Goal: Task Accomplishment & Management: Manage account settings

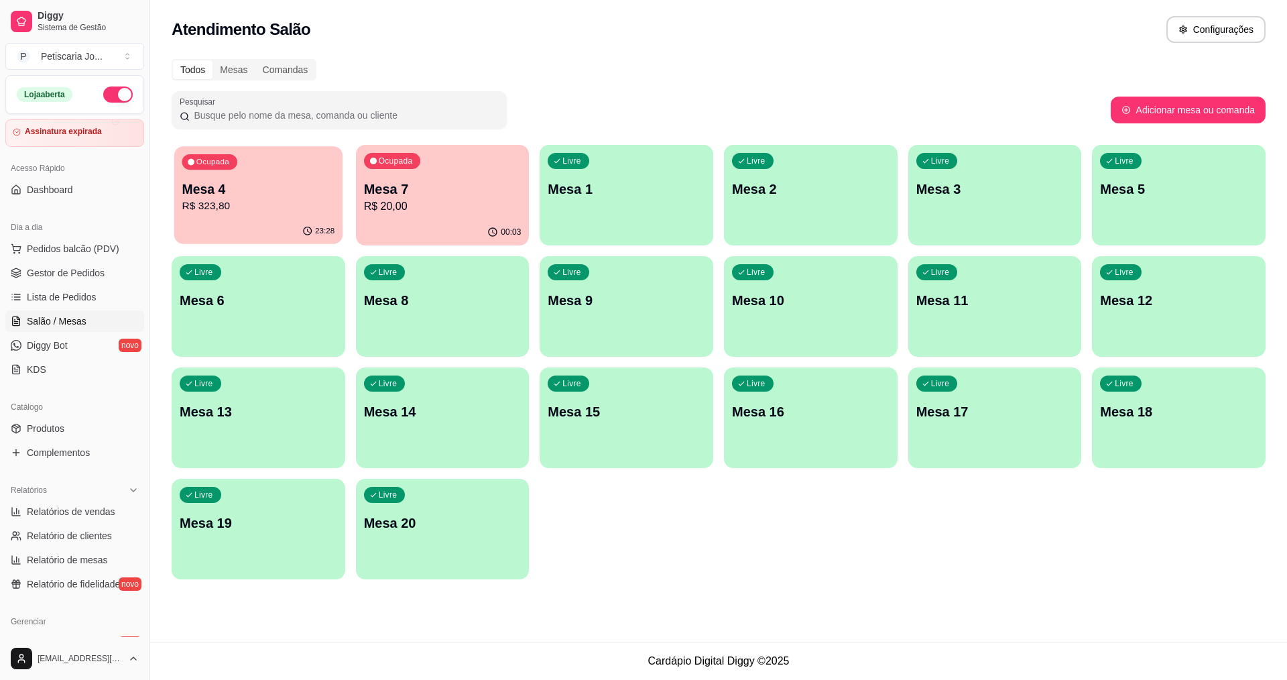
click at [312, 188] on p "Mesa 4" at bounding box center [258, 189] width 153 height 18
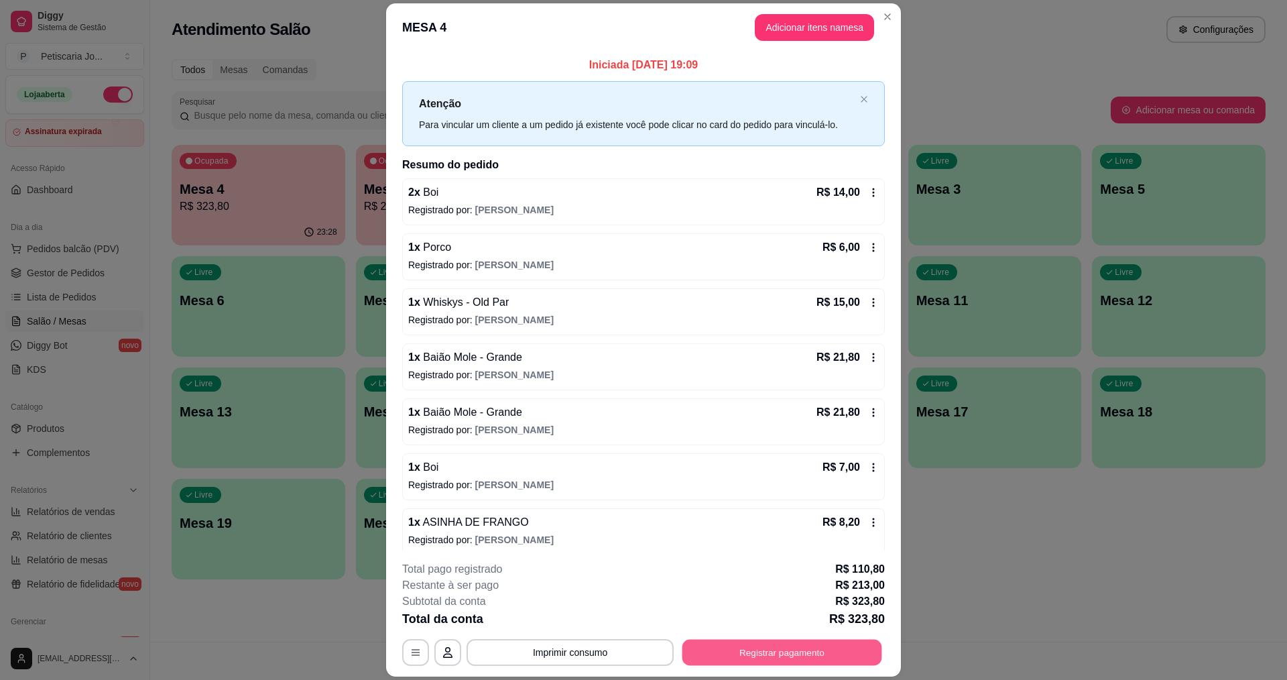
click at [747, 662] on button "Registrar pagamento" at bounding box center [782, 652] width 200 height 26
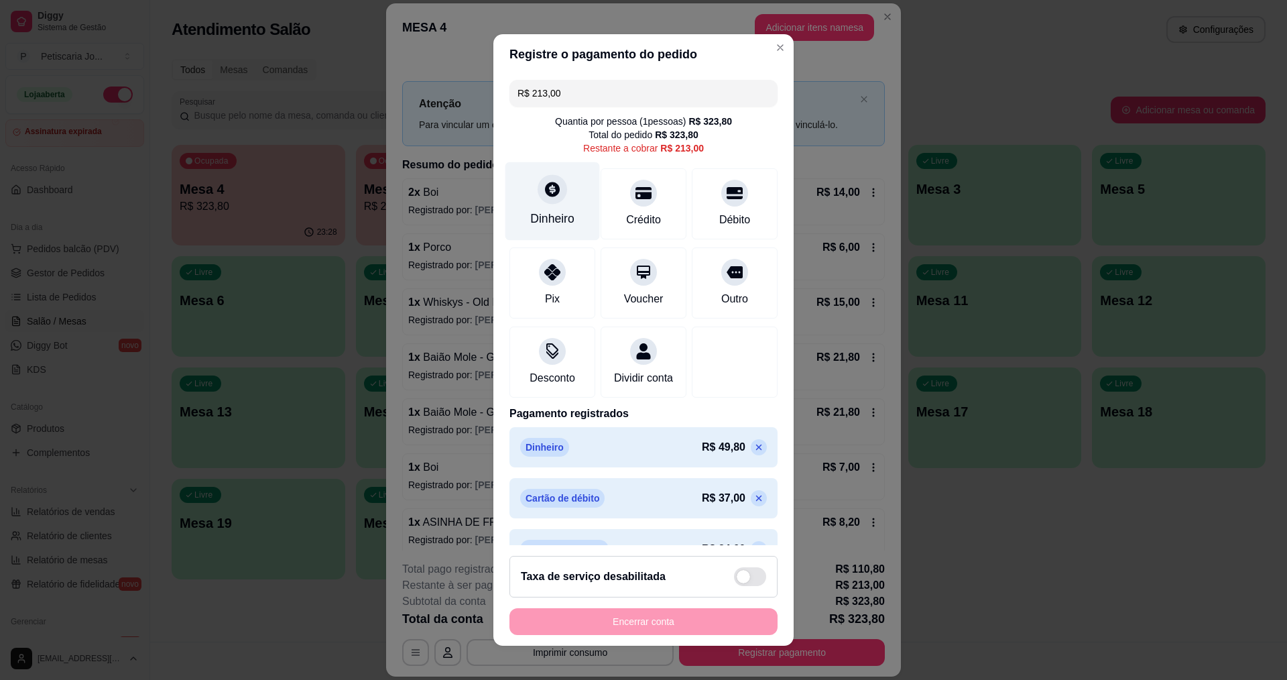
click at [552, 212] on div "Dinheiro" at bounding box center [552, 218] width 44 height 17
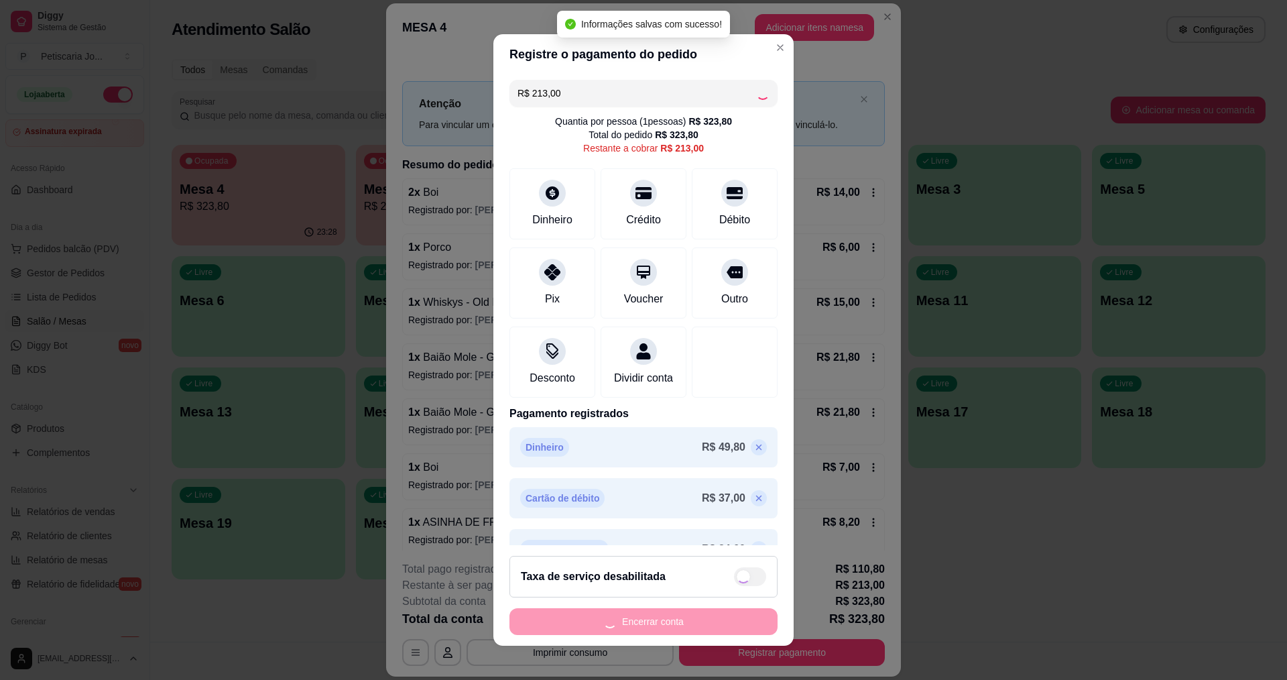
type input "R$ 0,00"
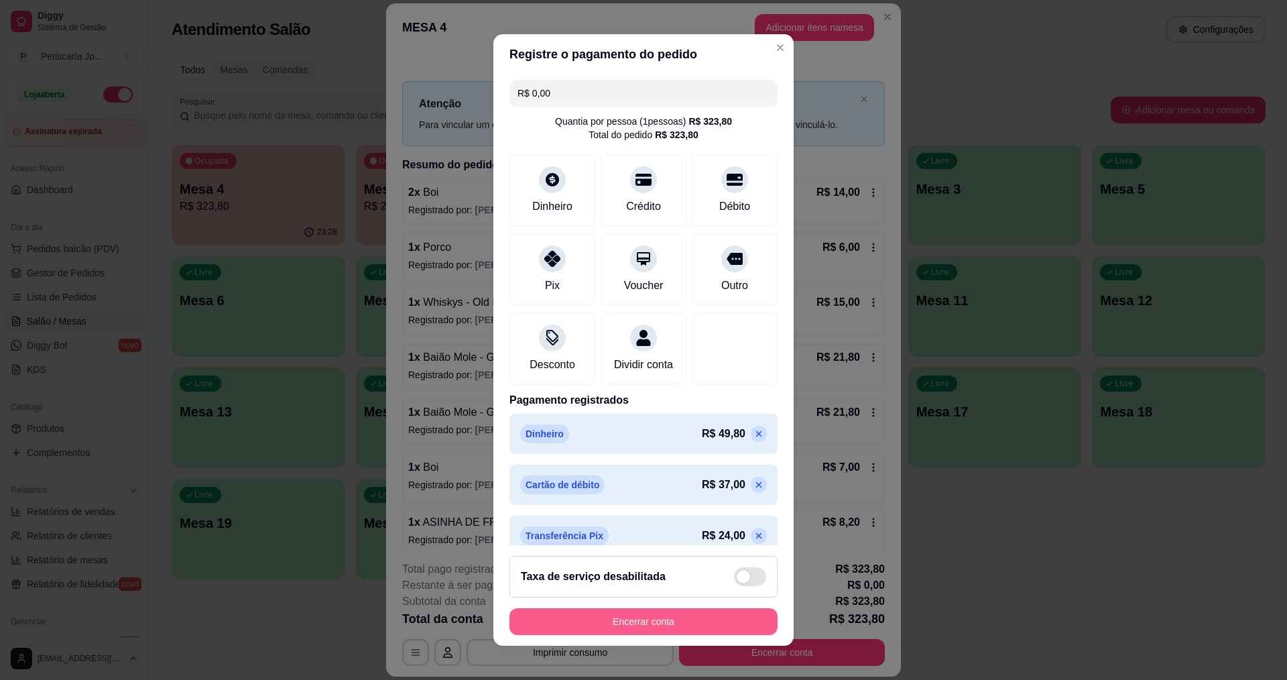
click at [595, 627] on button "Encerrar conta" at bounding box center [643, 621] width 268 height 27
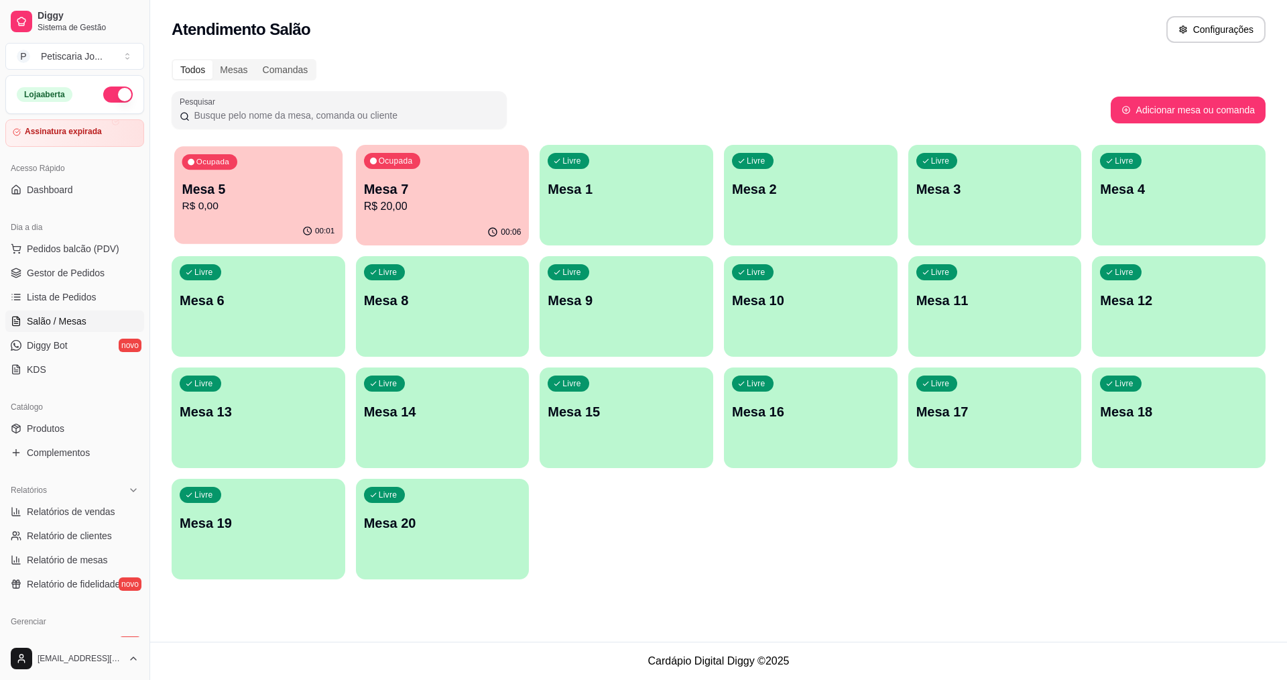
click at [295, 187] on p "Mesa 5" at bounding box center [258, 189] width 153 height 18
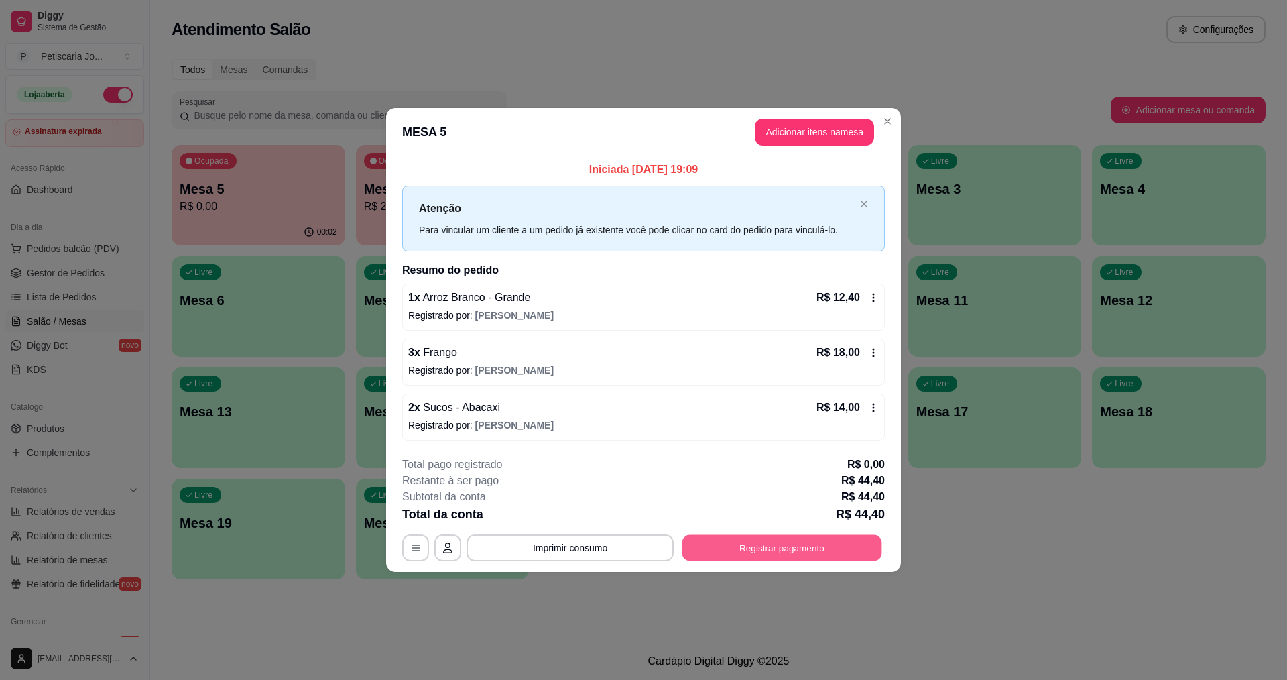
click at [781, 552] on button "Registrar pagamento" at bounding box center [782, 547] width 200 height 26
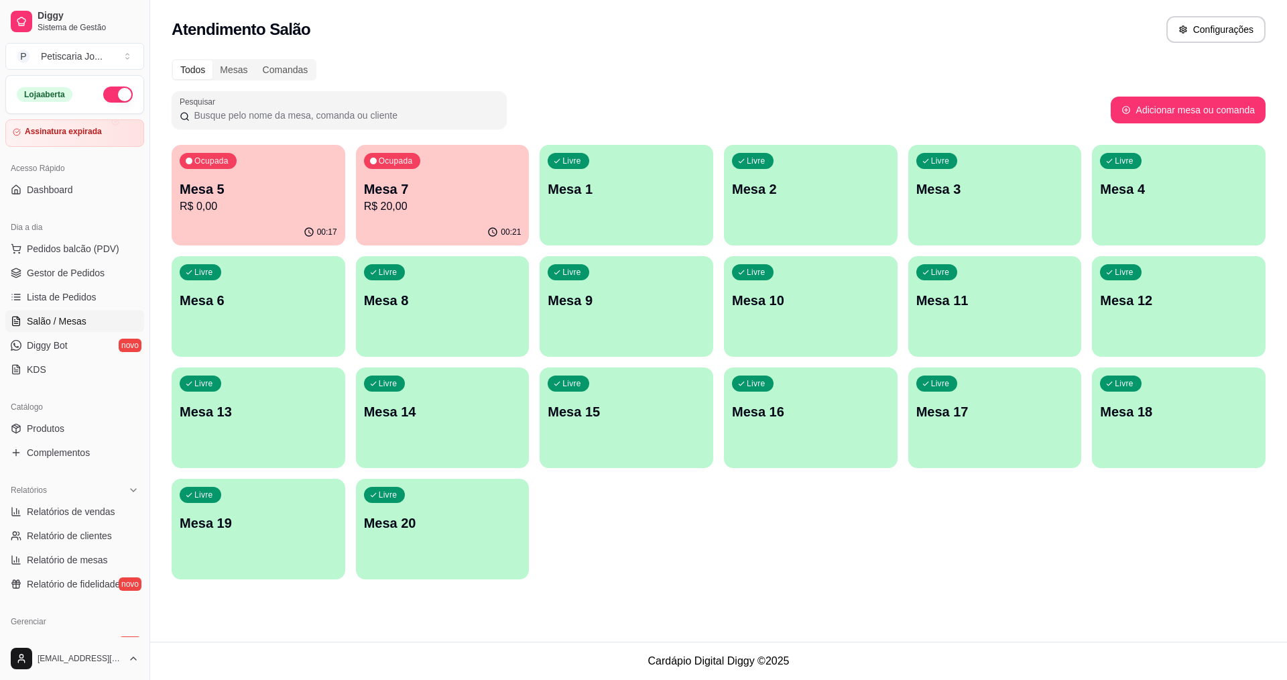
click at [273, 208] on p "R$ 0,00" at bounding box center [259, 206] width 158 height 16
click at [582, 191] on p "Mesa 1" at bounding box center [626, 189] width 153 height 18
click at [88, 253] on span "Pedidos balcão (PDV)" at bounding box center [73, 248] width 93 height 13
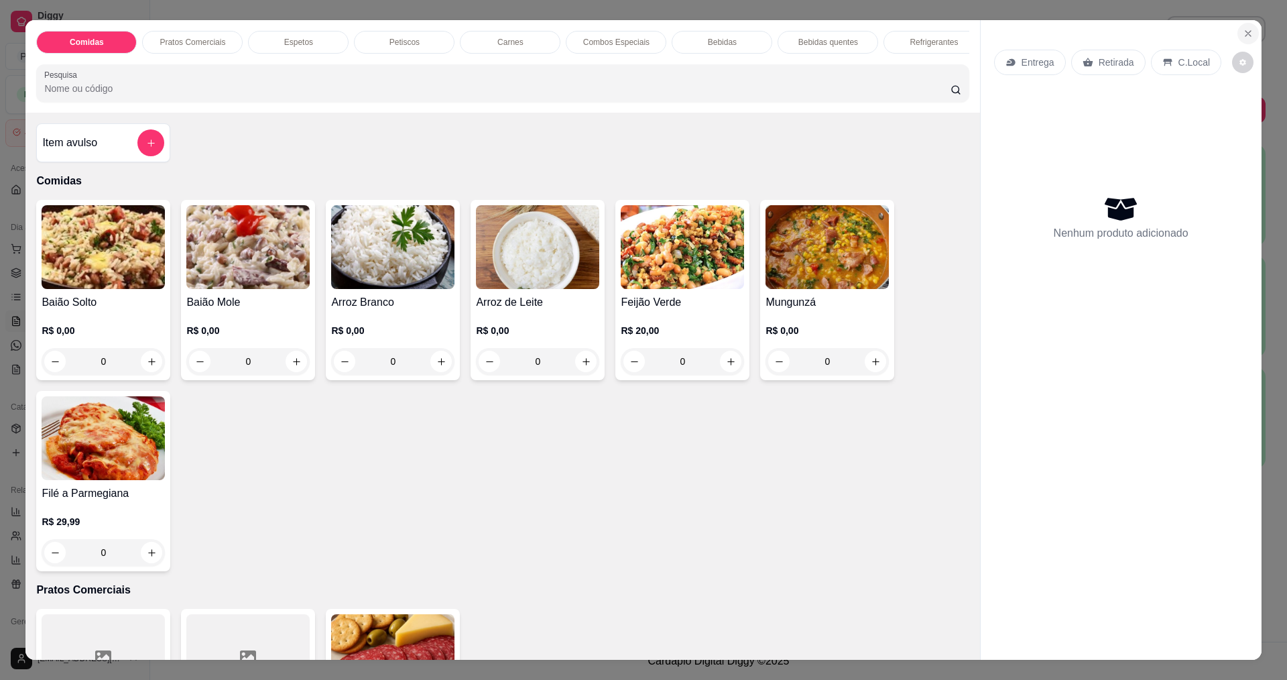
click at [1237, 35] on button "Close" at bounding box center [1247, 33] width 21 height 21
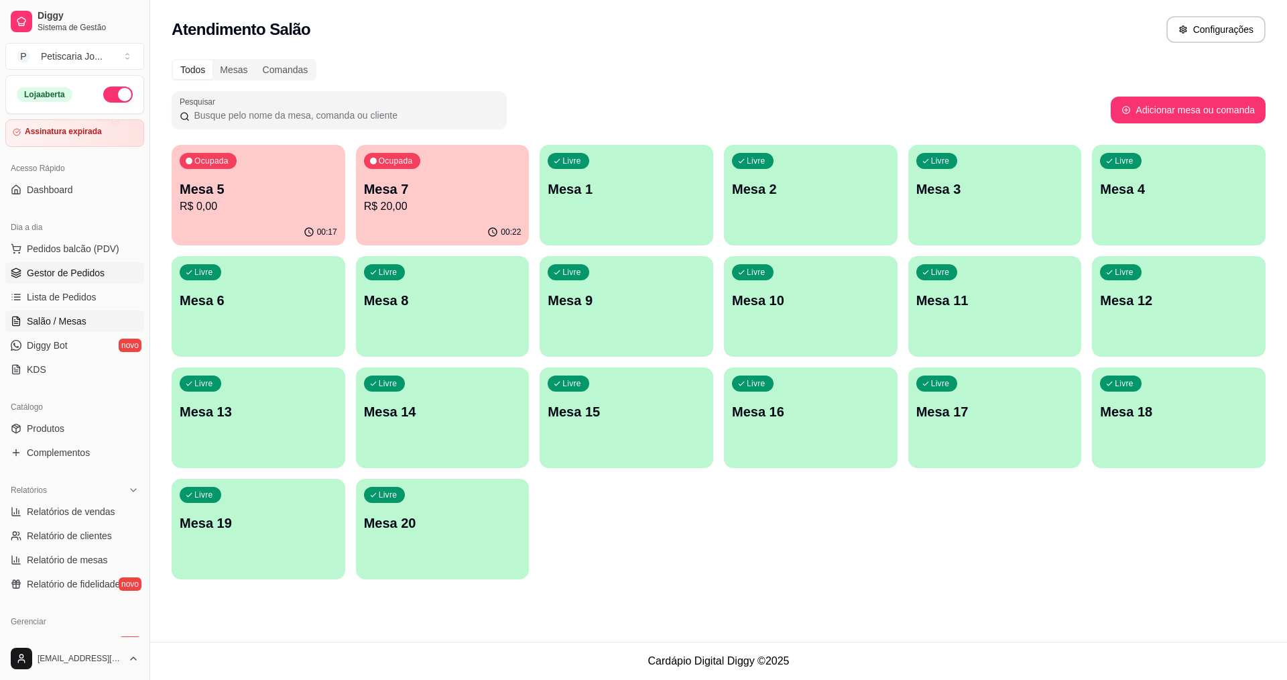
click at [58, 272] on span "Gestor de Pedidos" at bounding box center [66, 272] width 78 height 13
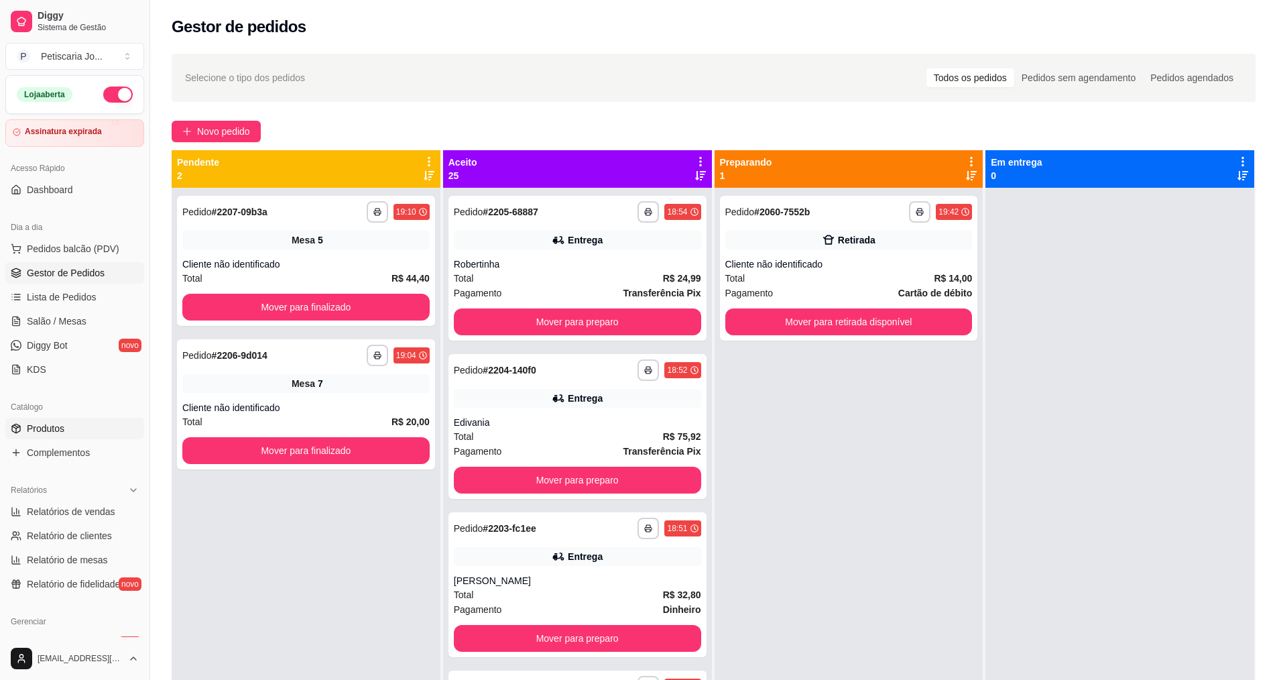
click at [64, 429] on span "Produtos" at bounding box center [46, 428] width 38 height 13
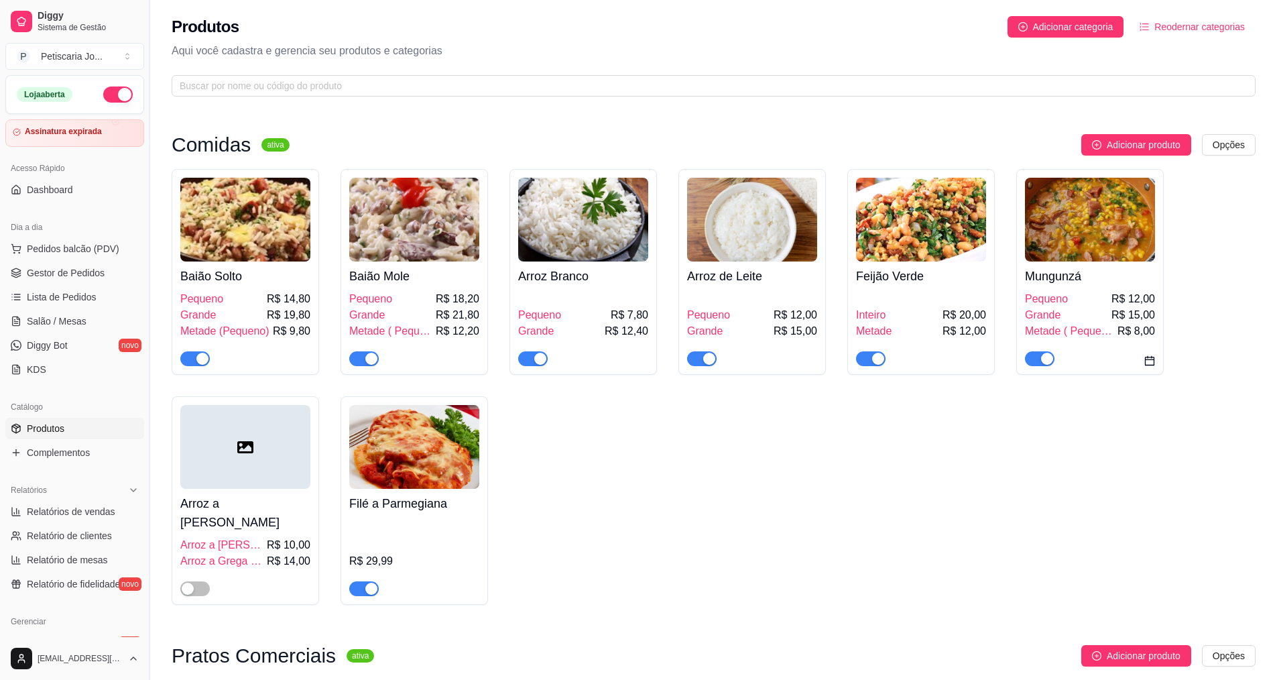
click at [1038, 365] on span "button" at bounding box center [1039, 358] width 29 height 15
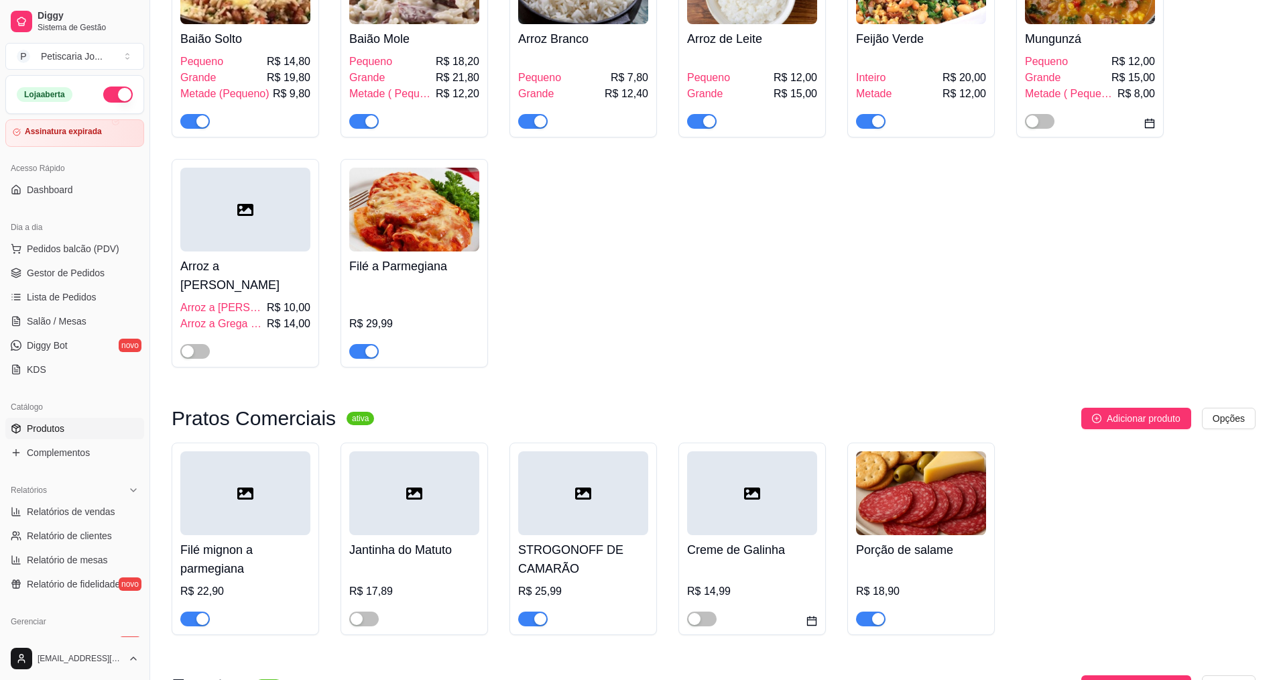
scroll to position [335, 0]
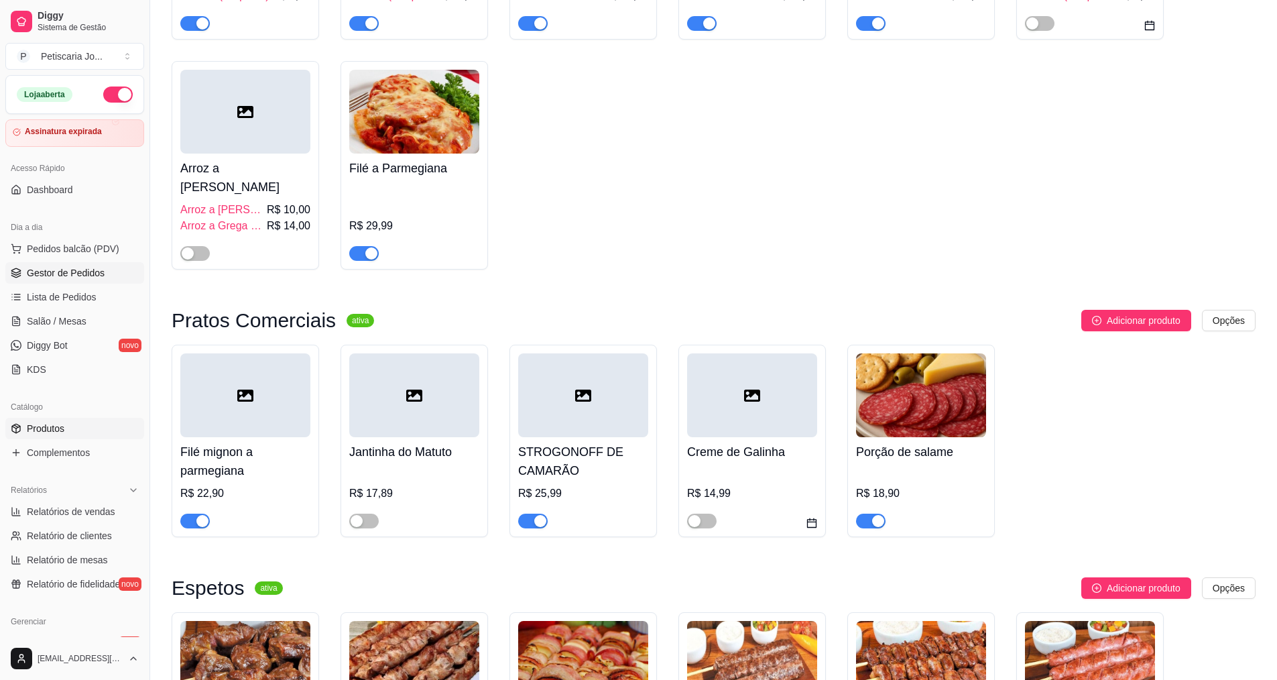
click at [82, 275] on span "Gestor de Pedidos" at bounding box center [66, 272] width 78 height 13
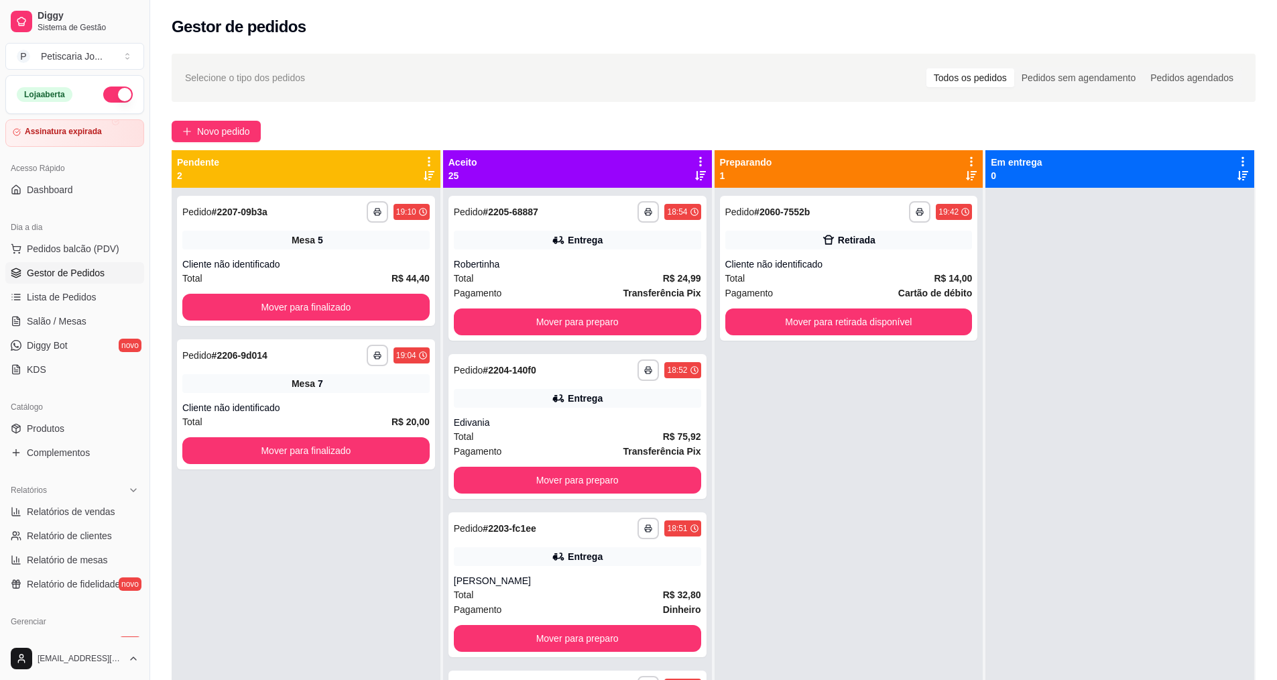
click at [215, 143] on div "**********" at bounding box center [713, 446] width 1127 height 800
click at [217, 132] on span "Novo pedido" at bounding box center [223, 131] width 53 height 15
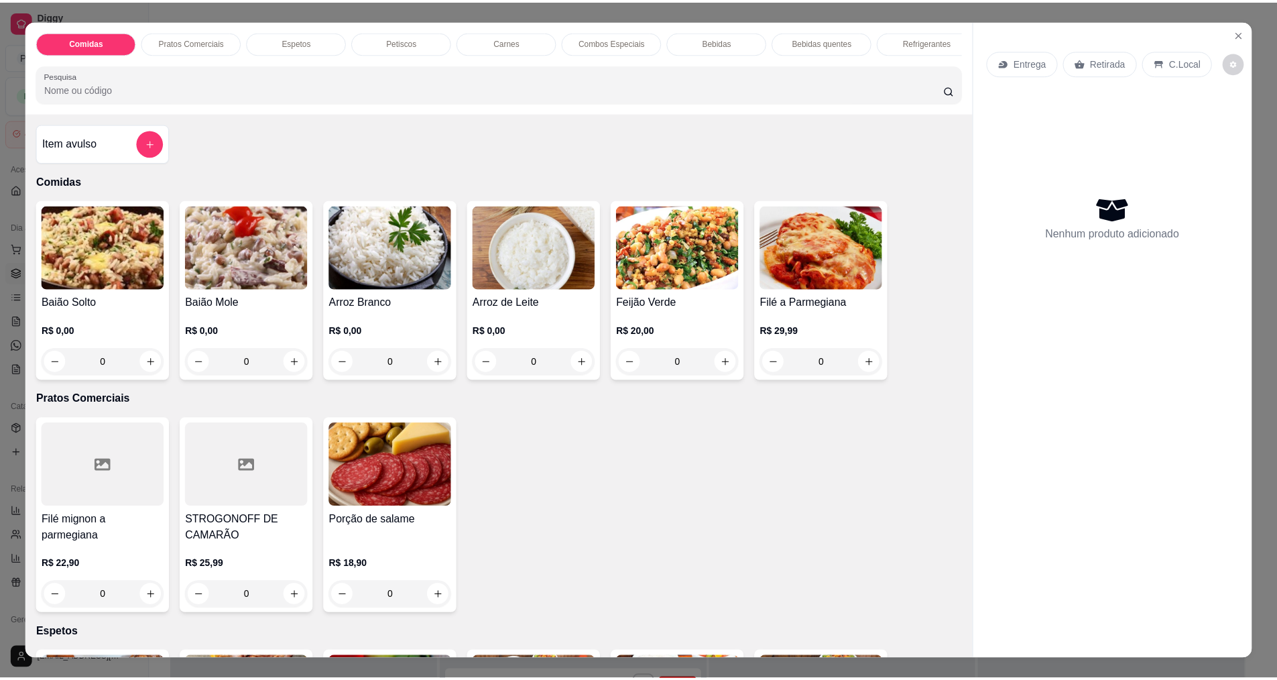
scroll to position [335, 0]
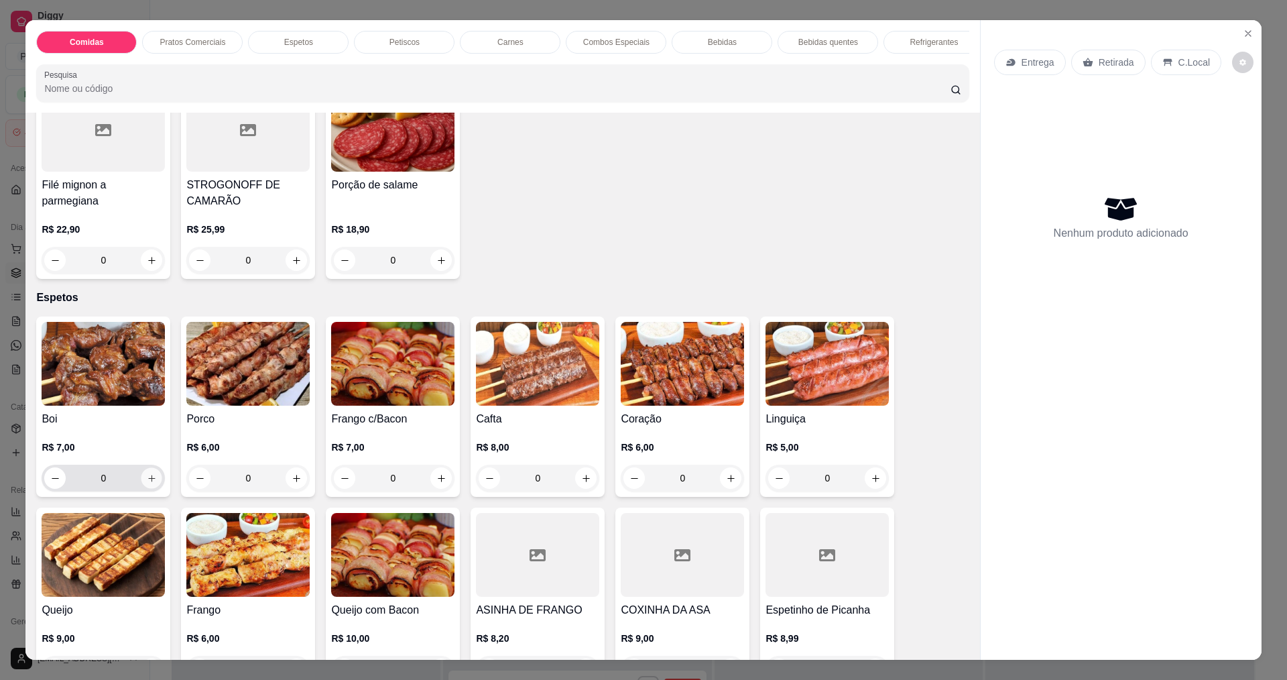
click at [141, 484] on button "increase-product-quantity" at bounding box center [151, 478] width 21 height 21
type input "1"
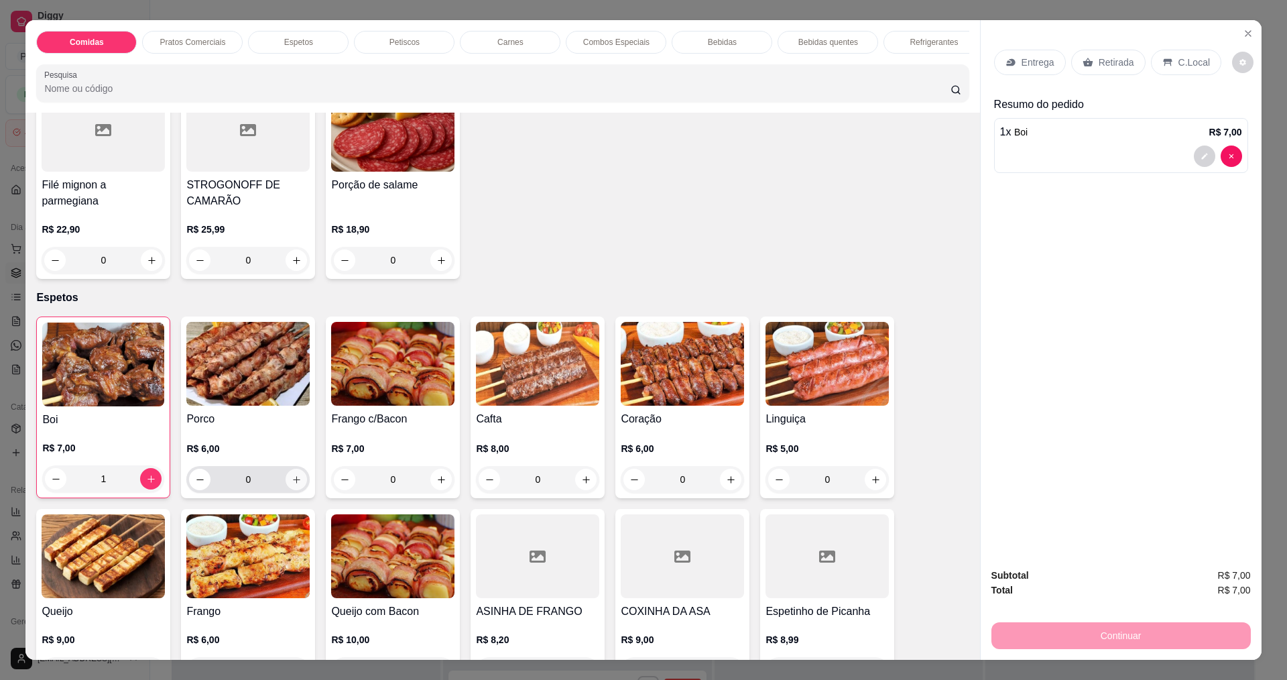
click at [292, 485] on icon "increase-product-quantity" at bounding box center [297, 480] width 10 height 10
type input "1"
click at [292, 482] on icon "increase-product-quantity" at bounding box center [295, 478] width 7 height 7
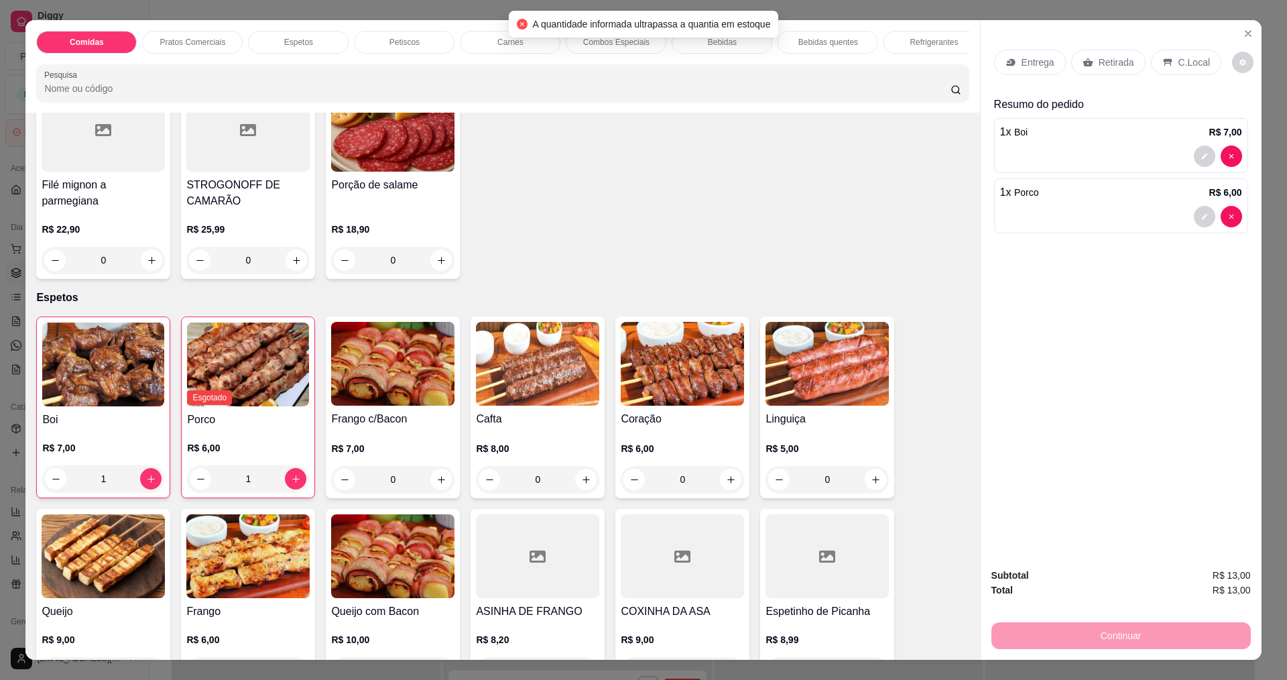
click at [0, 440] on div "Comidas Pratos Comerciais Espetos Petiscos Carnes Combos Especiais Bebidas Bebi…" at bounding box center [643, 340] width 1287 height 680
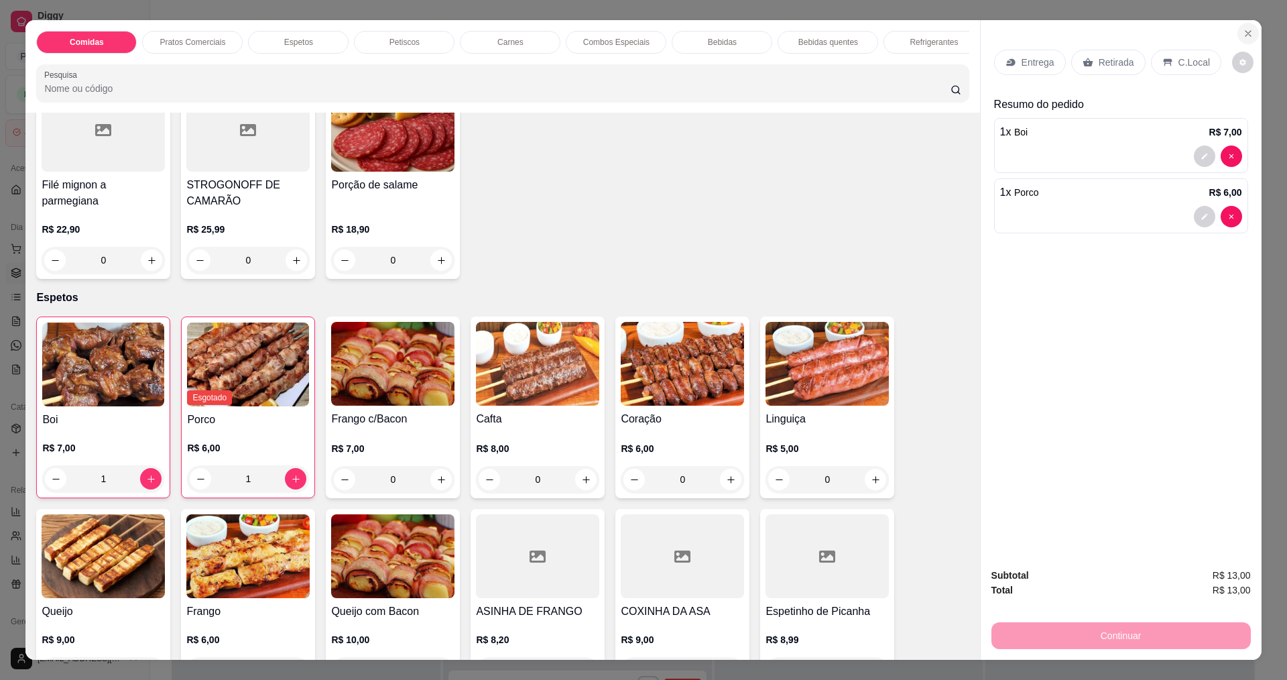
click at [1243, 35] on icon "Close" at bounding box center [1248, 33] width 11 height 11
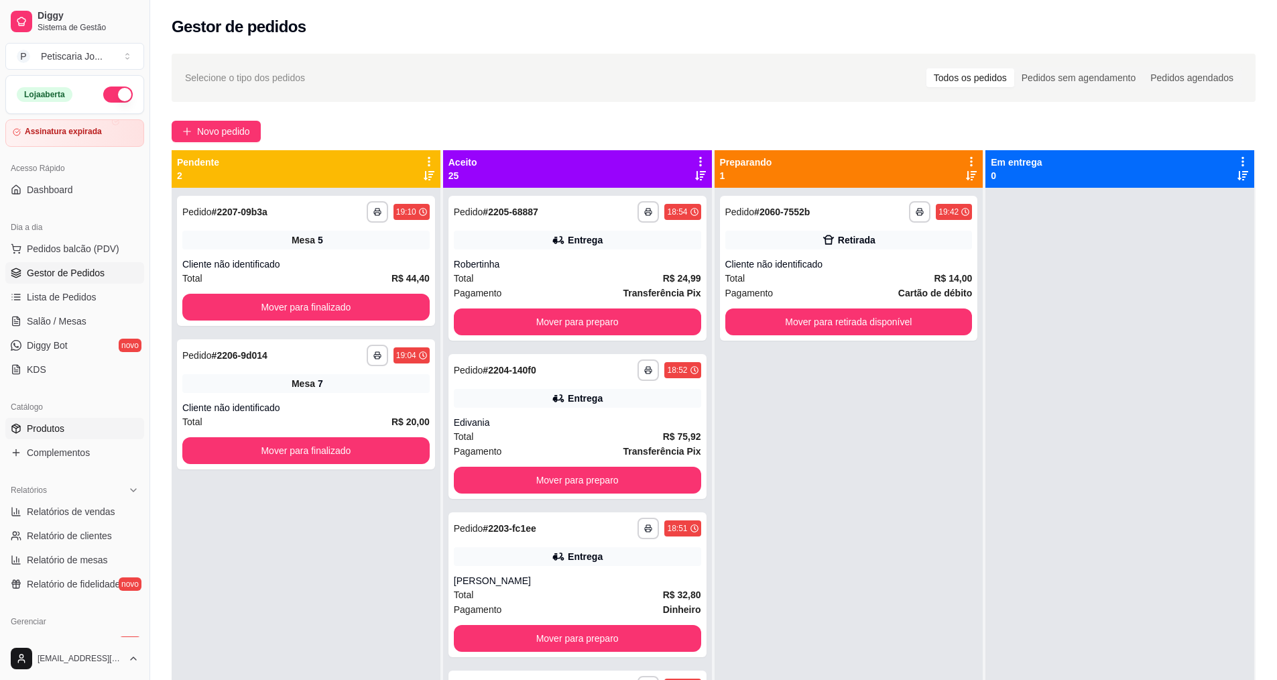
click at [65, 418] on link "Produtos" at bounding box center [74, 428] width 139 height 21
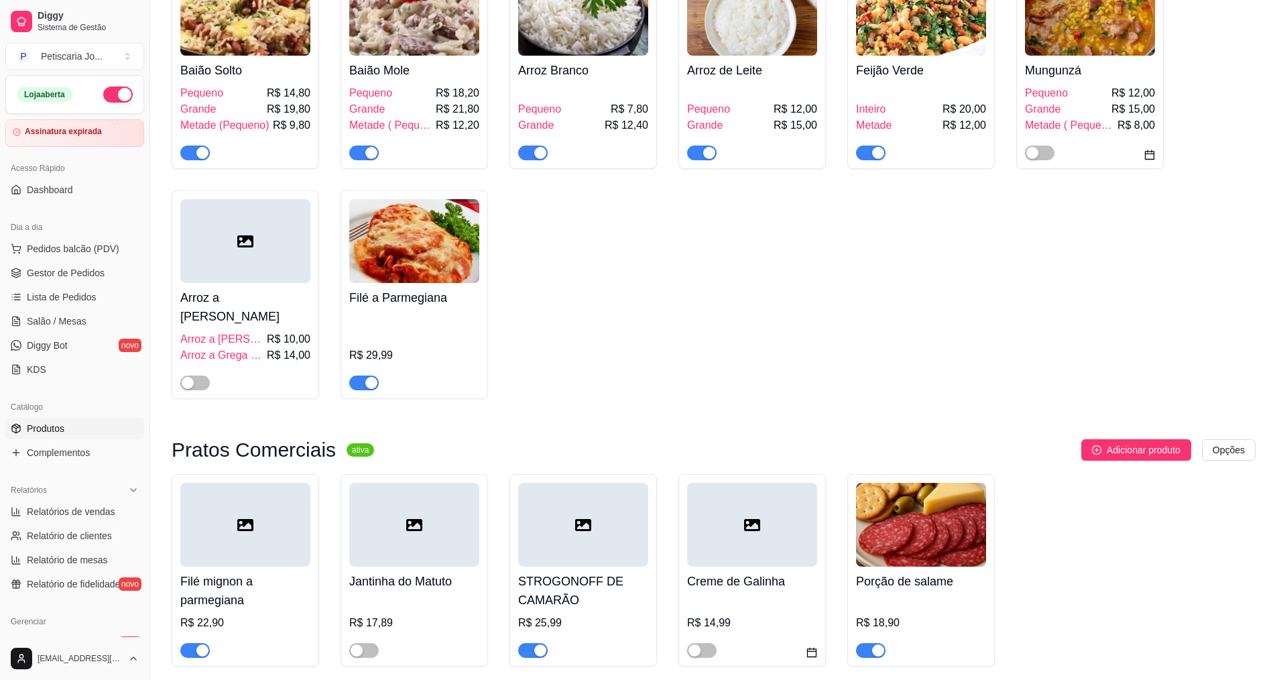
scroll to position [670, 0]
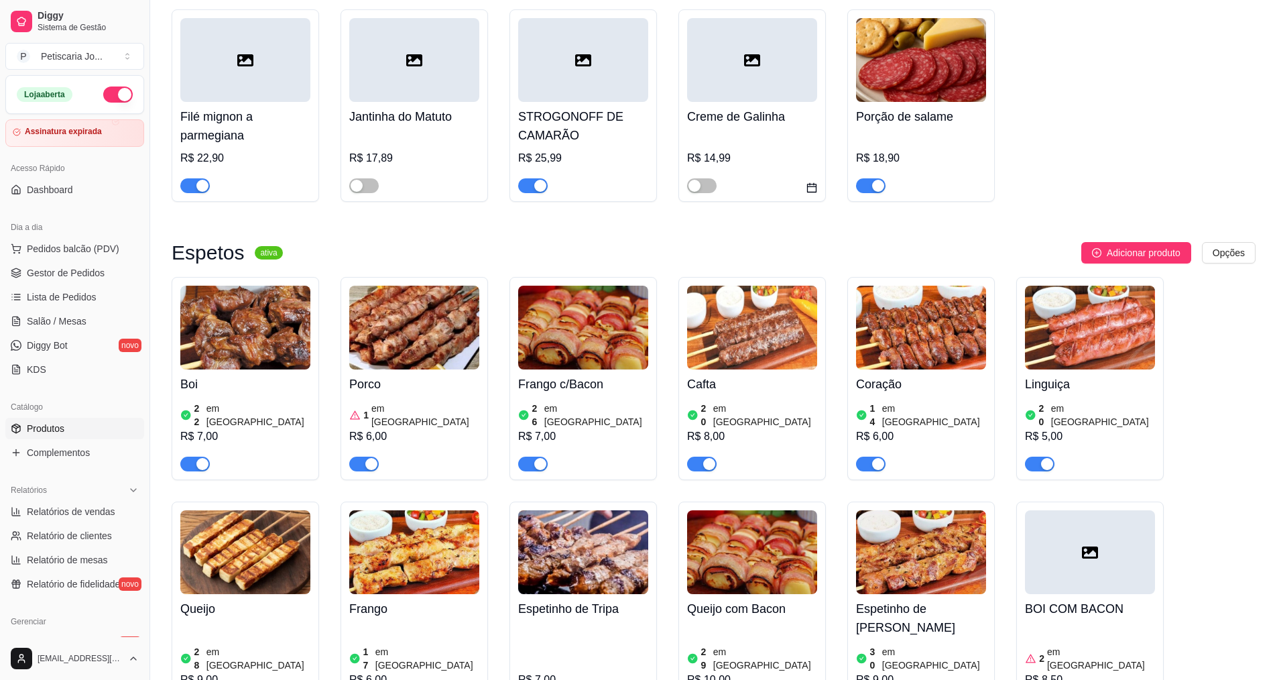
click at [368, 402] on div "1 em [GEOGRAPHIC_DATA]" at bounding box center [414, 415] width 130 height 27
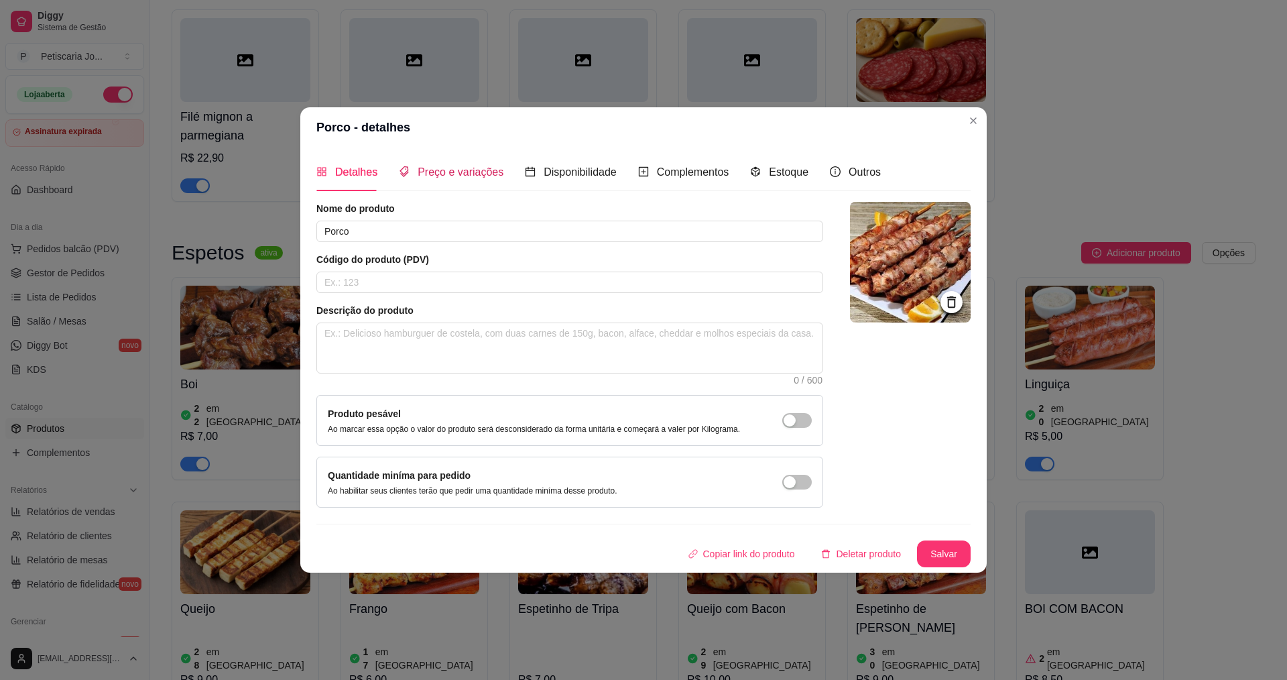
click at [459, 176] on span "Preço e variações" at bounding box center [461, 171] width 86 height 11
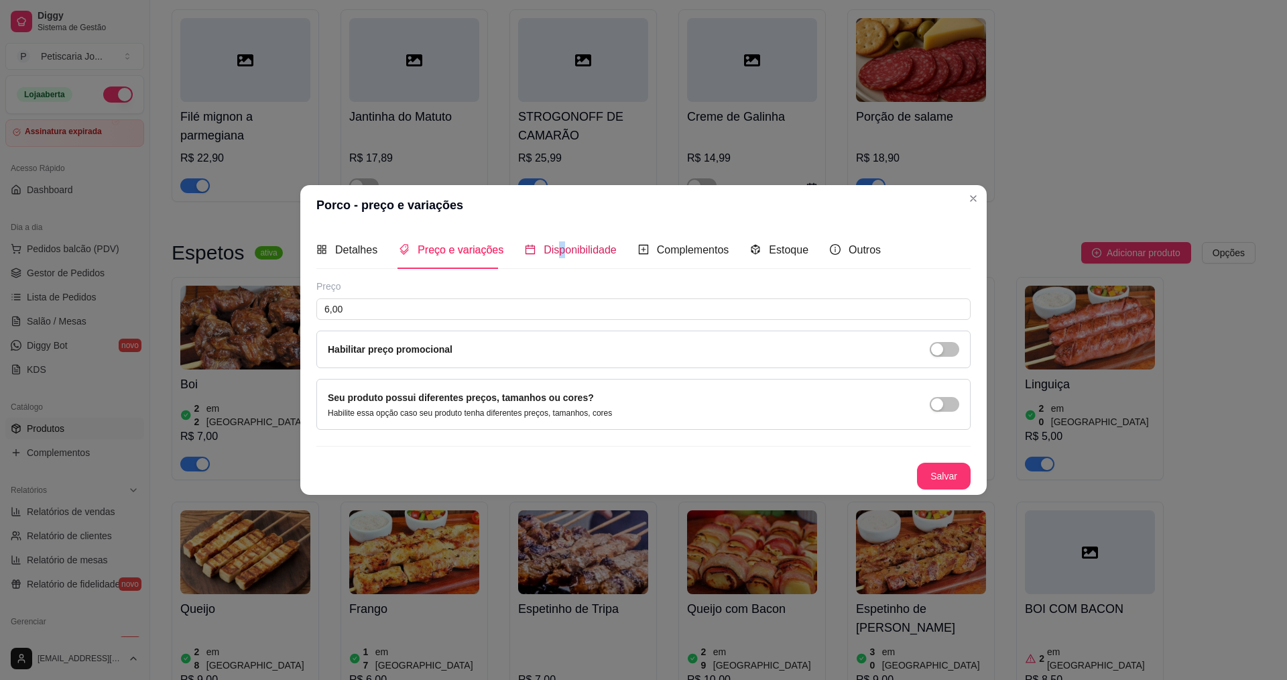
click at [557, 253] on span "Disponibilidade" at bounding box center [580, 249] width 73 height 11
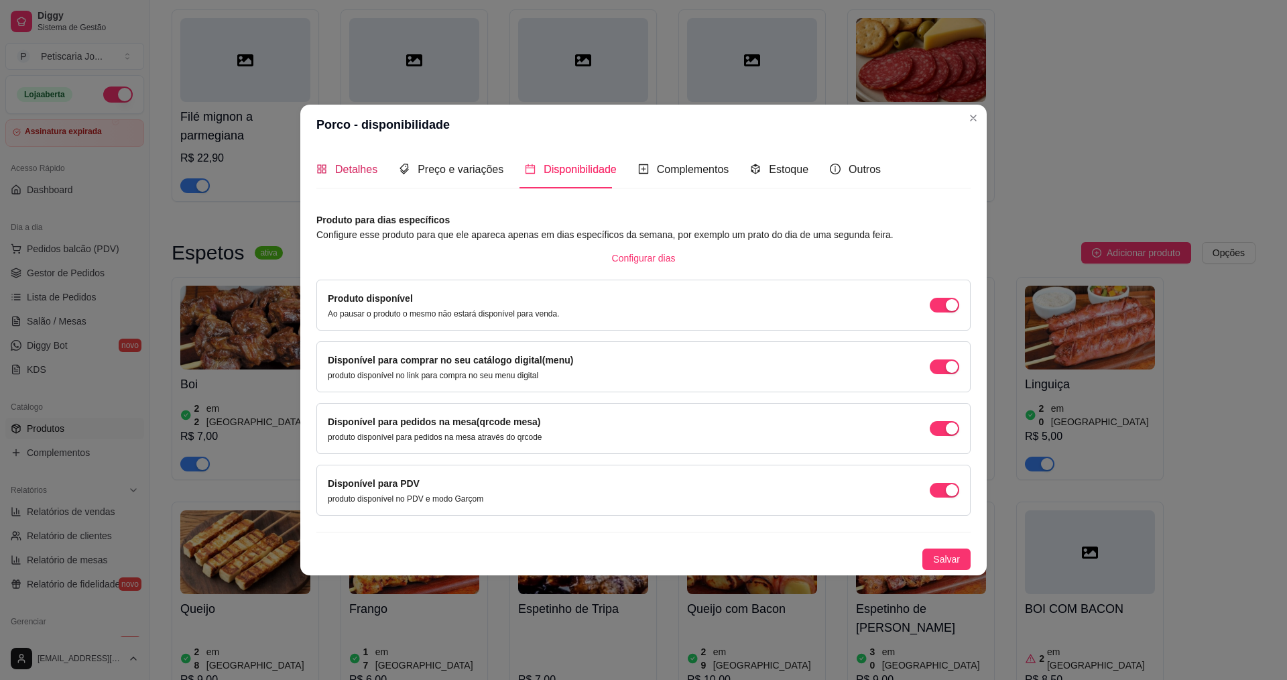
click at [365, 169] on span "Detalhes" at bounding box center [356, 169] width 42 height 11
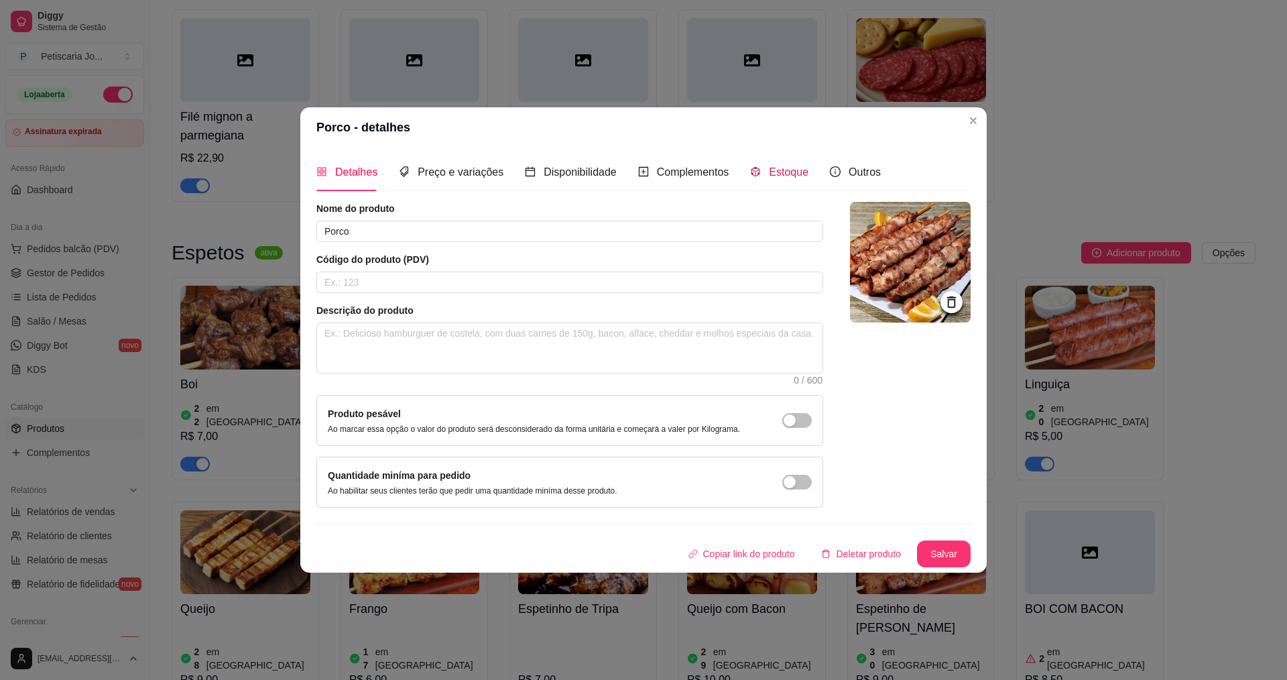
click at [752, 170] on icon "code-sandbox" at bounding box center [755, 171] width 11 height 11
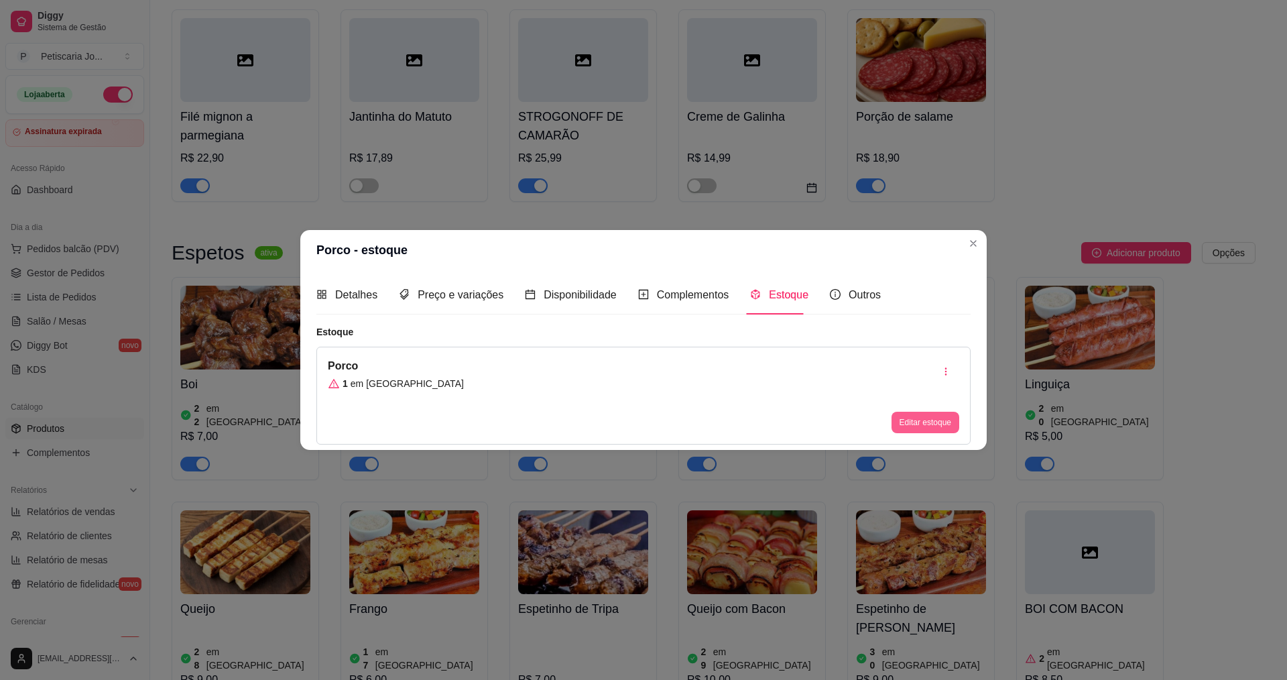
click at [912, 414] on button "Editar estoque" at bounding box center [925, 422] width 68 height 21
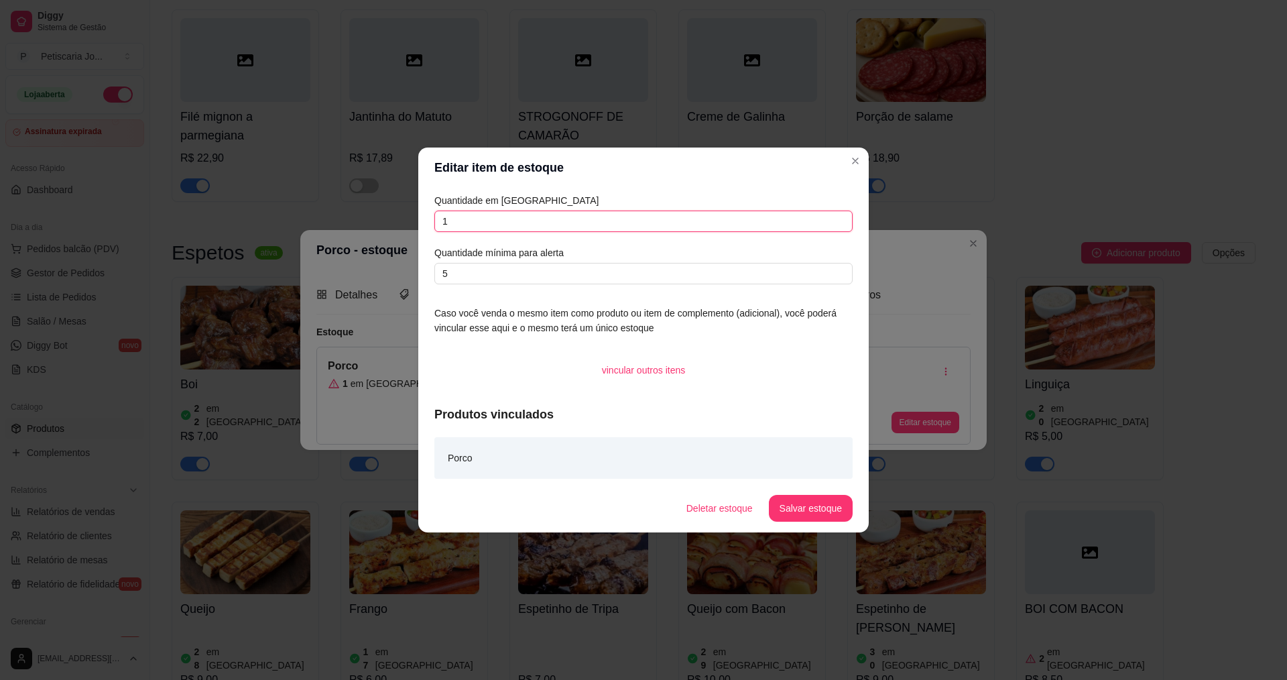
click at [509, 224] on input "1" at bounding box center [643, 220] width 418 height 21
type input "30"
click at [792, 521] on footer "Deletar estoque Salvar estoque" at bounding box center [643, 508] width 450 height 48
click at [800, 509] on button "Salvar estoque" at bounding box center [810, 508] width 82 height 26
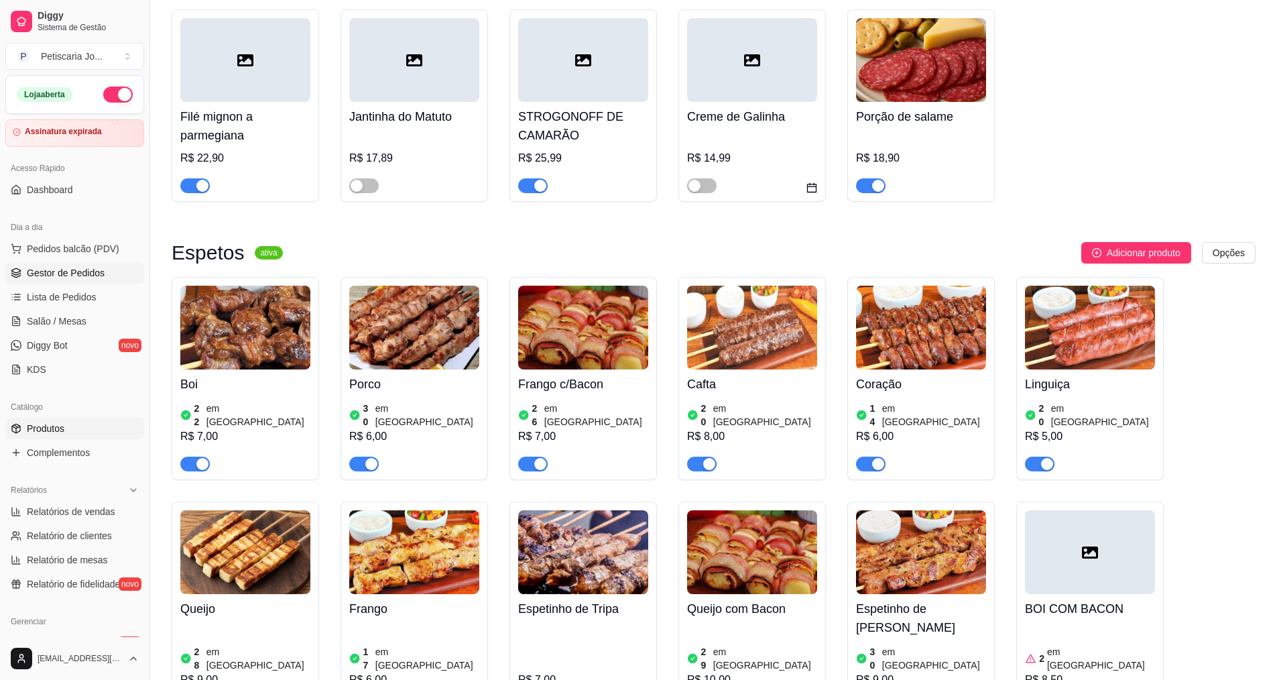
click at [68, 271] on span "Gestor de Pedidos" at bounding box center [66, 272] width 78 height 13
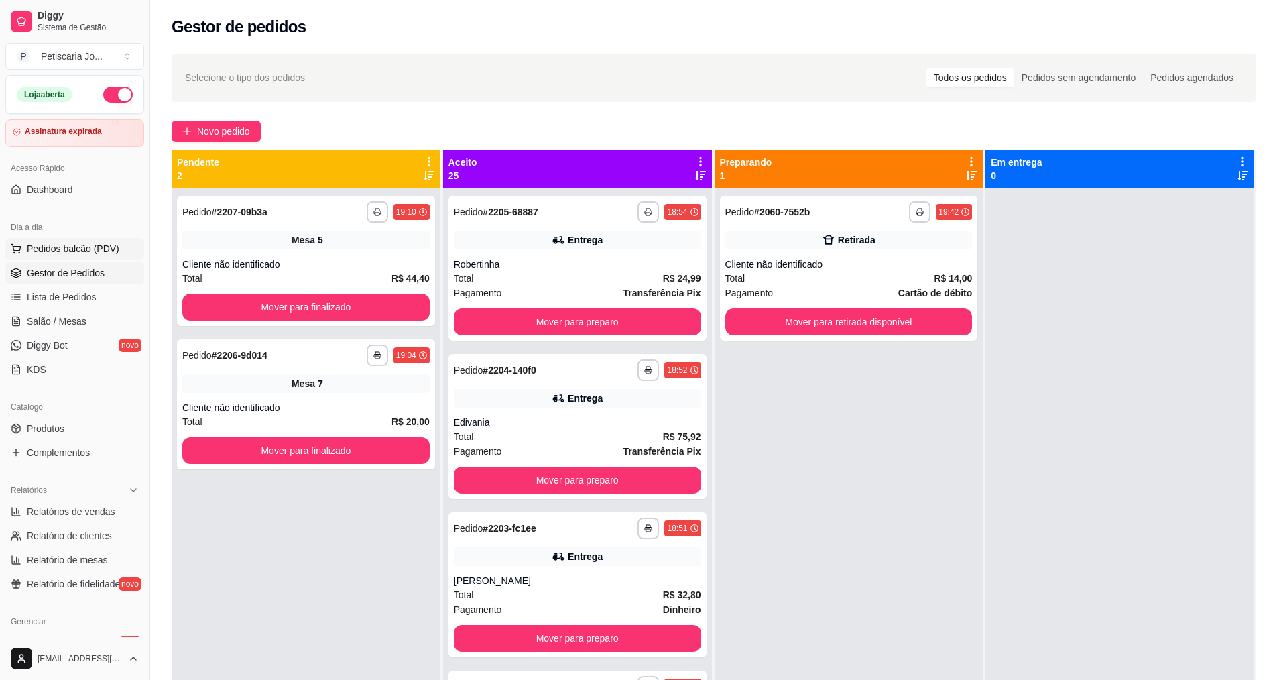
click at [44, 257] on button "Pedidos balcão (PDV)" at bounding box center [74, 248] width 139 height 21
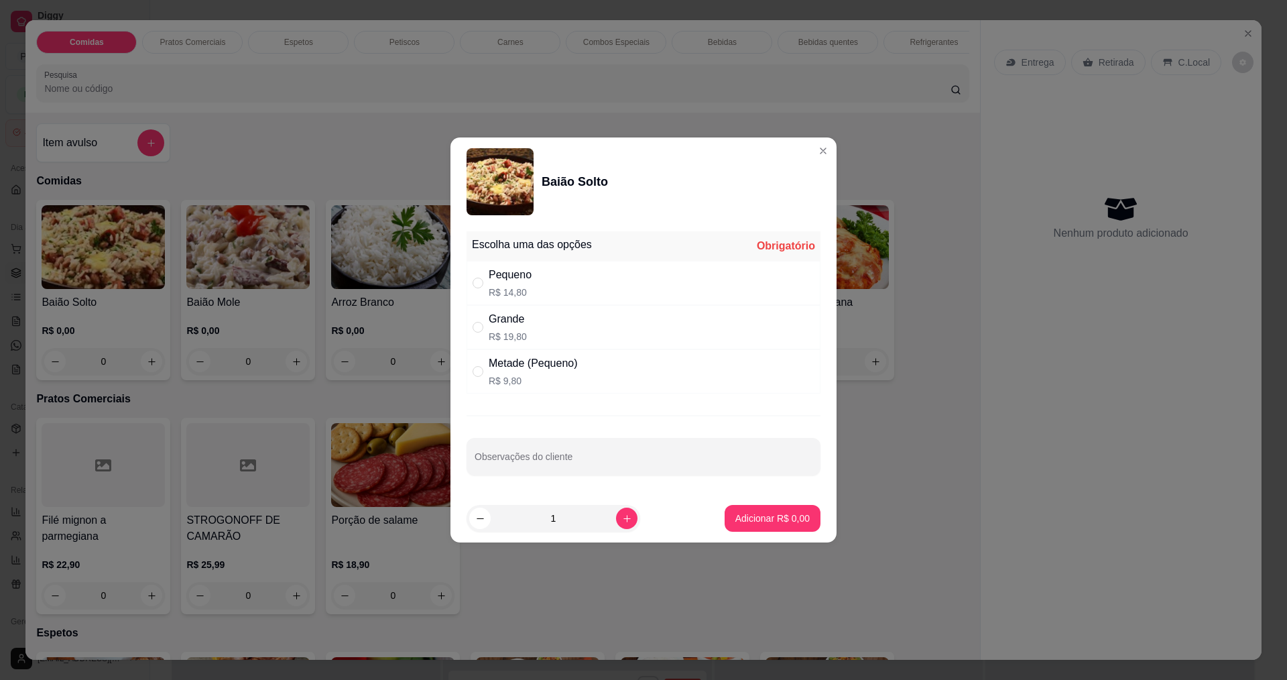
click at [802, 153] on div "Baião Solto" at bounding box center [644, 181] width 354 height 67
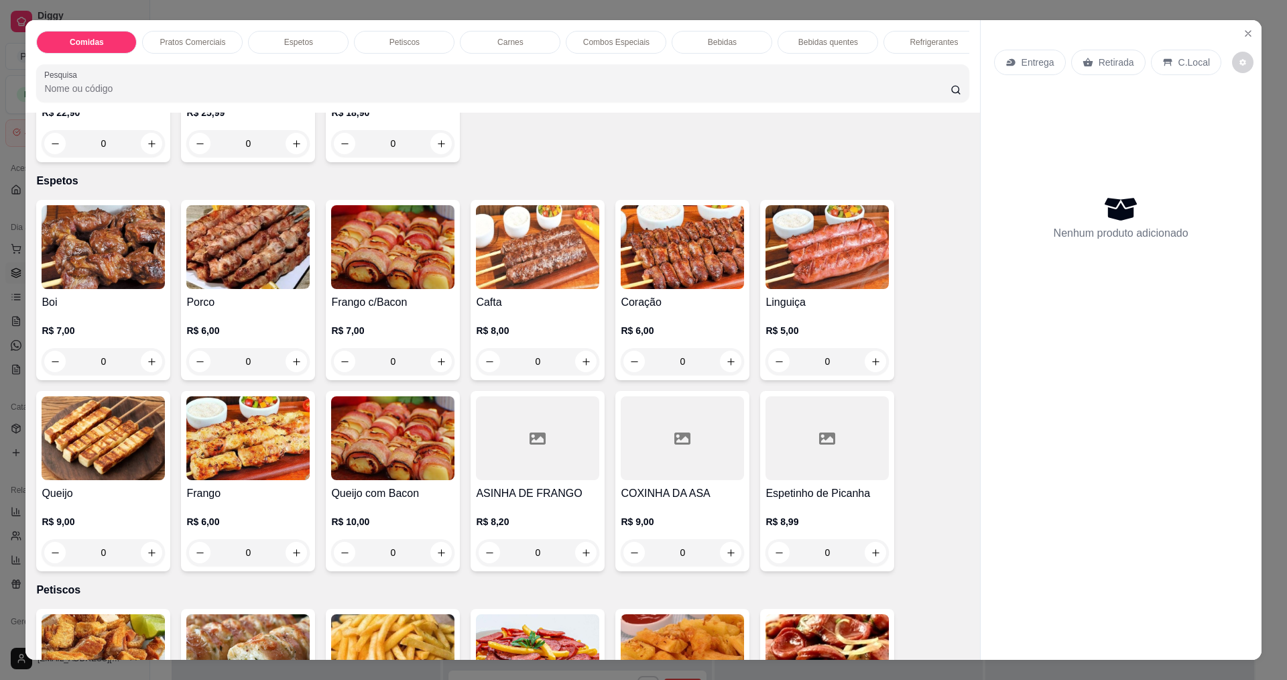
scroll to position [469, 0]
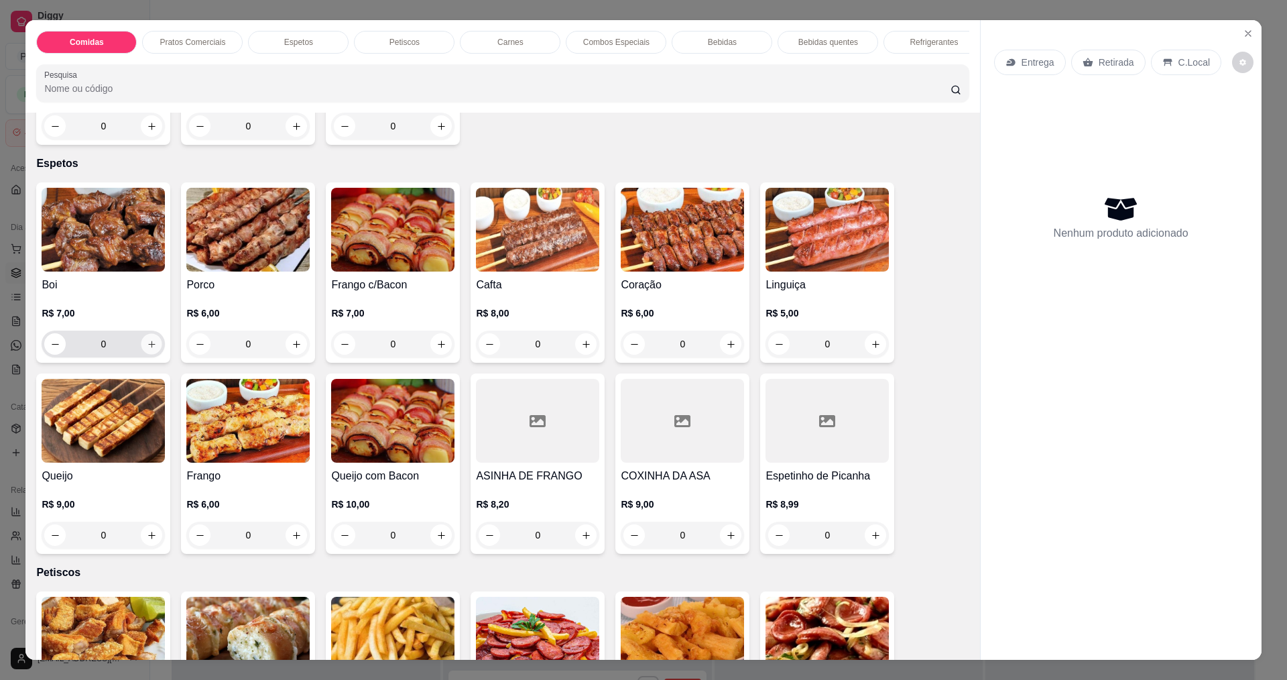
click at [156, 352] on button "increase-product-quantity" at bounding box center [151, 344] width 21 height 21
type input "1"
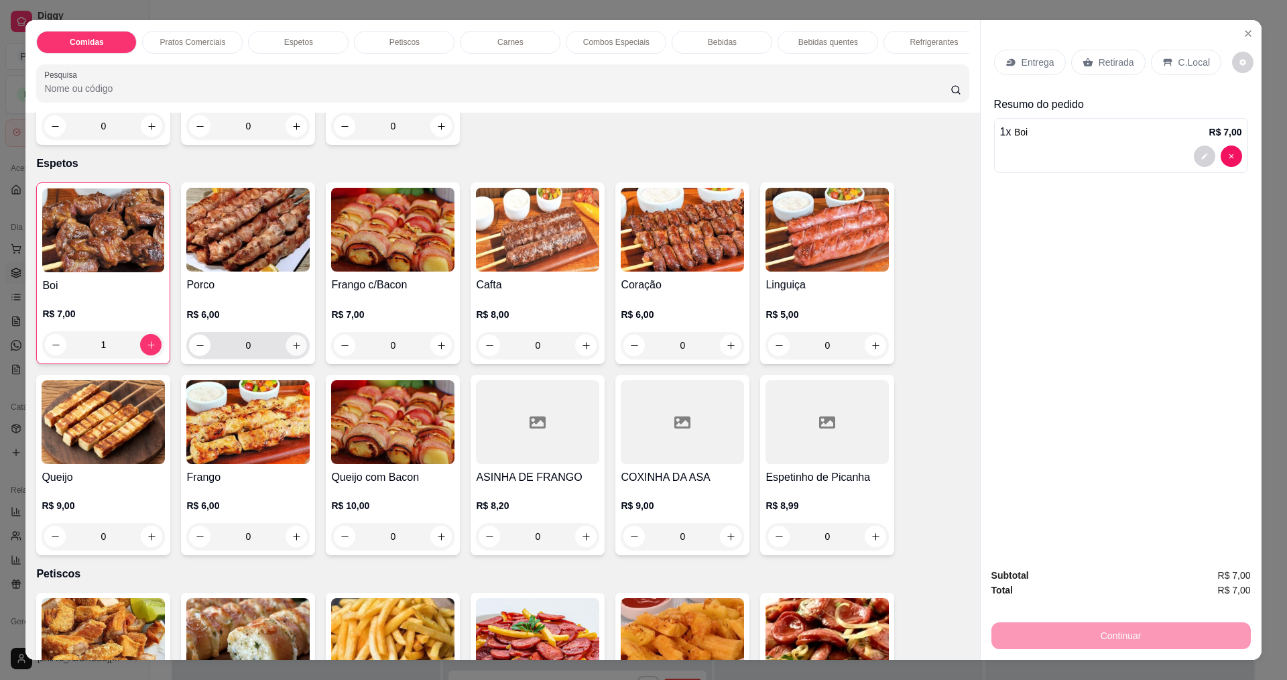
click at [297, 356] on button "increase-product-quantity" at bounding box center [296, 345] width 21 height 21
type input "2"
click at [1101, 626] on div "Continuar" at bounding box center [1120, 634] width 259 height 30
click at [1034, 68] on p "Entrega" at bounding box center [1038, 62] width 33 height 13
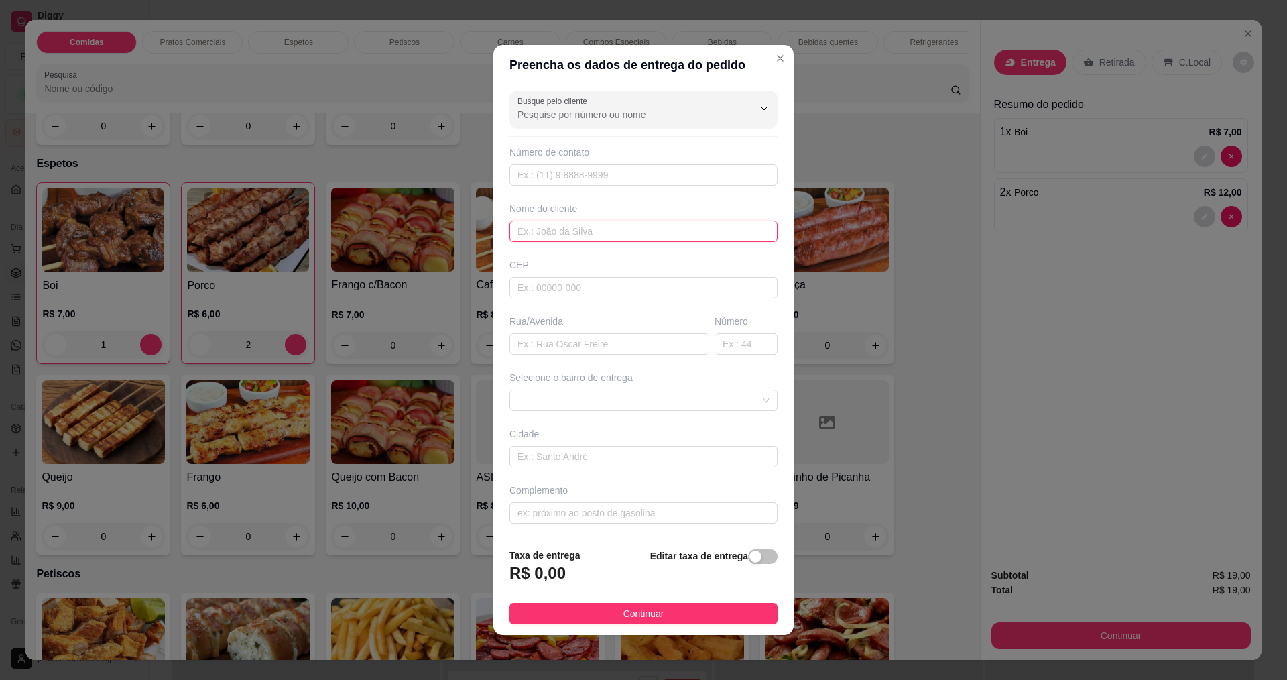
click at [572, 228] on input "text" at bounding box center [643, 231] width 268 height 21
type input "rosiene"
click at [629, 597] on footer "Taxa de entrega R$ 0,00 Editar taxa de entrega Continuar" at bounding box center [643, 586] width 300 height 98
click at [628, 603] on button "Continuar" at bounding box center [643, 613] width 268 height 21
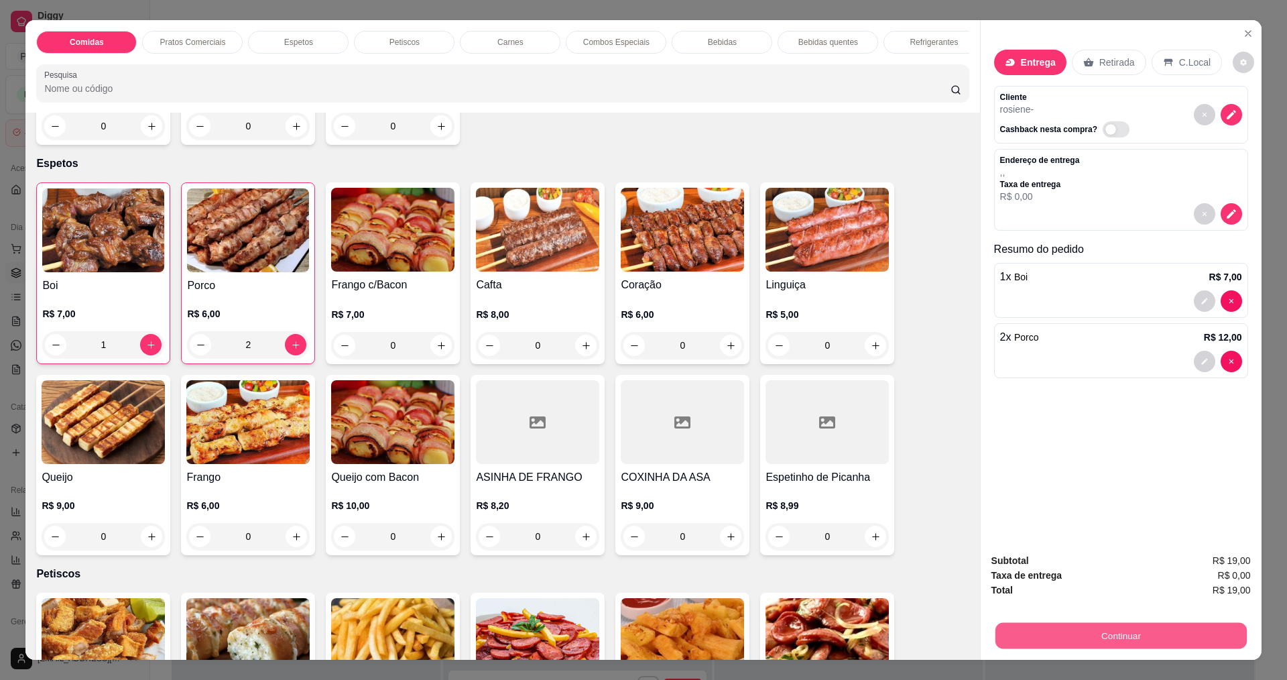
click at [1013, 633] on button "Continuar" at bounding box center [1120, 635] width 251 height 26
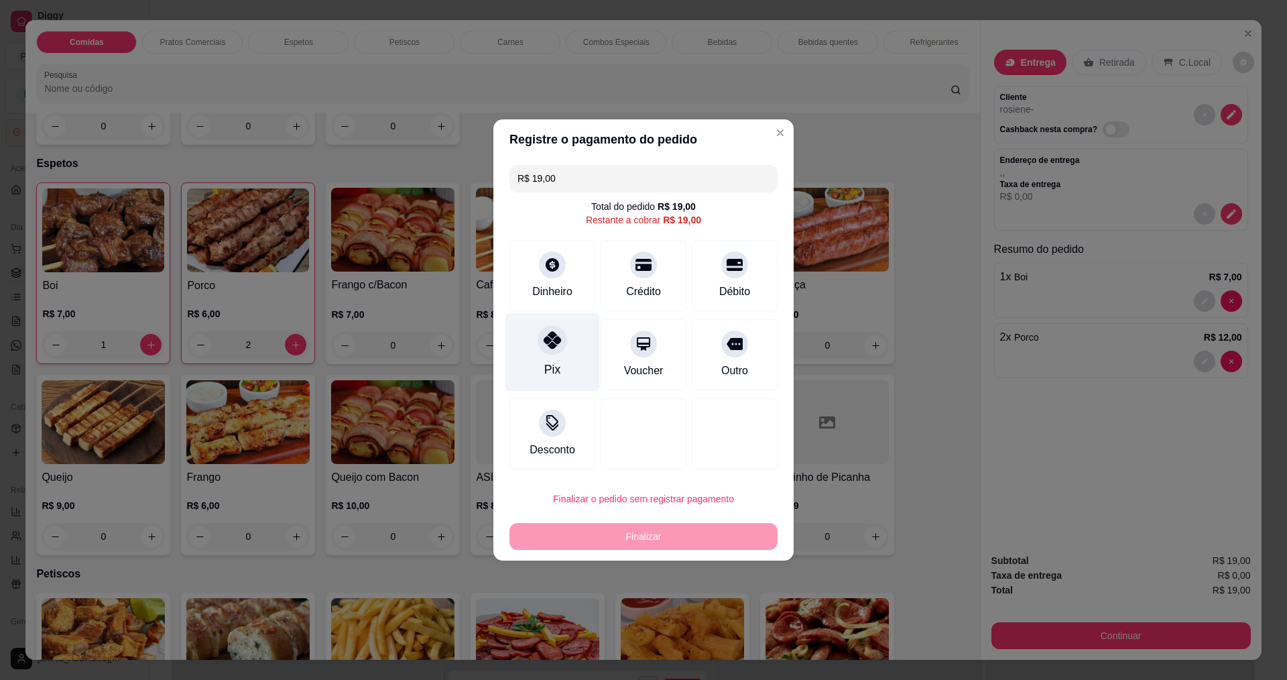
click at [566, 332] on div "Pix" at bounding box center [552, 352] width 95 height 78
type input "R$ 0,00"
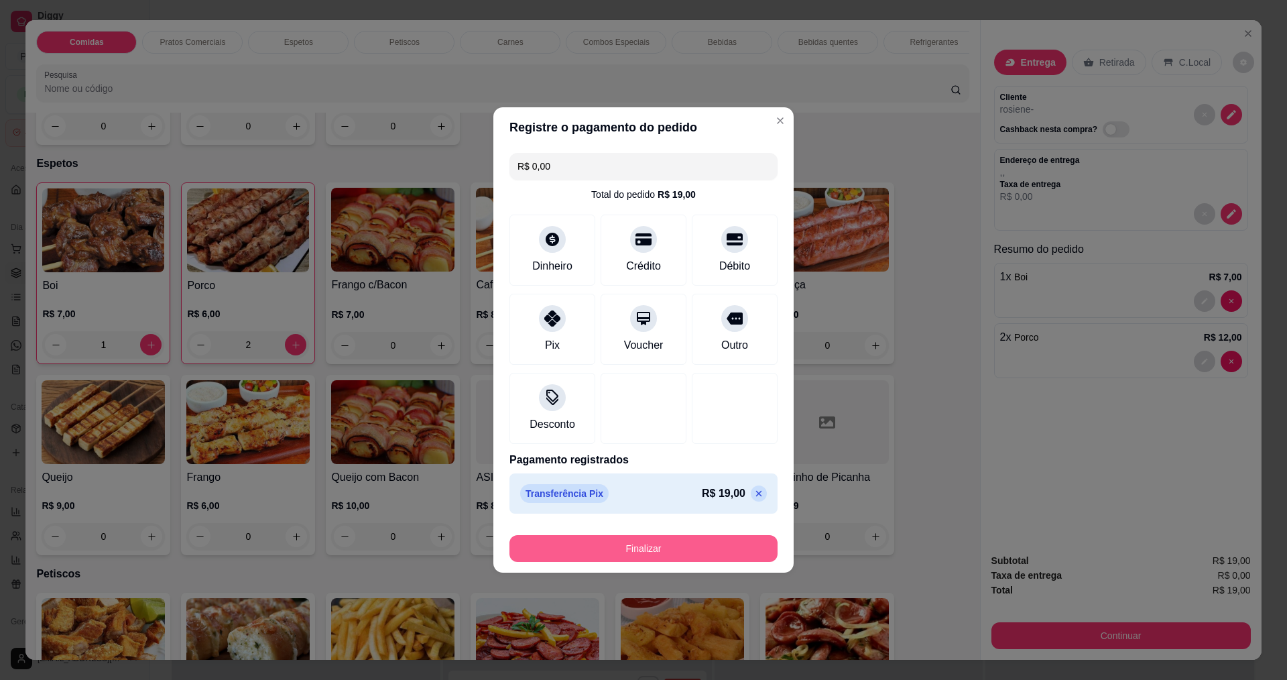
click at [635, 550] on button "Finalizar" at bounding box center [643, 548] width 268 height 27
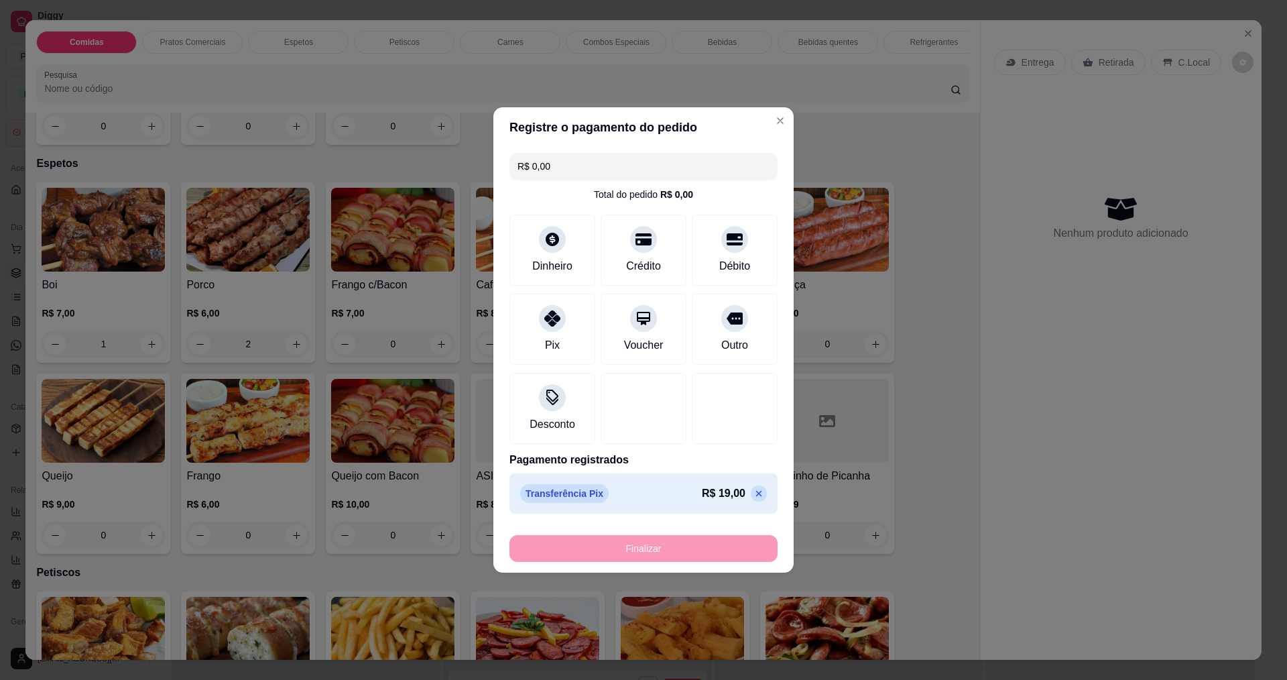
type input "0"
type input "-R$ 19,00"
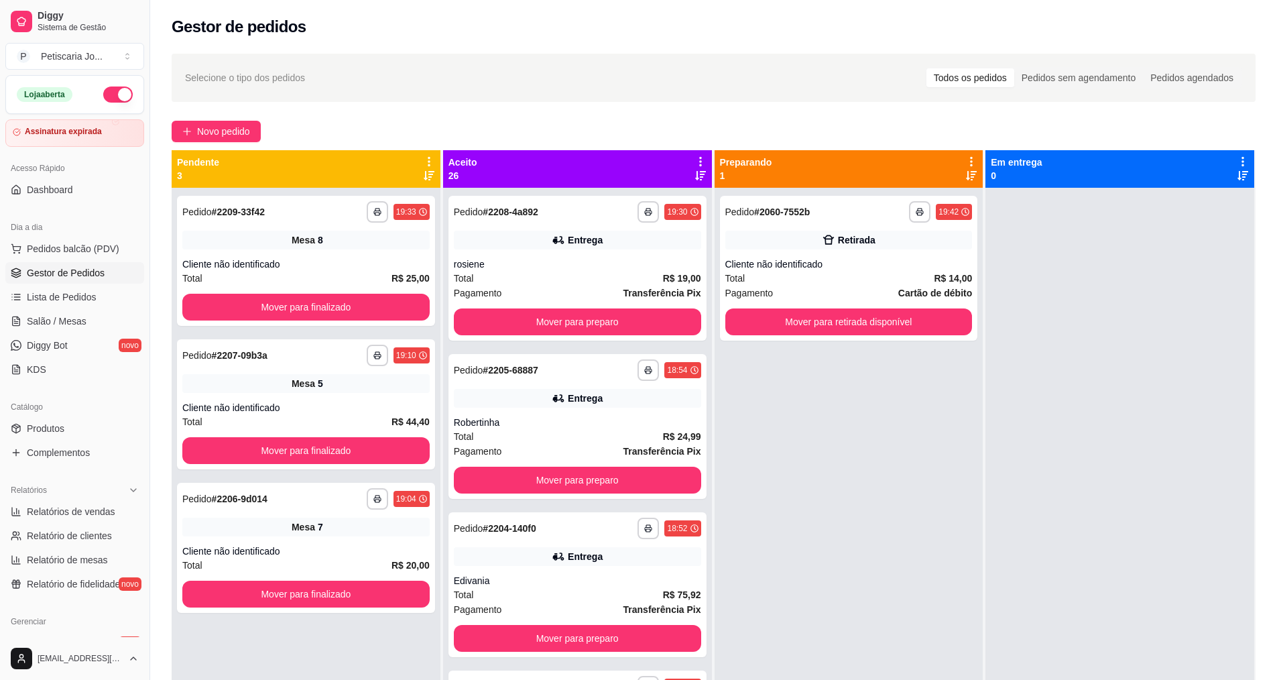
click at [769, 16] on div "Gestor de pedidos" at bounding box center [714, 26] width 1084 height 21
click at [71, 299] on span "Lista de Pedidos" at bounding box center [62, 296] width 70 height 13
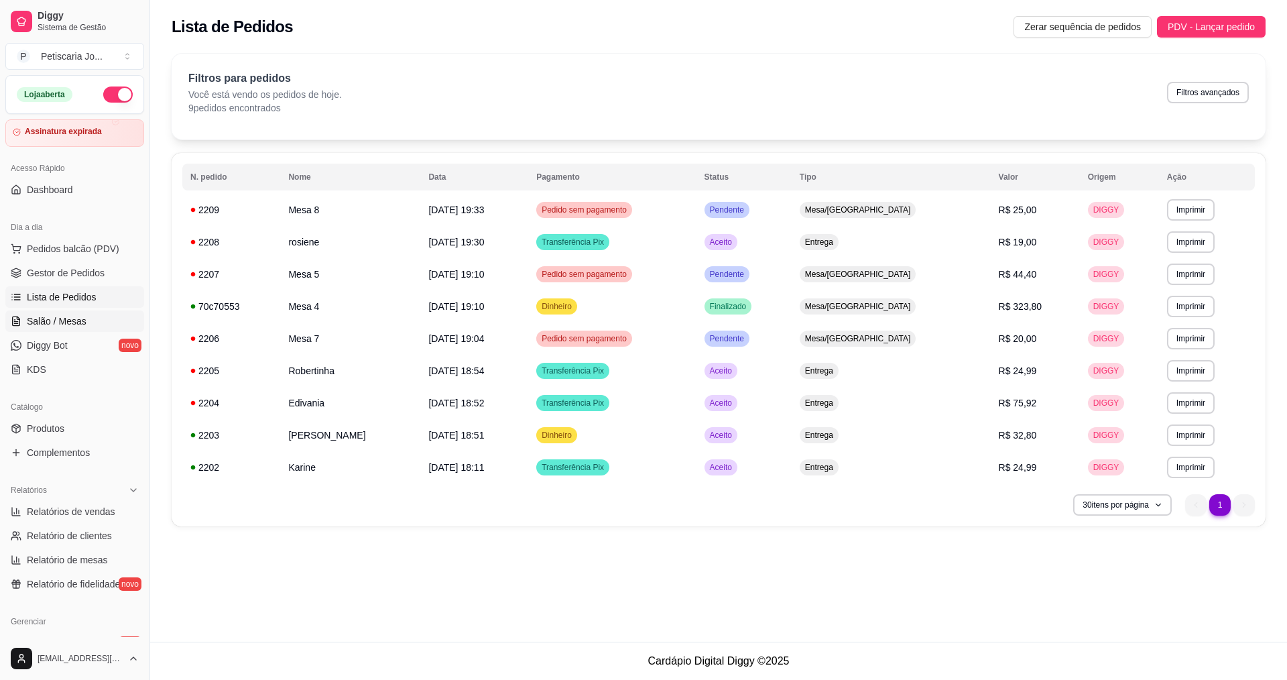
click at [58, 319] on span "Salão / Mesas" at bounding box center [57, 320] width 60 height 13
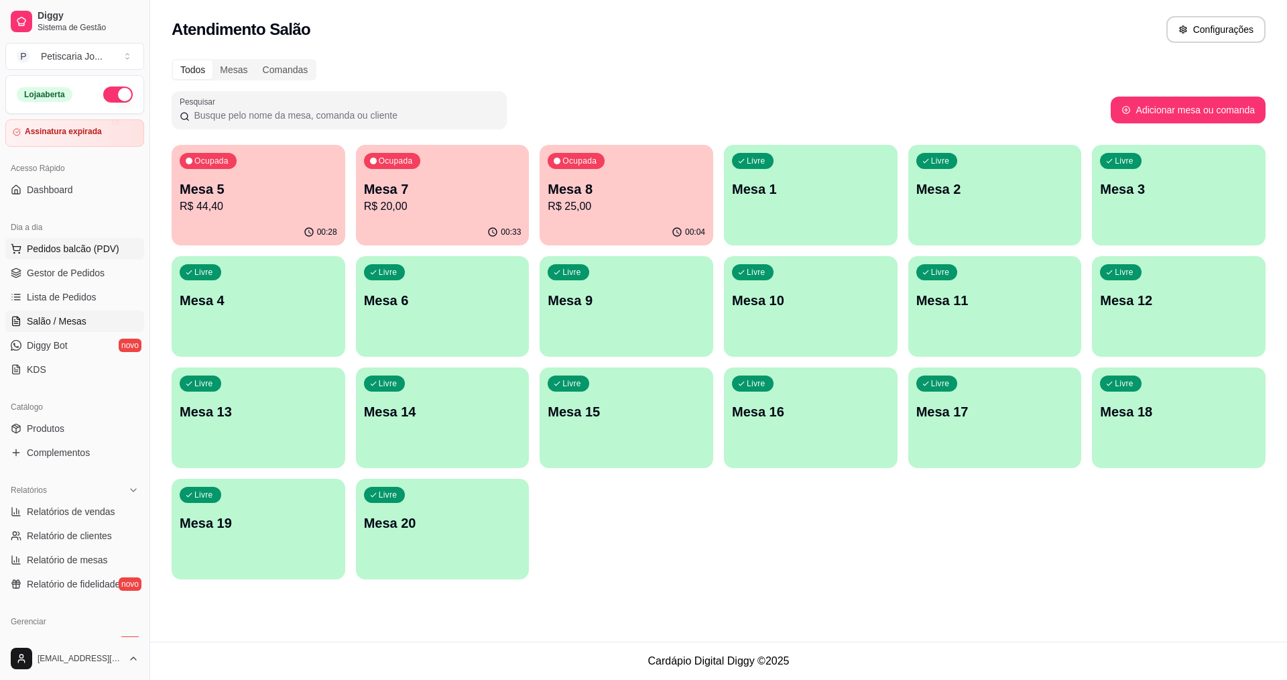
click at [54, 244] on span "Pedidos balcão (PDV)" at bounding box center [73, 248] width 93 height 13
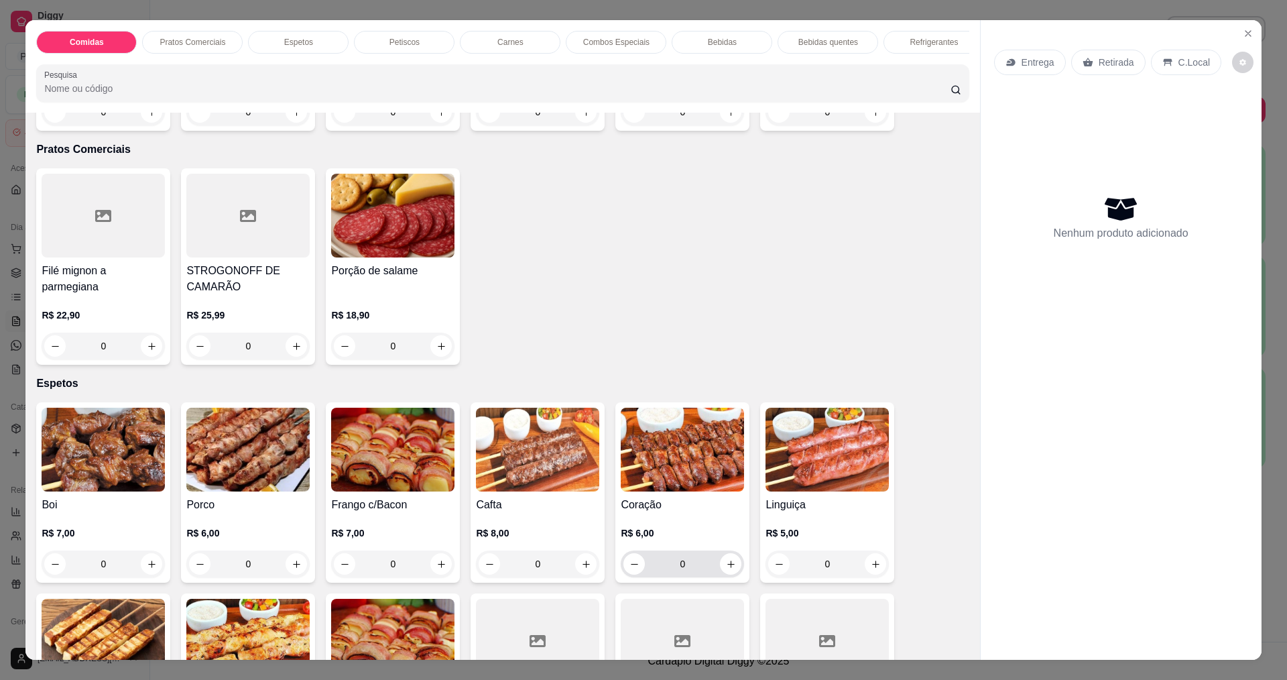
scroll to position [402, 0]
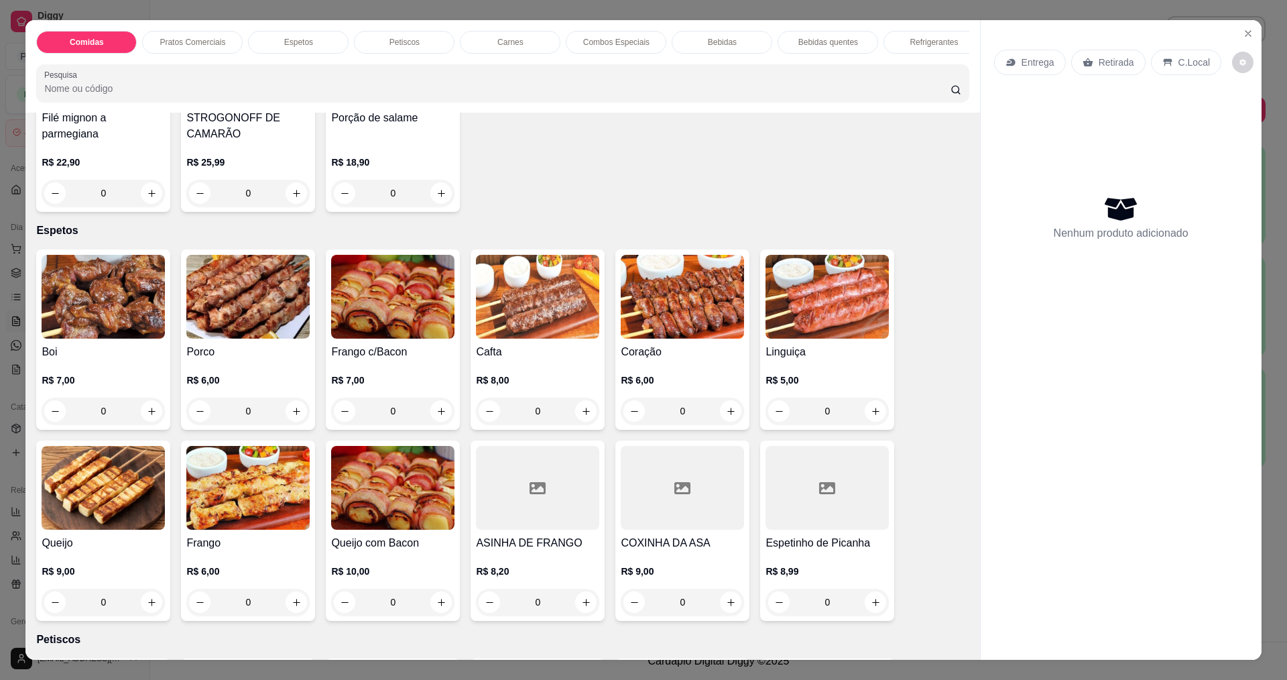
click at [118, 324] on img at bounding box center [103, 297] width 123 height 84
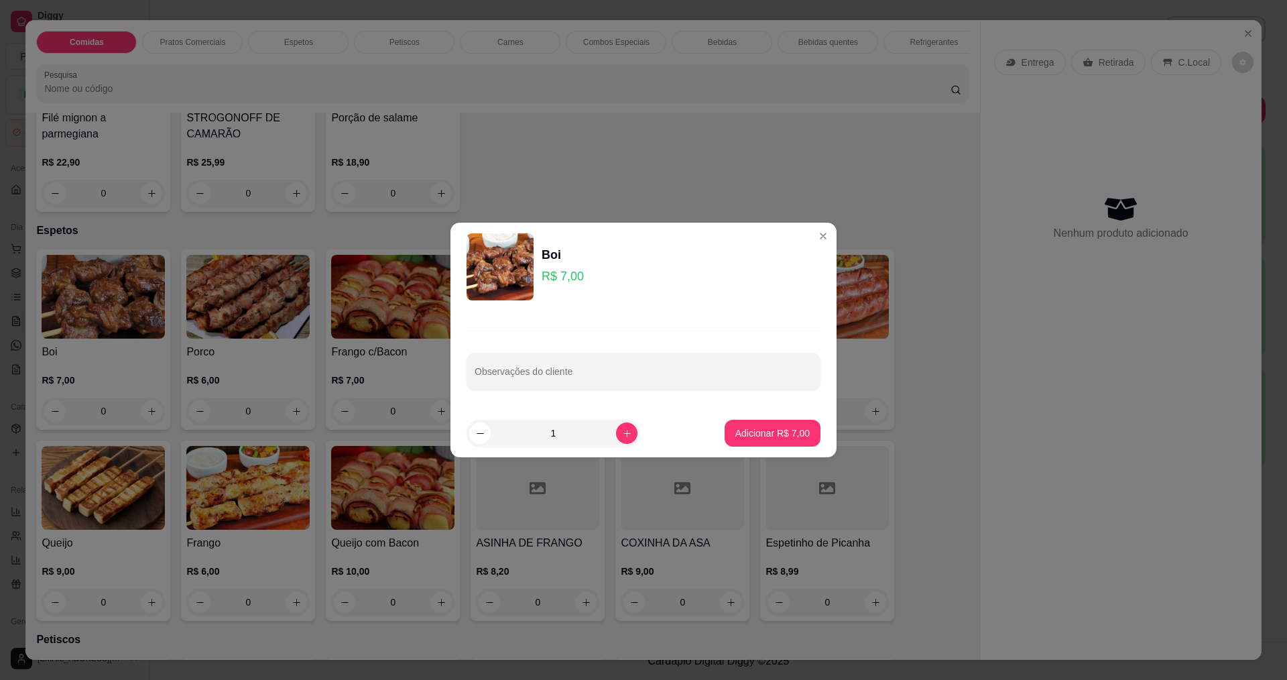
click at [770, 402] on div "Observações do cliente" at bounding box center [643, 360] width 386 height 98
drag, startPoint x: 770, startPoint y: 417, endPoint x: 769, endPoint y: 428, distance: 10.8
click at [770, 418] on footer "1 Adicionar R$ 7,00" at bounding box center [643, 433] width 386 height 48
click at [769, 429] on p "Adicionar R$ 7,00" at bounding box center [772, 432] width 72 height 13
type input "1"
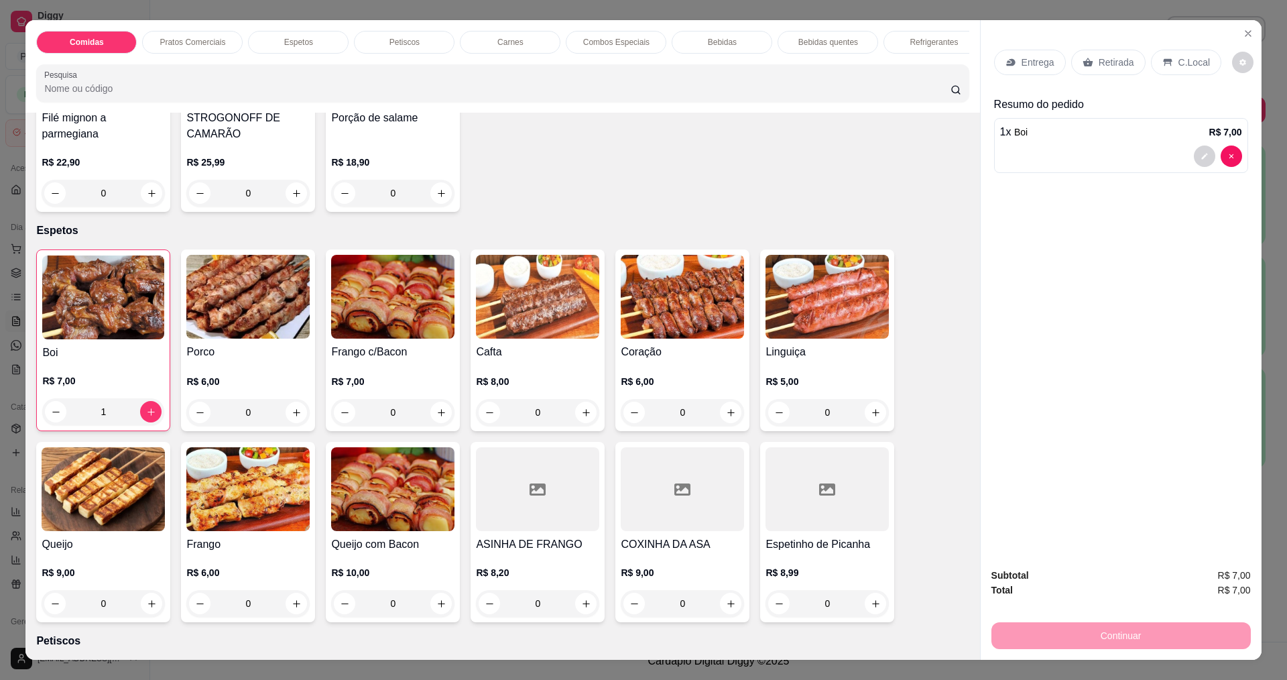
click at [270, 358] on h4 "Porco" at bounding box center [247, 352] width 123 height 16
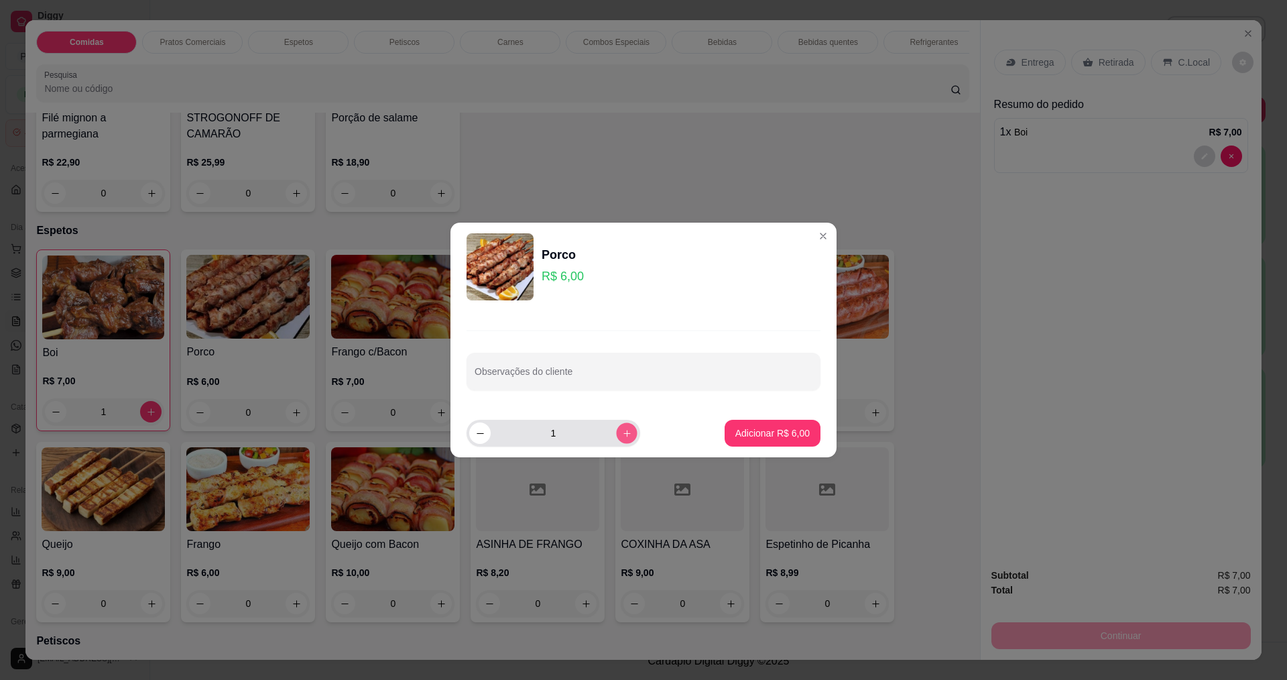
click at [616, 440] on button "increase-product-quantity" at bounding box center [626, 432] width 21 height 21
type input "2"
click at [761, 405] on div "Observações do cliente" at bounding box center [643, 360] width 386 height 98
click at [772, 428] on p "Adicionar R$ 12,00" at bounding box center [770, 432] width 80 height 13
type input "2"
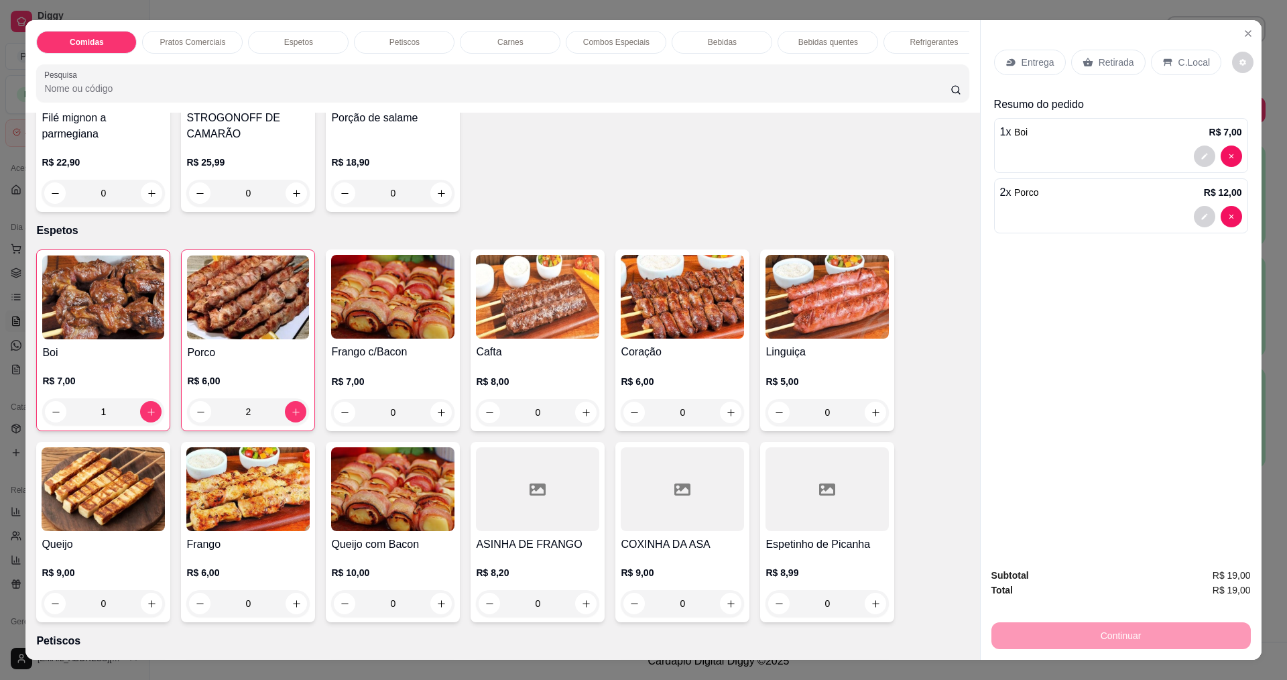
click at [1018, 54] on div "Entrega" at bounding box center [1030, 62] width 72 height 25
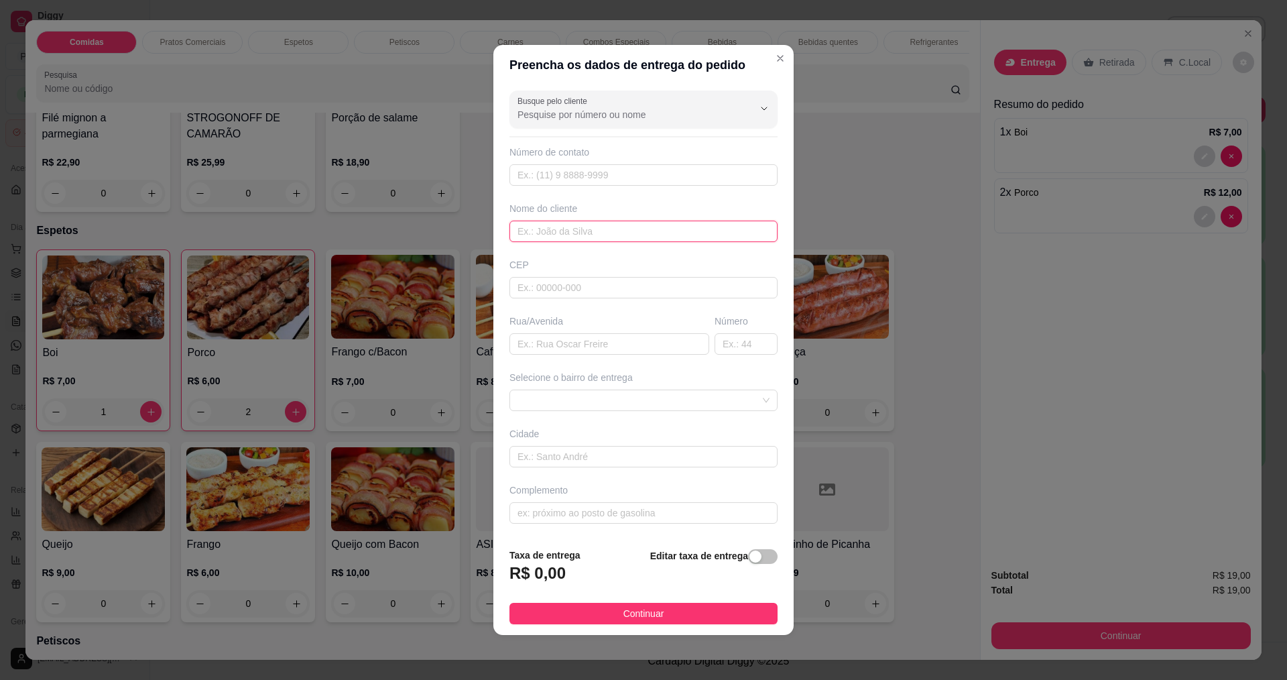
click at [569, 229] on input "text" at bounding box center [643, 231] width 268 height 21
type input "valeria"
click at [521, 606] on button "Continuar" at bounding box center [643, 613] width 268 height 21
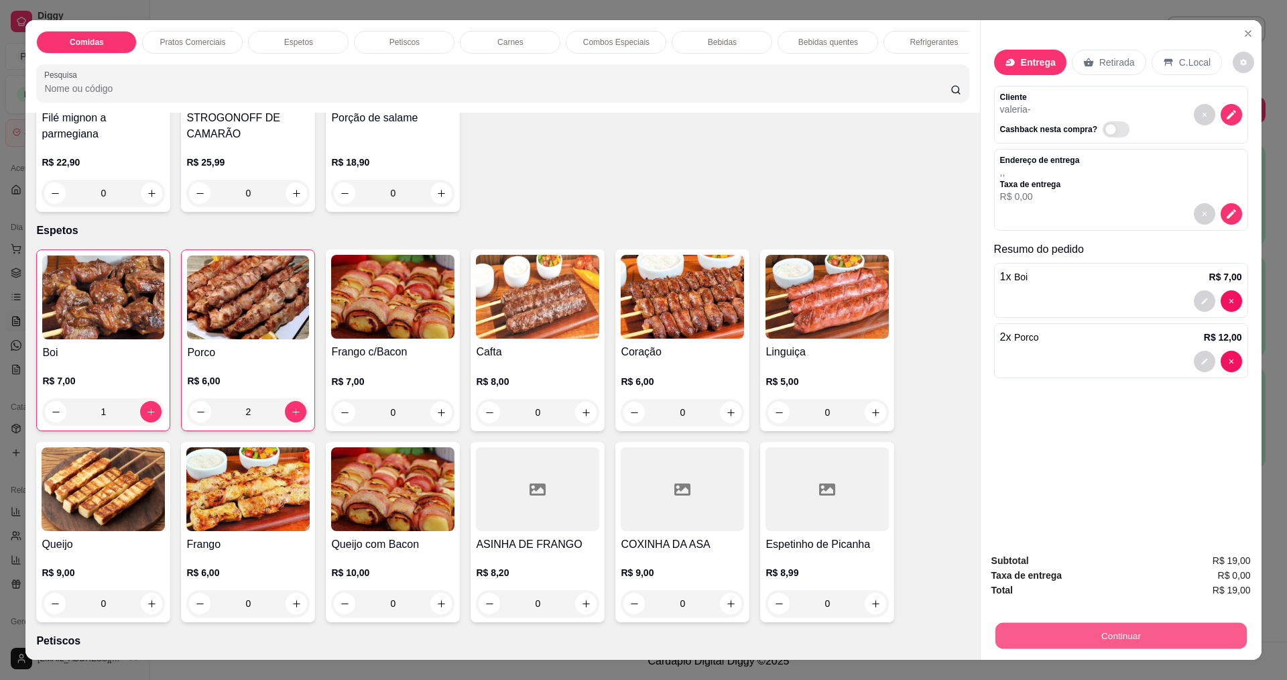
click at [1022, 648] on button "Continuar" at bounding box center [1120, 635] width 251 height 26
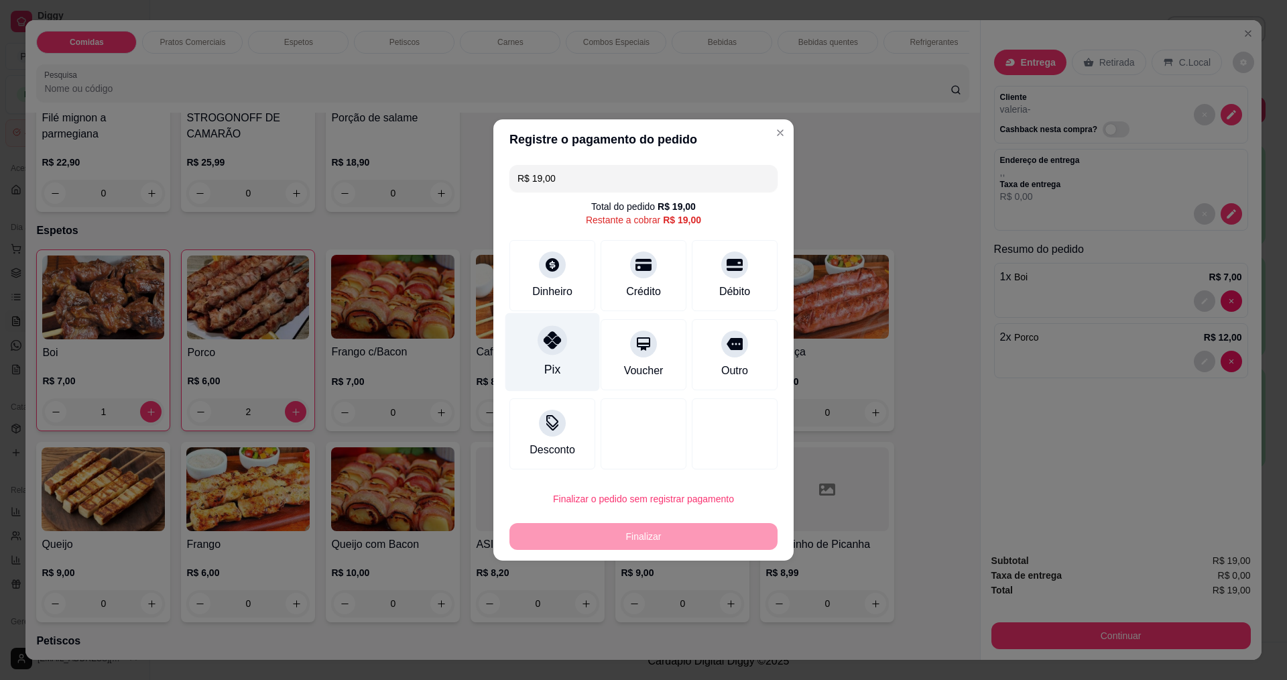
click at [544, 367] on div "Pix" at bounding box center [552, 352] width 95 height 78
type input "R$ 0,00"
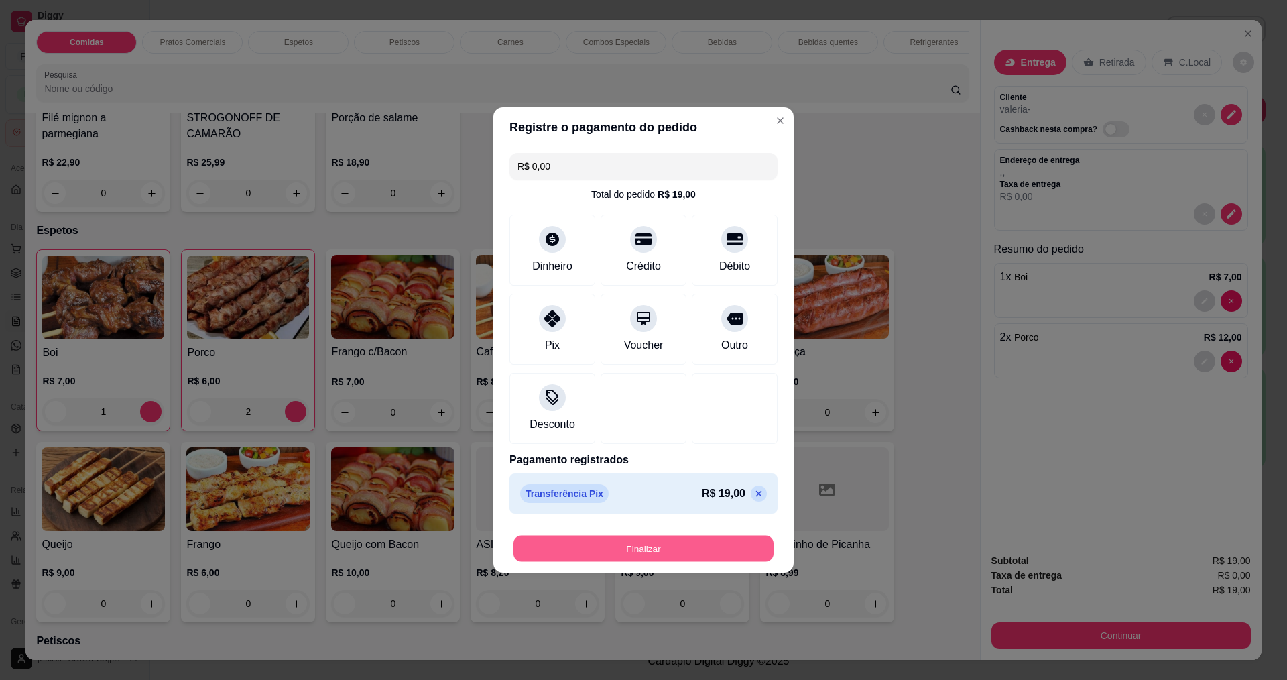
click at [590, 542] on button "Finalizar" at bounding box center [643, 549] width 260 height 26
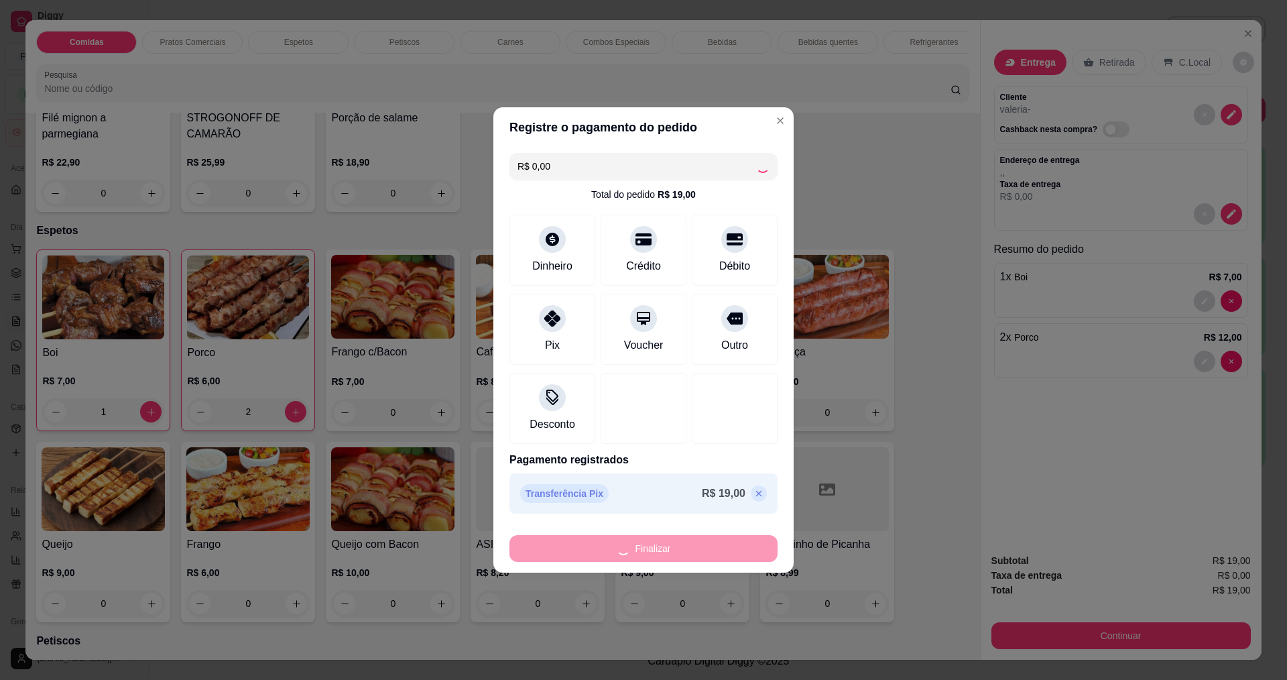
type input "0"
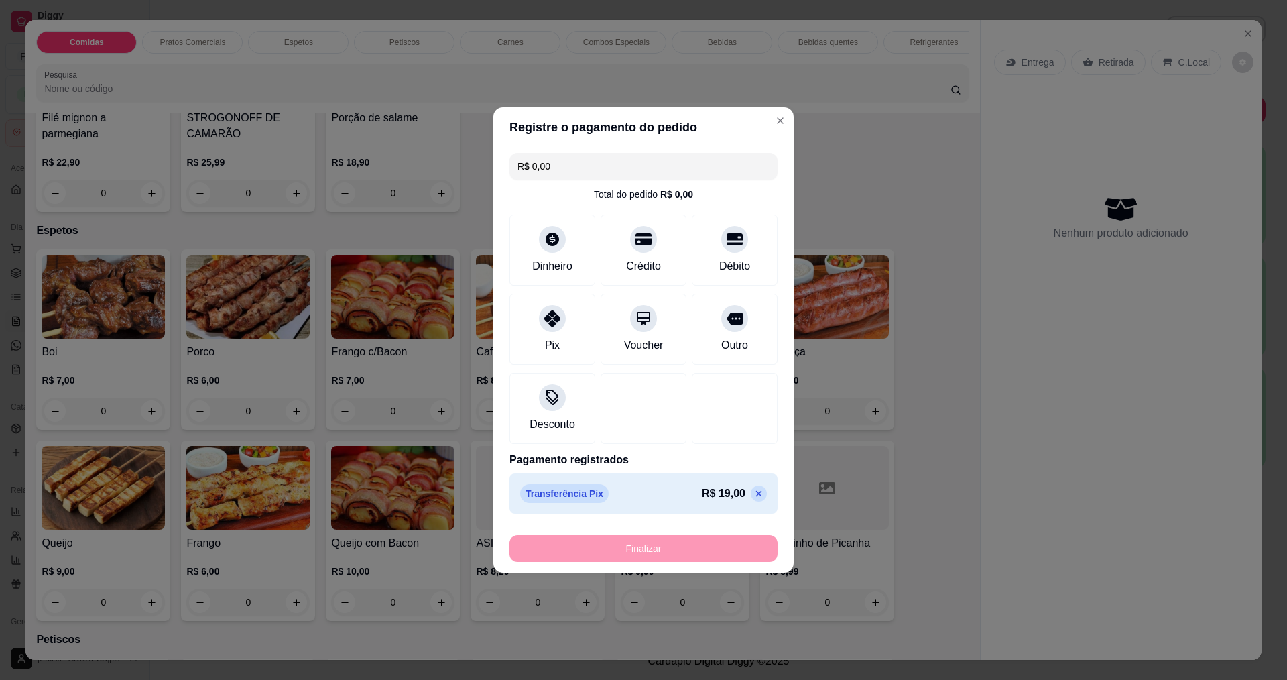
type input "-R$ 19,00"
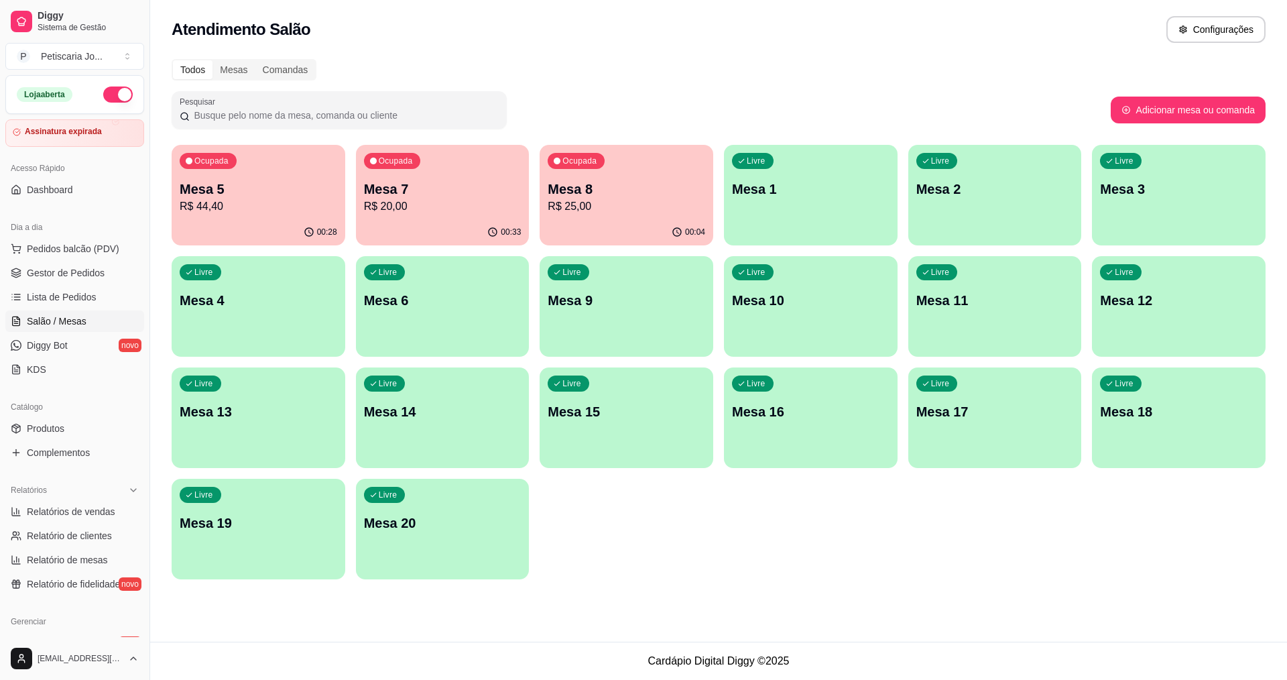
click at [347, 221] on div "Ocupada Mesa 5 R$ 44,40 00:28 Ocupada Mesa 7 R$ 20,00 00:33 Ocupada Mesa 8 R$ 2…" at bounding box center [719, 362] width 1094 height 434
click at [329, 223] on div "00:28" at bounding box center [259, 232] width 174 height 26
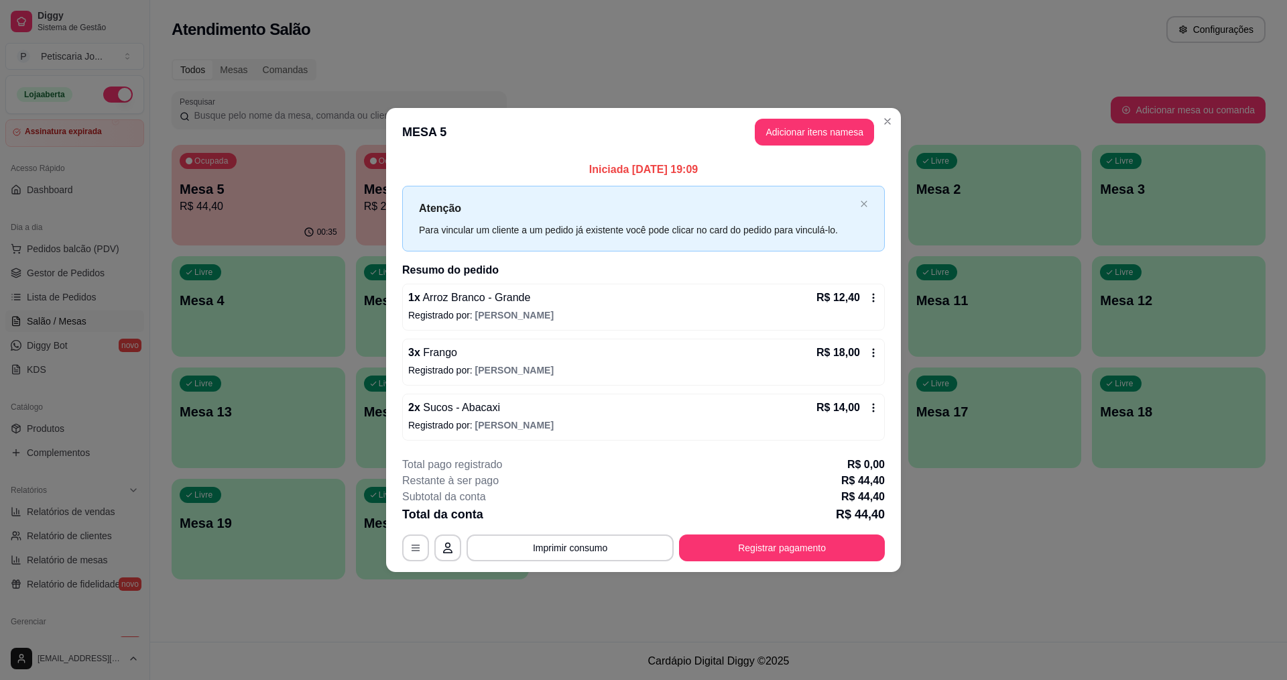
click at [707, 534] on div "**********" at bounding box center [643, 508] width 483 height 105
click at [707, 534] on button "Registrar pagamento" at bounding box center [782, 547] width 200 height 26
click at [590, 548] on button "Imprimir consumo" at bounding box center [570, 547] width 201 height 26
click at [593, 521] on button "IMPRESSORA" at bounding box center [574, 516] width 97 height 21
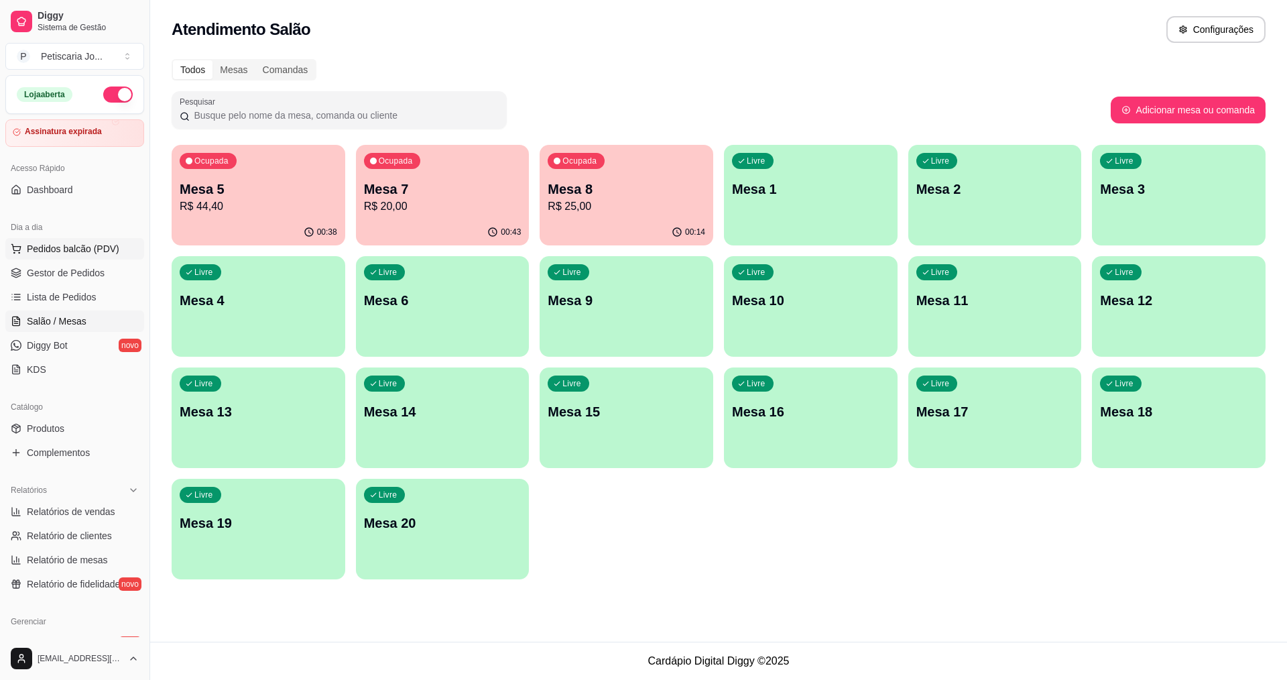
click at [84, 257] on button "Pedidos balcão (PDV)" at bounding box center [74, 248] width 139 height 21
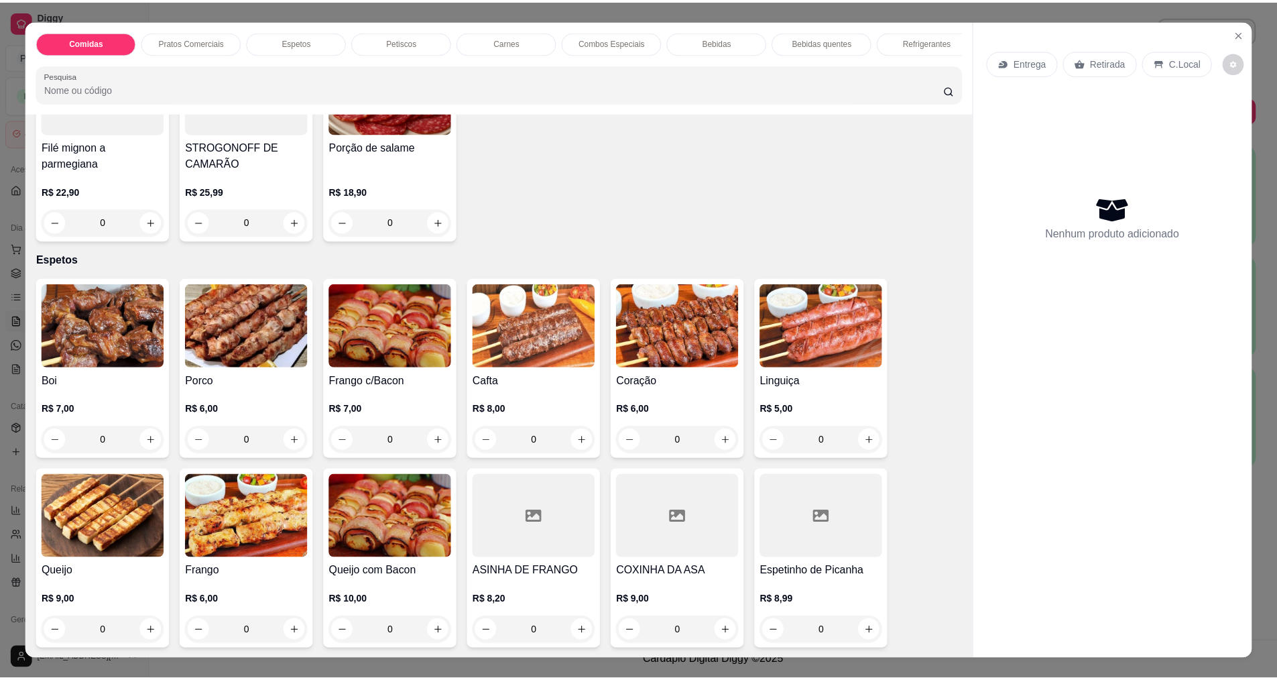
scroll to position [402, 0]
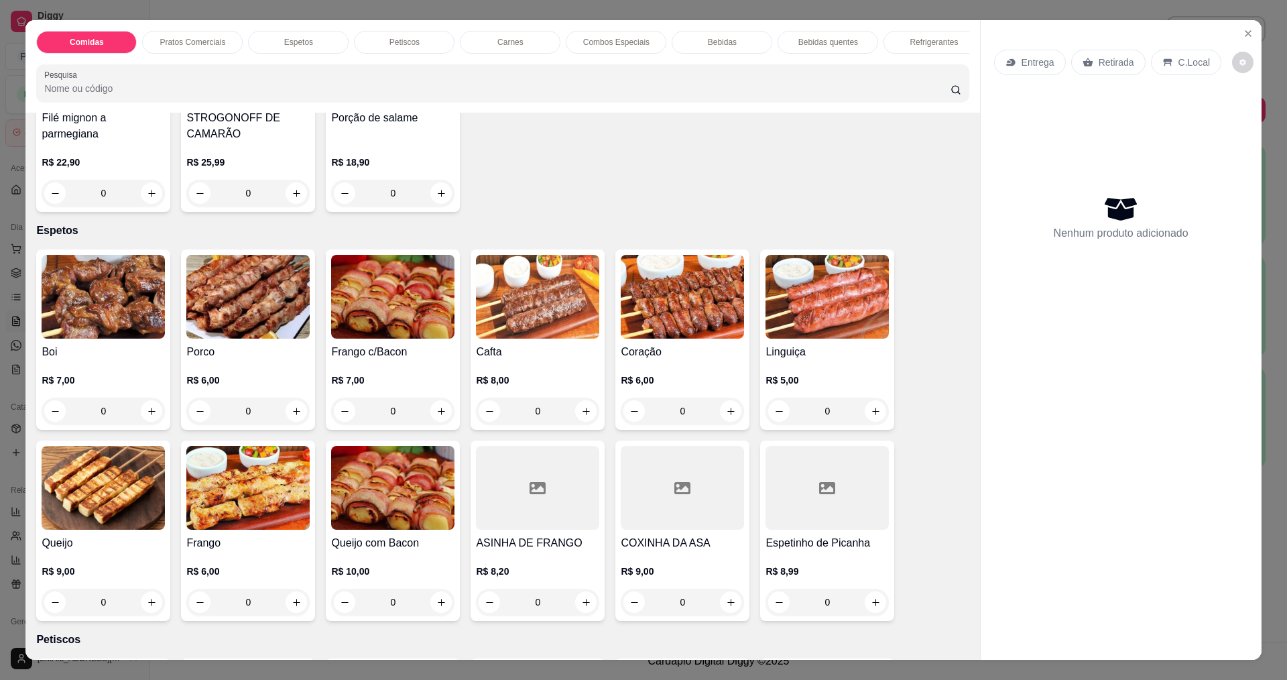
click at [125, 302] on img at bounding box center [103, 297] width 123 height 84
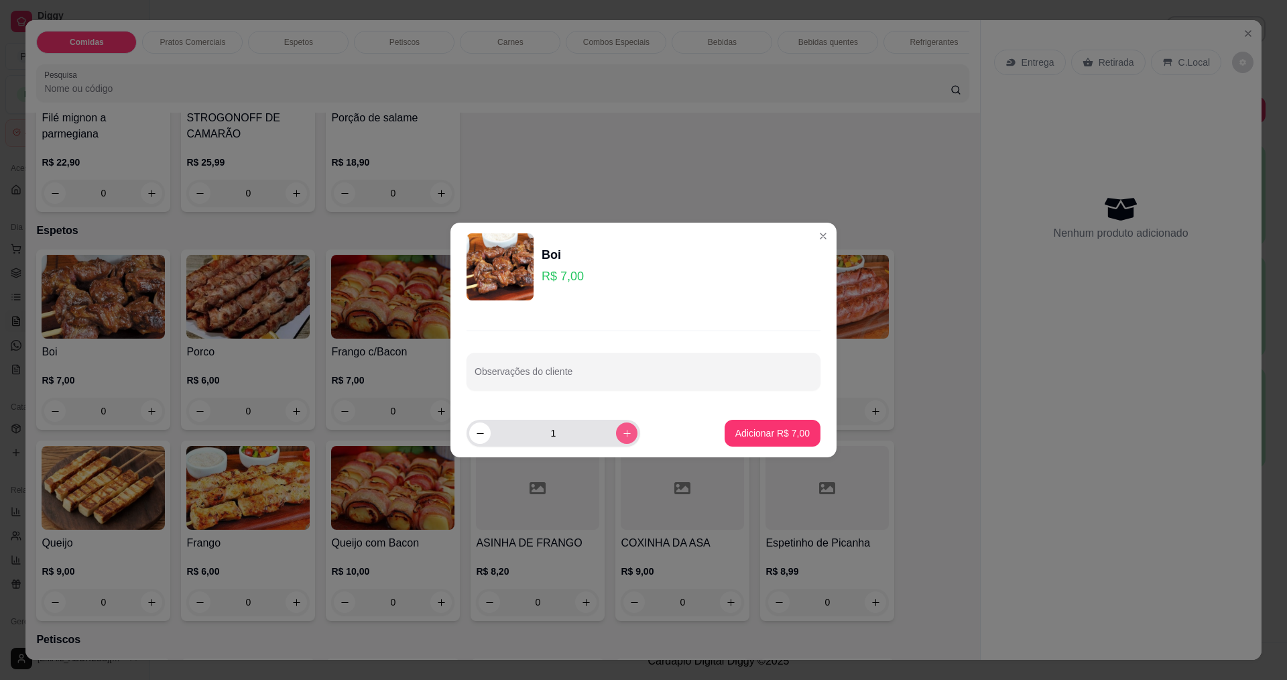
click at [622, 431] on icon "increase-product-quantity" at bounding box center [627, 433] width 10 height 10
type input "2"
click at [732, 432] on p "Adicionar R$ 14,00" at bounding box center [770, 432] width 80 height 13
type input "2"
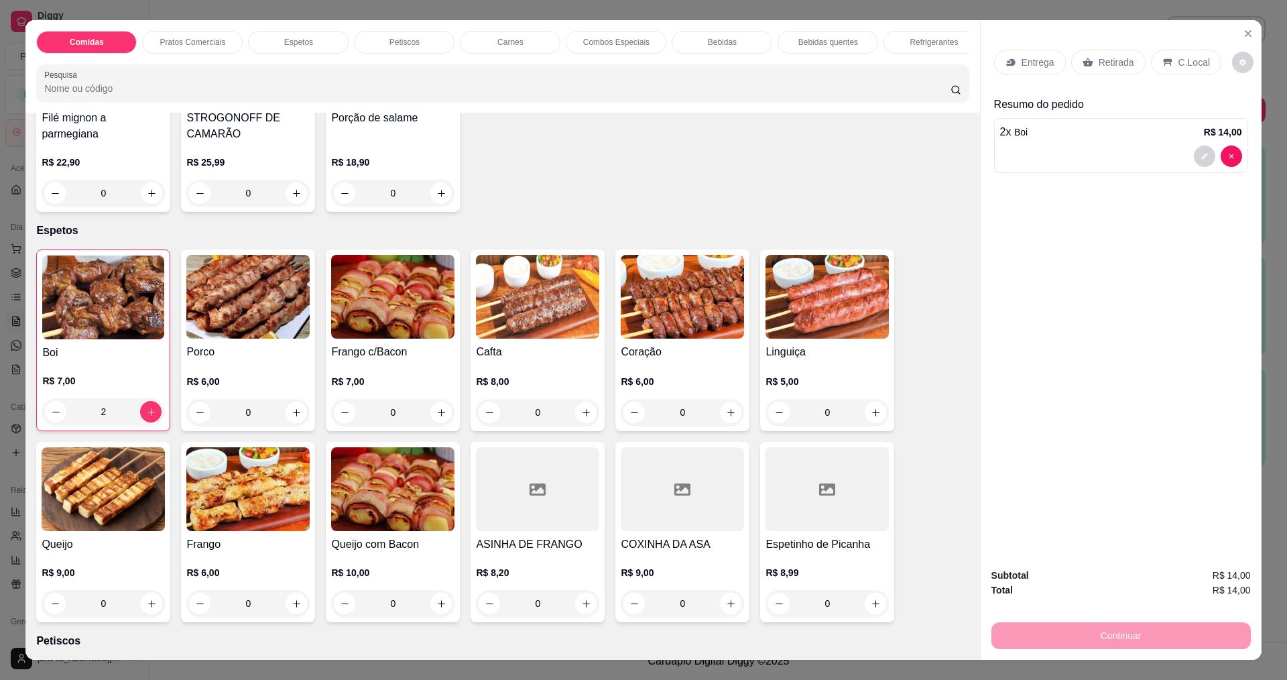
click at [1005, 73] on div "Entrega" at bounding box center [1030, 62] width 72 height 25
click at [1026, 67] on p "Entrega" at bounding box center [1038, 62] width 33 height 13
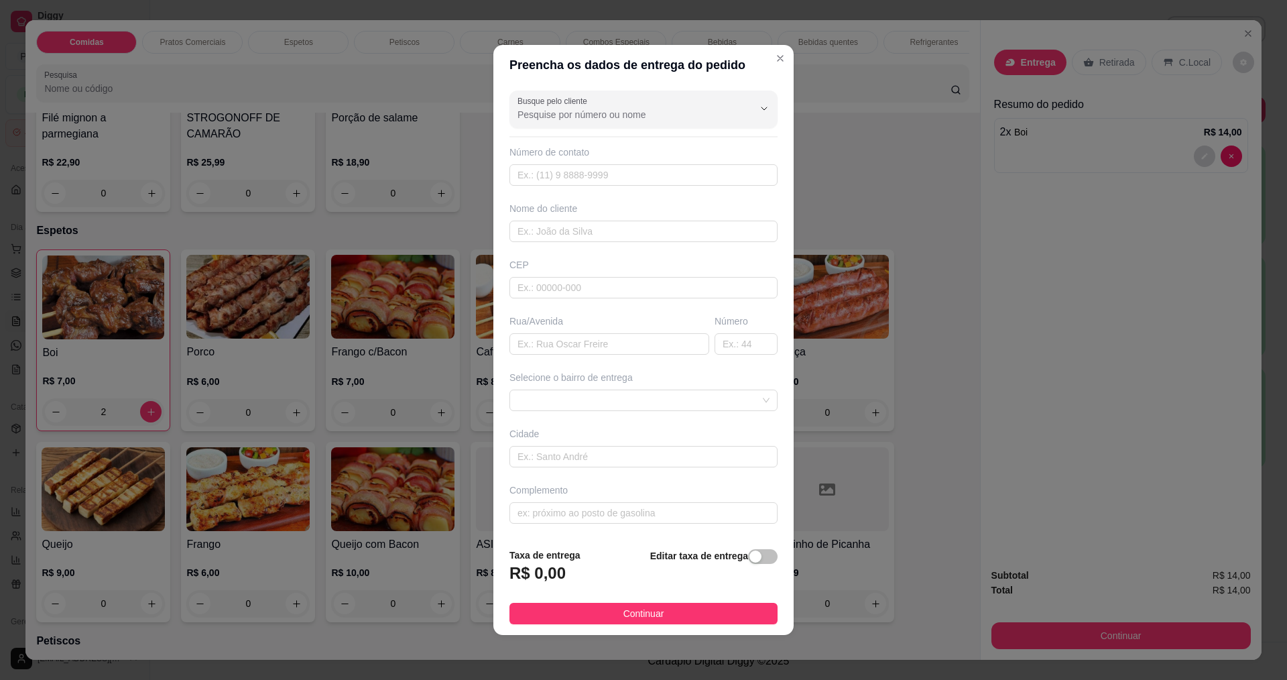
click at [633, 153] on div "Número de contato" at bounding box center [643, 151] width 268 height 13
click at [580, 214] on div "Nome do cliente" at bounding box center [643, 208] width 268 height 13
click at [578, 228] on input "text" at bounding box center [643, 231] width 268 height 21
type input "IONARA"
drag, startPoint x: 604, startPoint y: 628, endPoint x: 605, endPoint y: 618, distance: 10.1
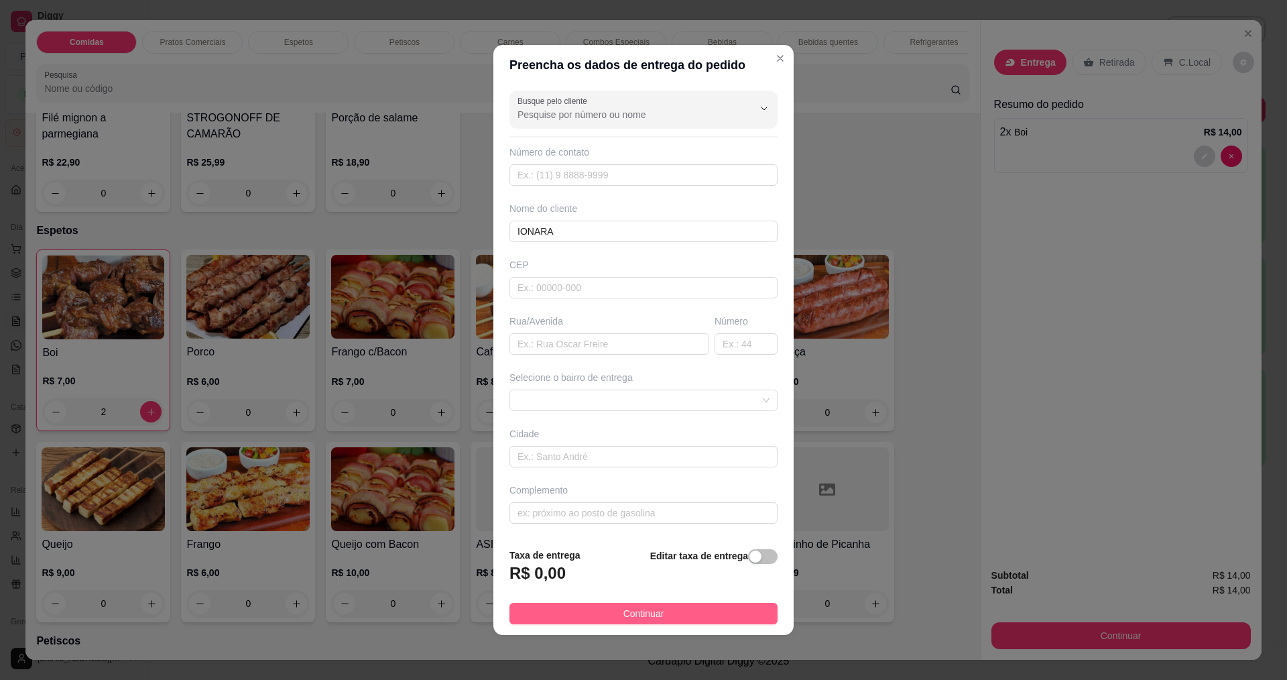
click at [605, 623] on footer "Taxa de entrega R$ 0,00 Editar taxa de entrega Continuar" at bounding box center [643, 586] width 300 height 98
click at [605, 618] on button "Continuar" at bounding box center [643, 613] width 268 height 21
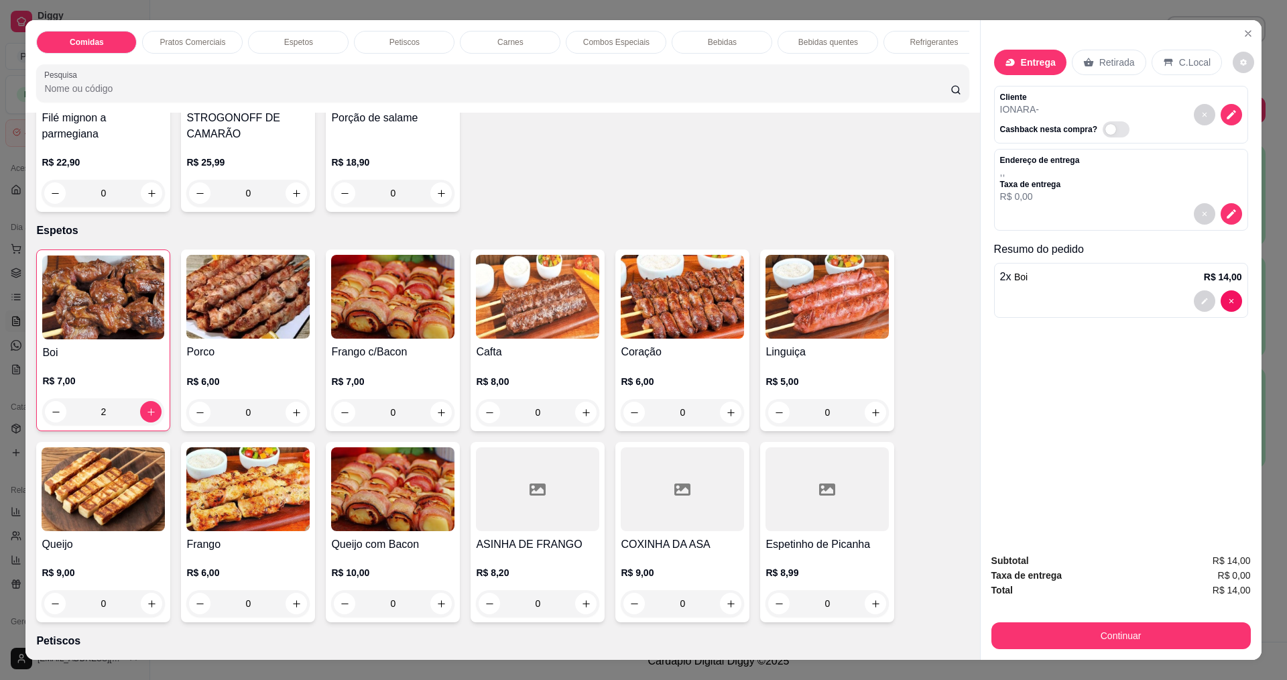
drag, startPoint x: 1173, startPoint y: 617, endPoint x: 1172, endPoint y: 635, distance: 18.1
click at [1173, 619] on div "Subtotal R$ 14,00 Taxa de entrega R$ 0,00 Total R$ 14,00 Continuar" at bounding box center [1120, 601] width 259 height 96
click at [1172, 636] on button "Continuar" at bounding box center [1120, 635] width 259 height 27
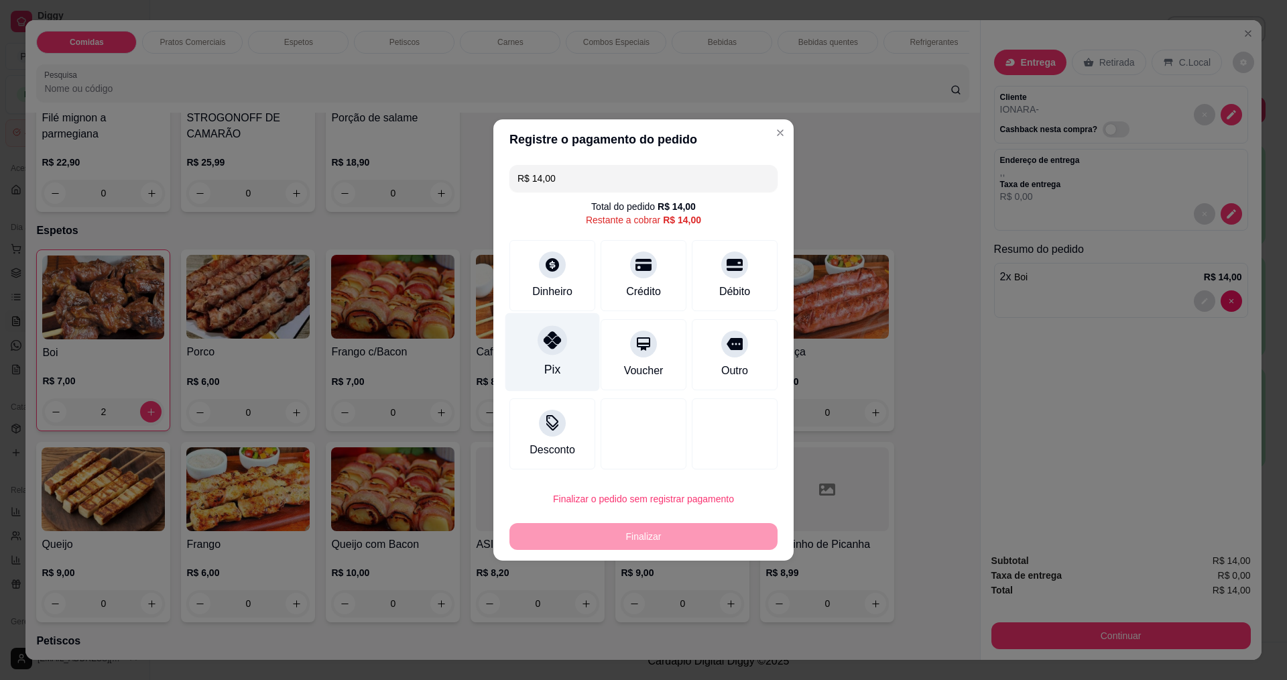
click at [550, 349] on icon at bounding box center [552, 339] width 17 height 17
type input "R$ 0,00"
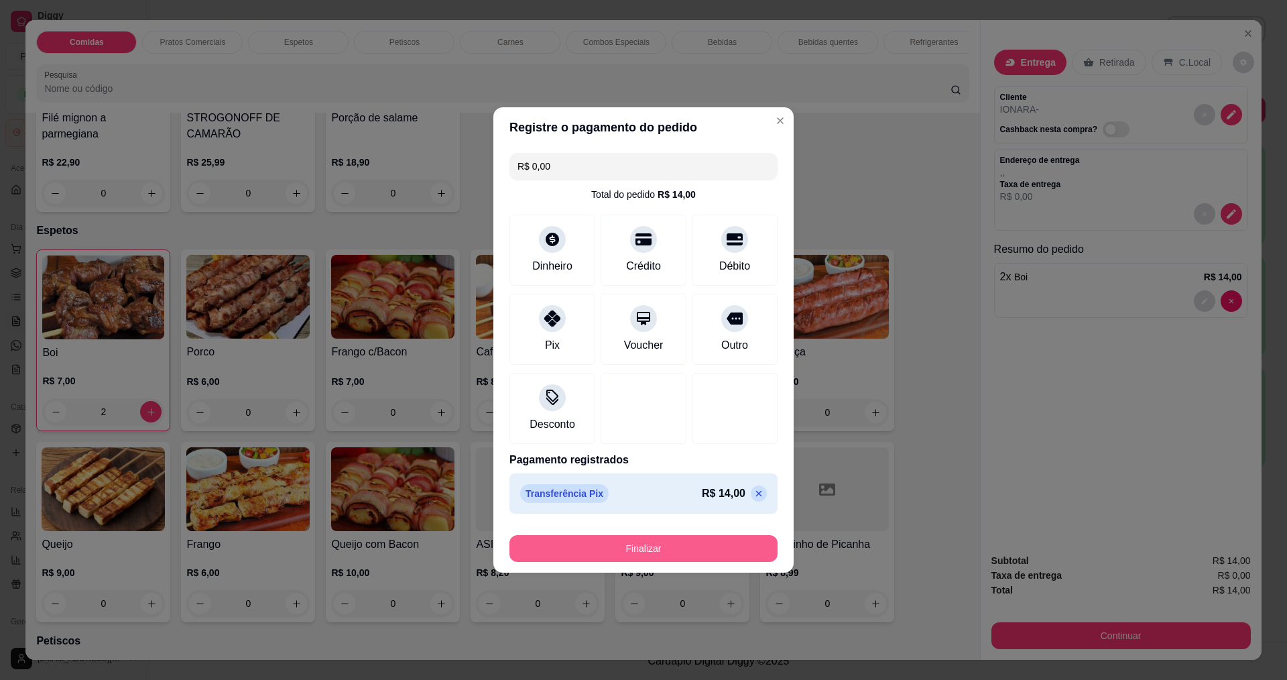
click at [636, 539] on button "Finalizar" at bounding box center [643, 548] width 268 height 27
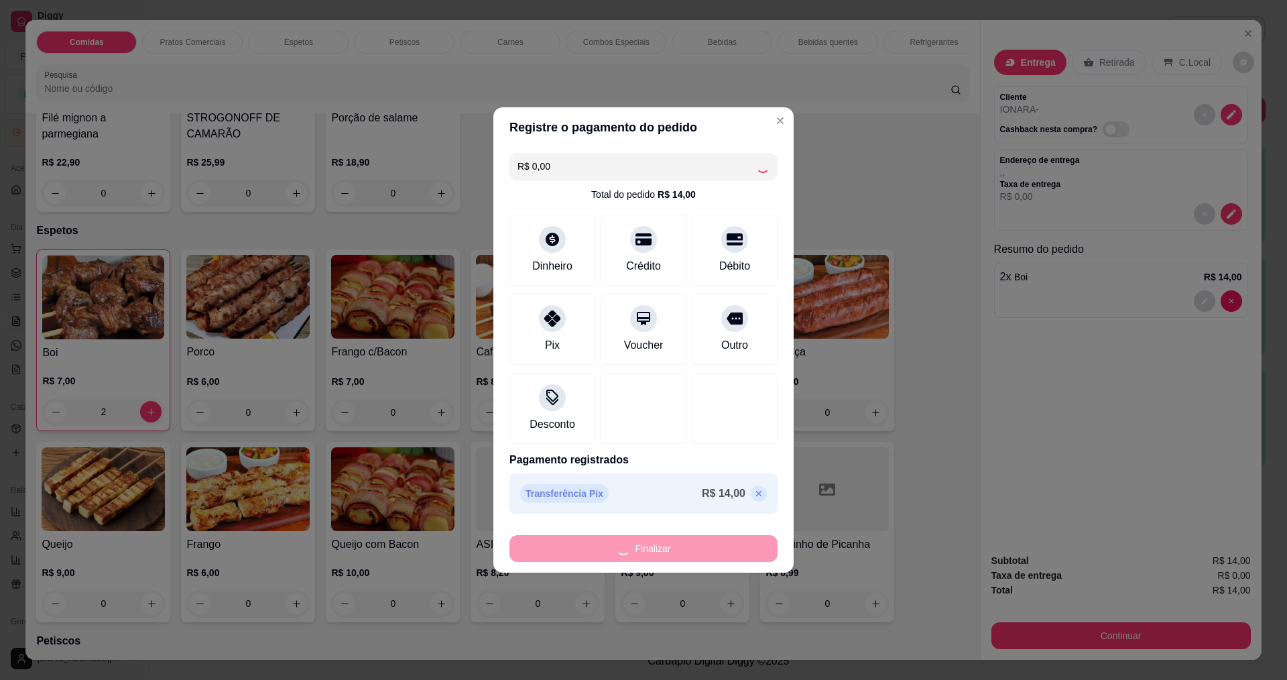
type input "0"
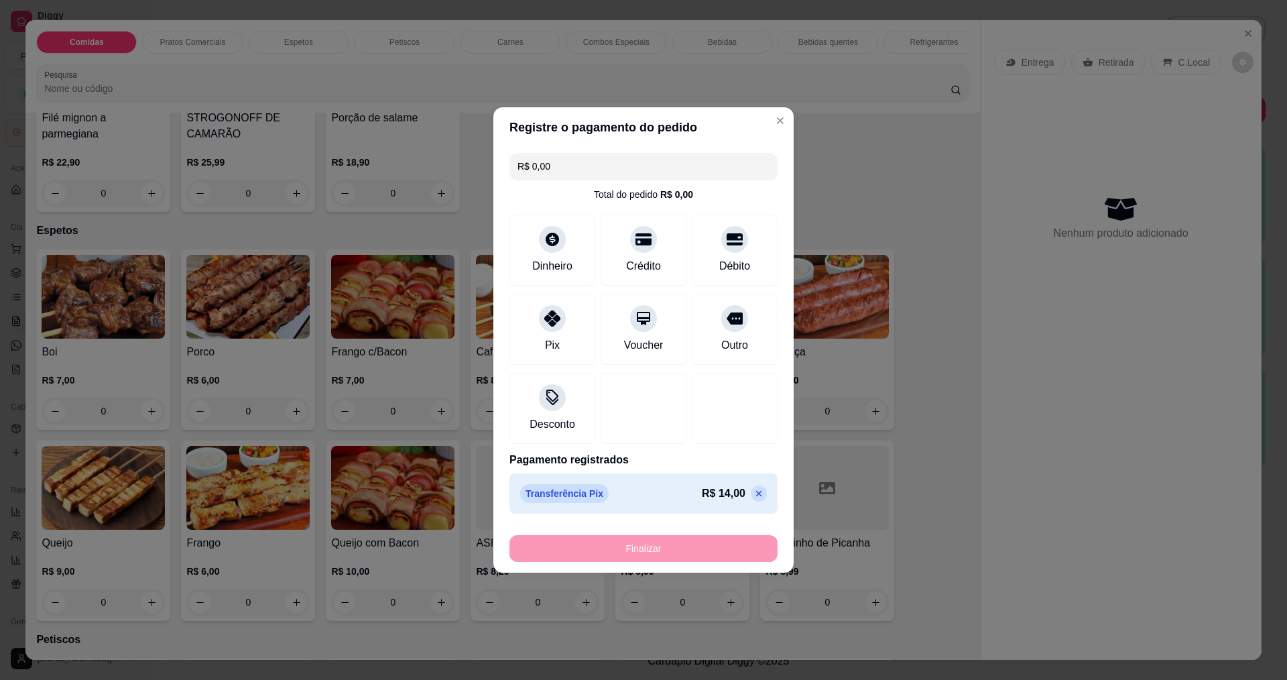
type input "-R$ 14,00"
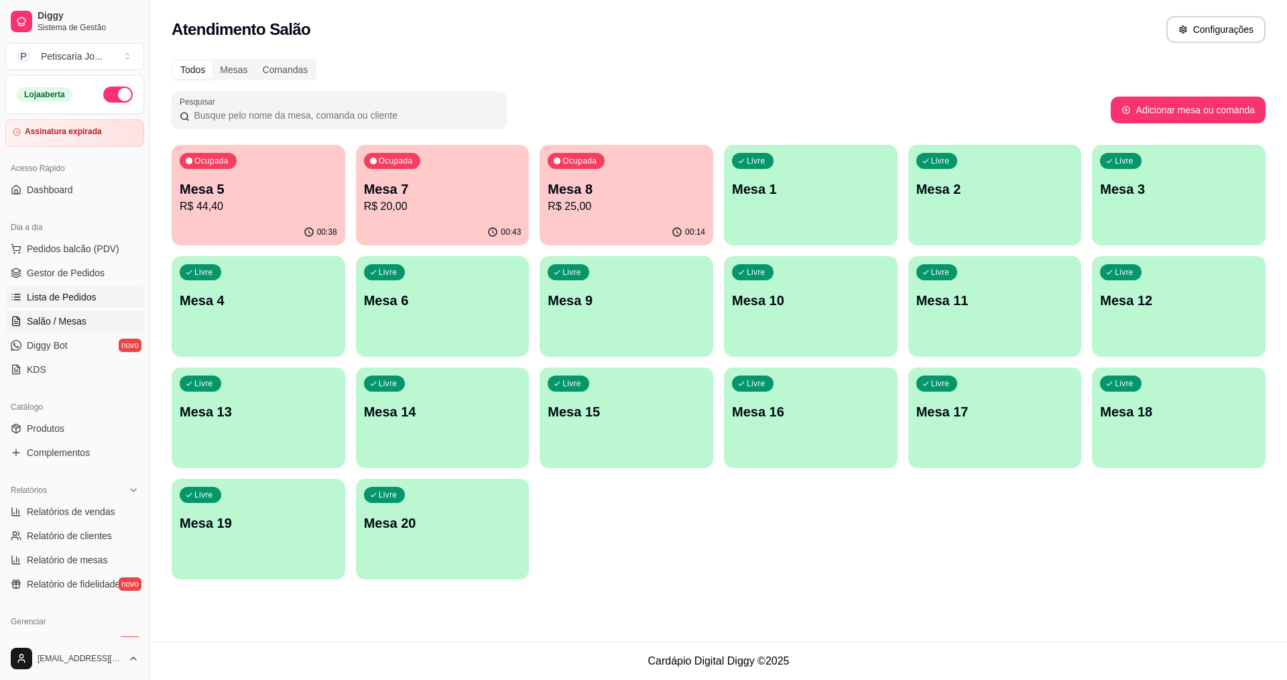
click at [69, 298] on span "Lista de Pedidos" at bounding box center [62, 296] width 70 height 13
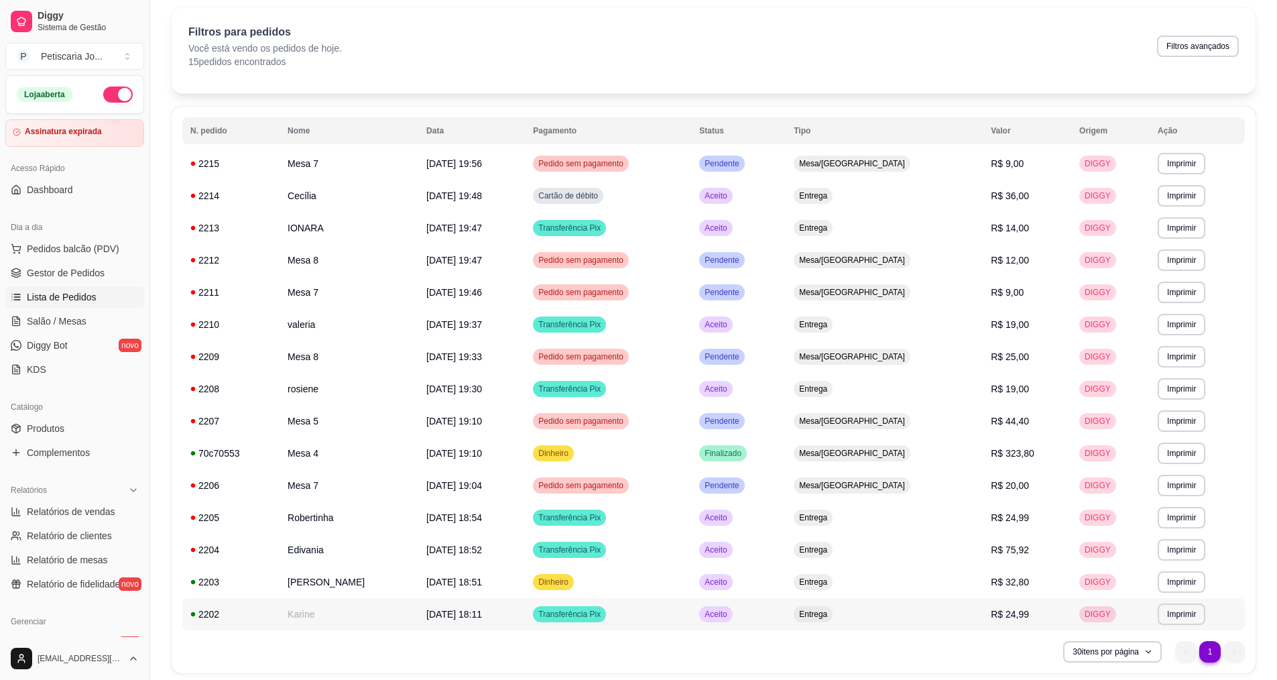
scroll to position [94, 0]
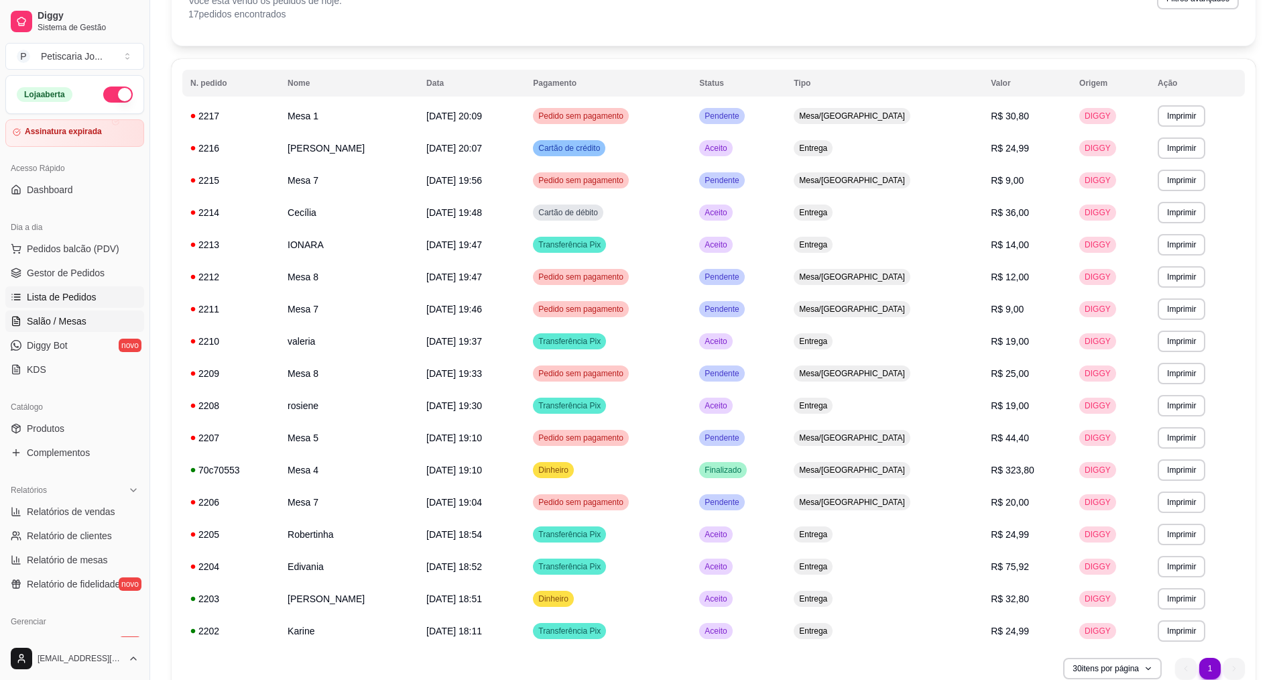
click at [46, 322] on span "Salão / Mesas" at bounding box center [57, 320] width 60 height 13
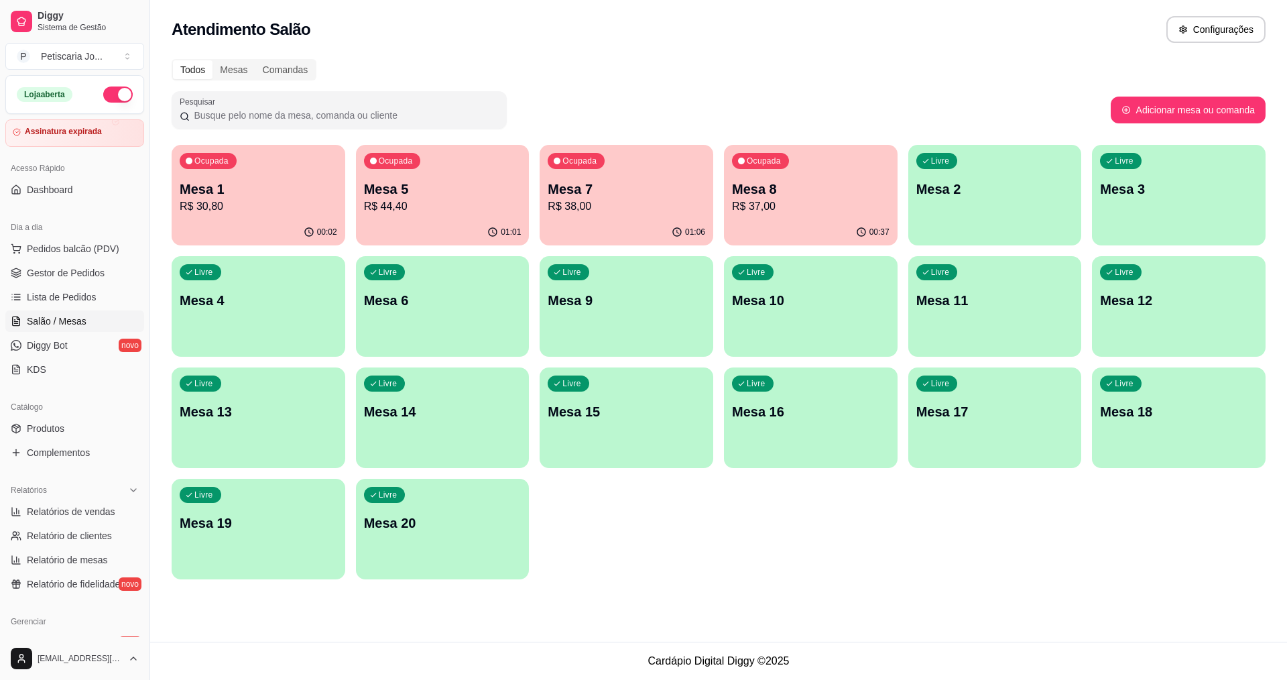
click at [250, 205] on p "R$ 30,80" at bounding box center [259, 206] width 158 height 16
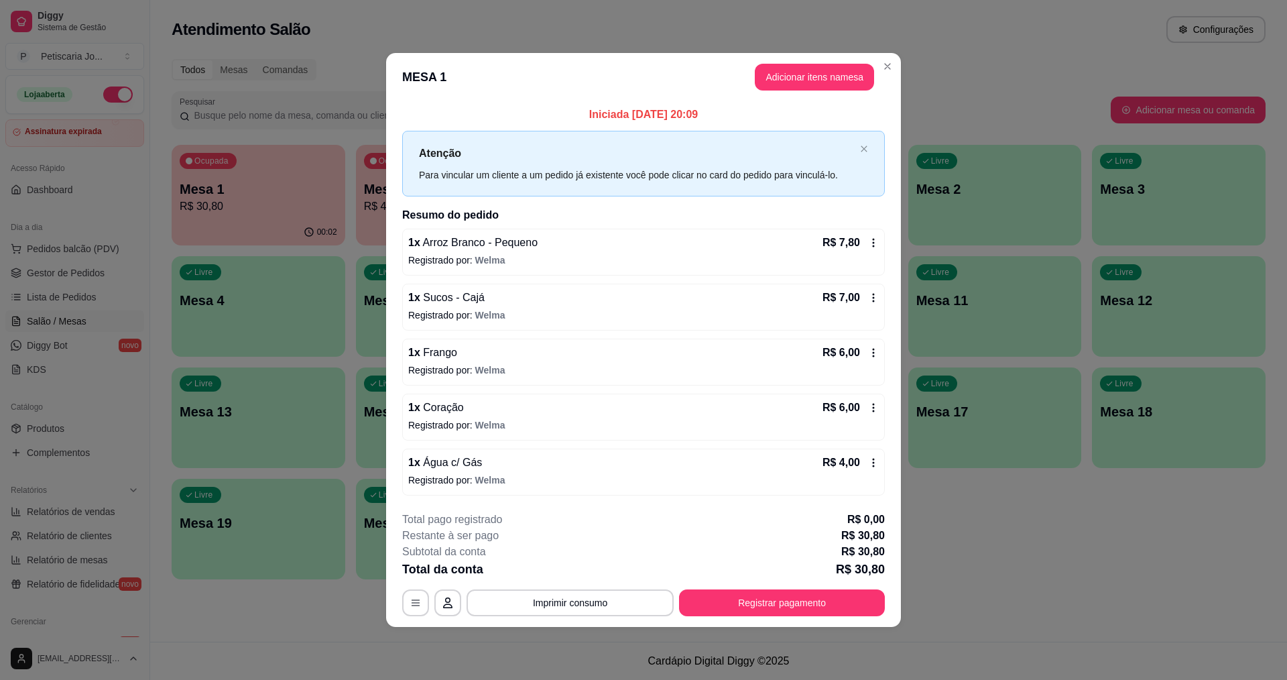
click at [871, 298] on icon at bounding box center [873, 297] width 11 height 11
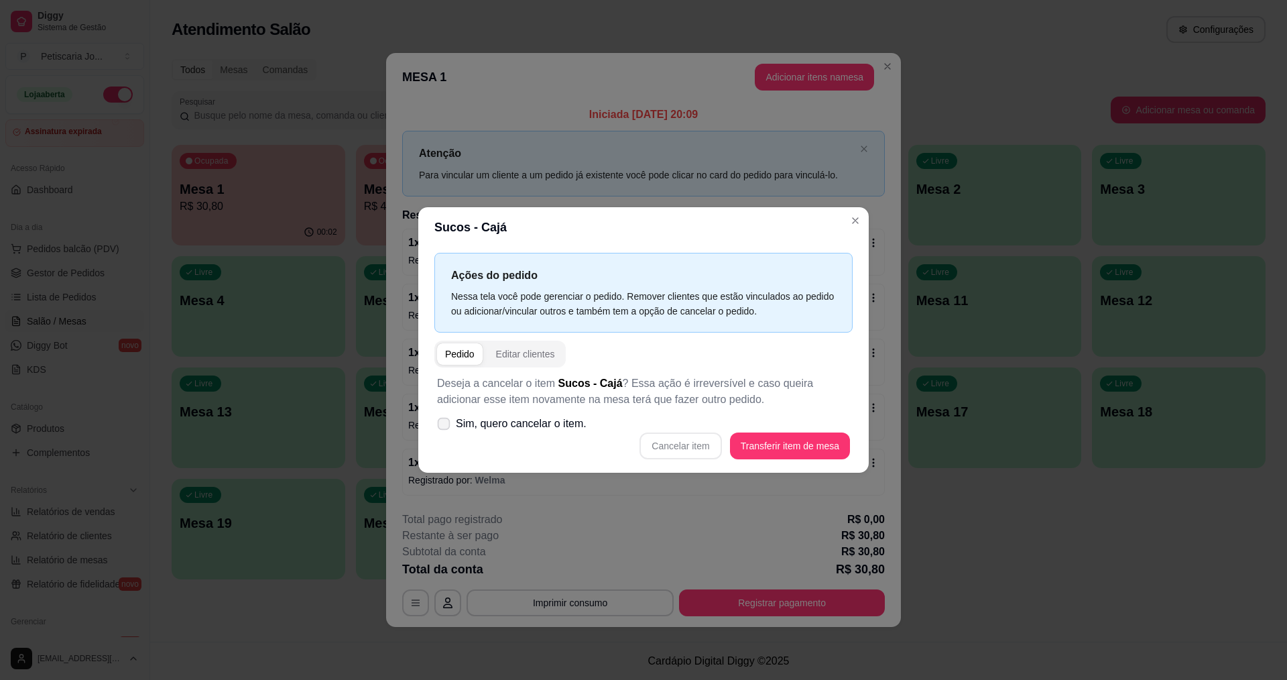
click at [441, 428] on span at bounding box center [444, 424] width 13 height 13
click at [441, 428] on input "Sim, quero cancelar o item." at bounding box center [440, 430] width 9 height 9
checkbox input "true"
click at [677, 448] on button "Cancelar item" at bounding box center [681, 446] width 80 height 26
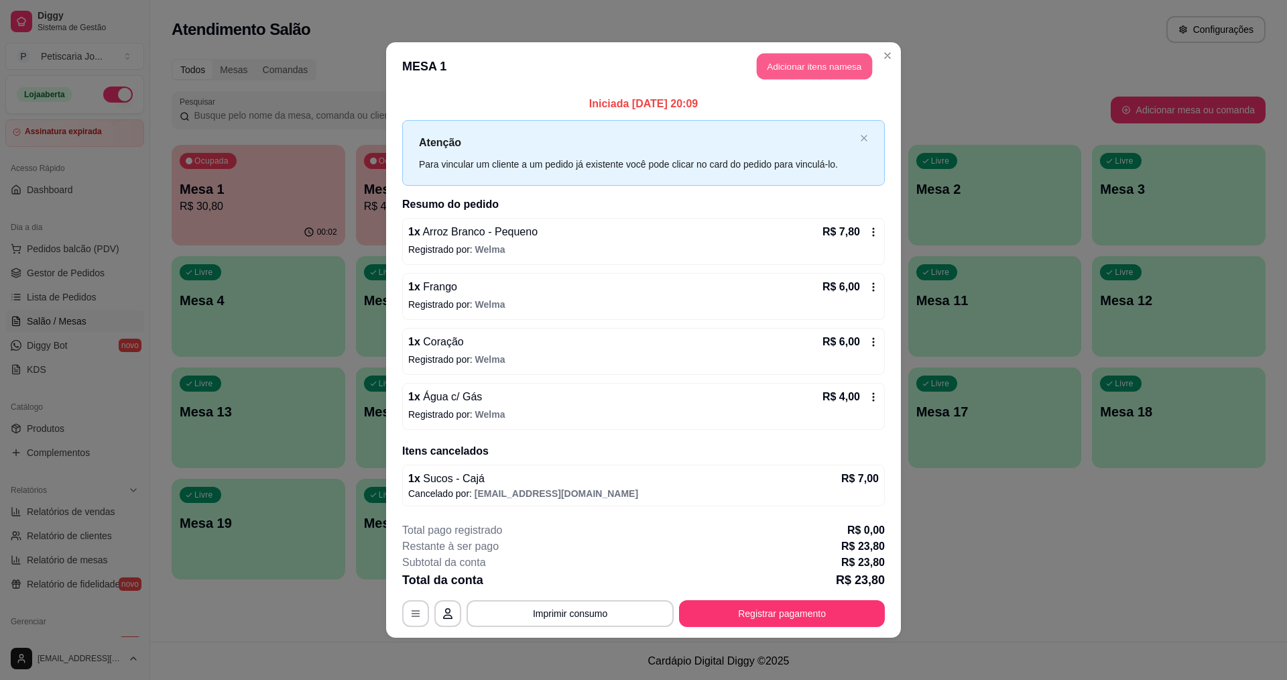
click at [825, 74] on button "Adicionar itens na mesa" at bounding box center [814, 67] width 115 height 26
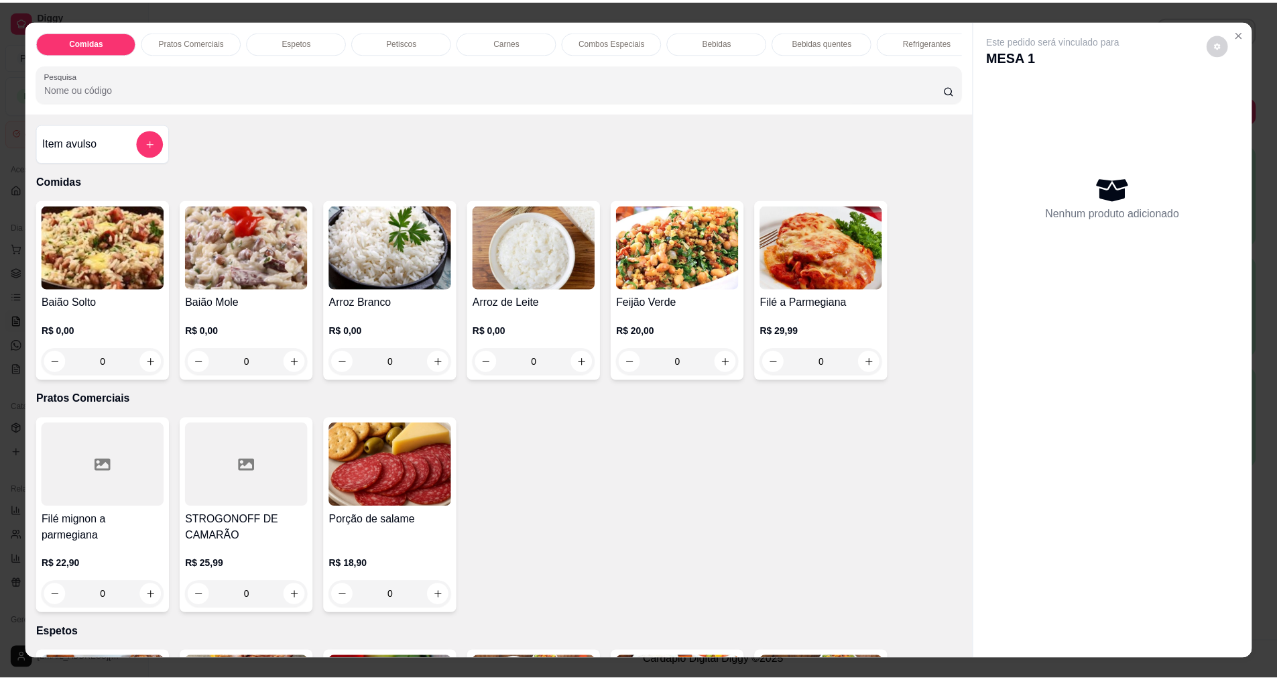
scroll to position [201, 0]
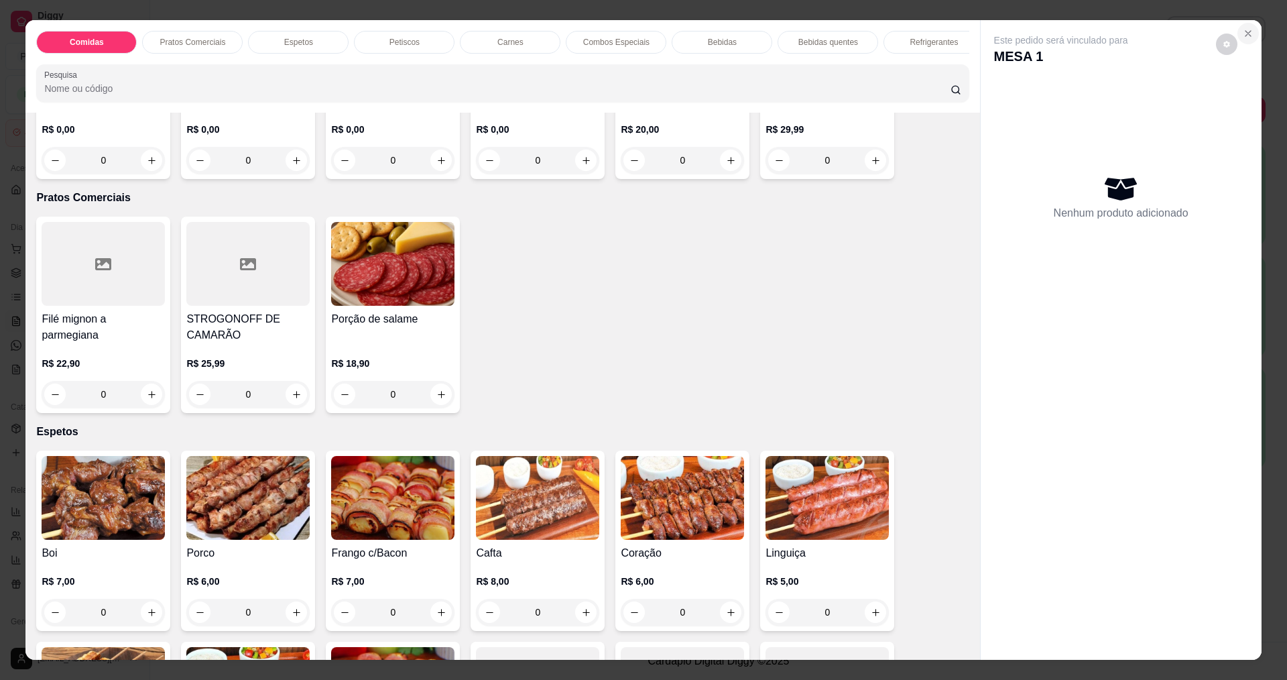
click at [1245, 32] on icon "Close" at bounding box center [1247, 33] width 5 height 5
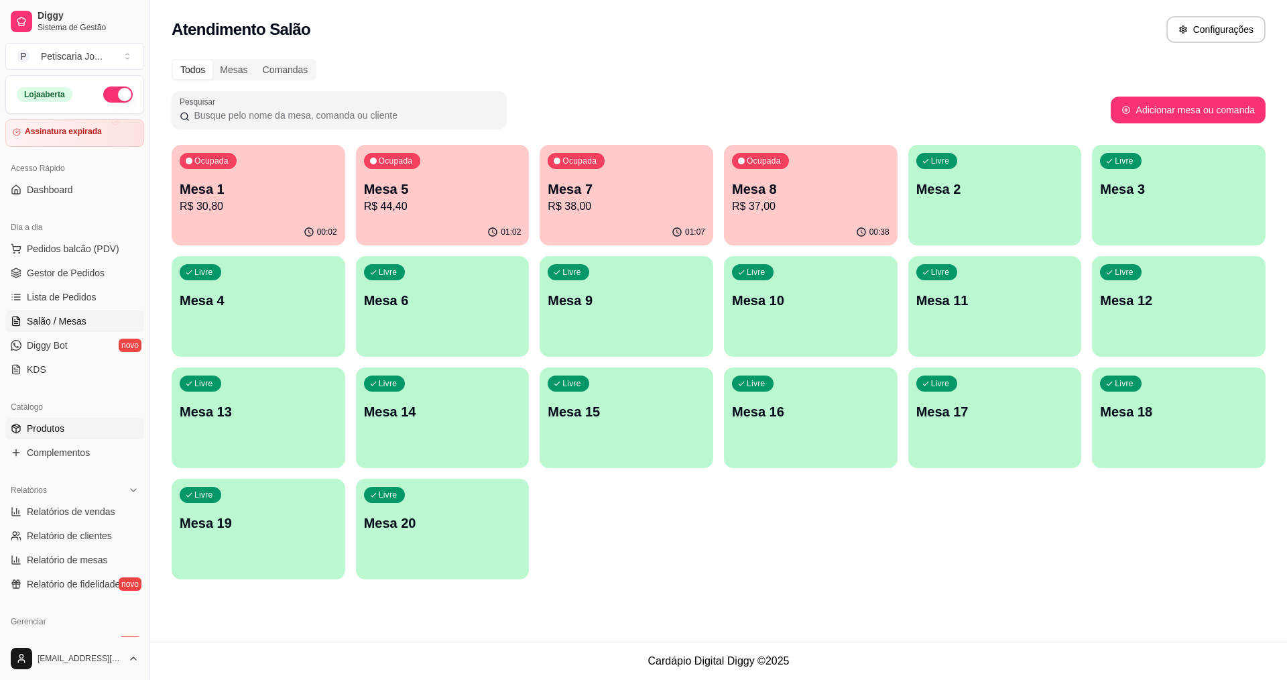
click at [53, 432] on span "Produtos" at bounding box center [46, 428] width 38 height 13
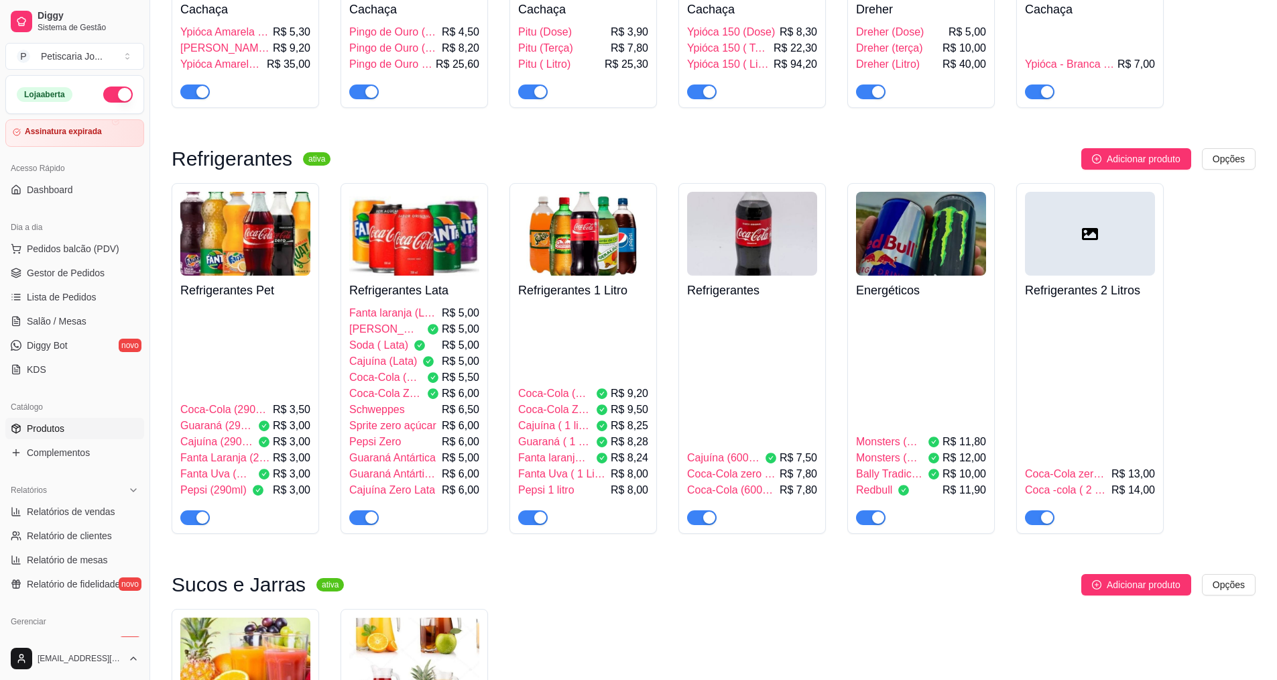
scroll to position [3888, 0]
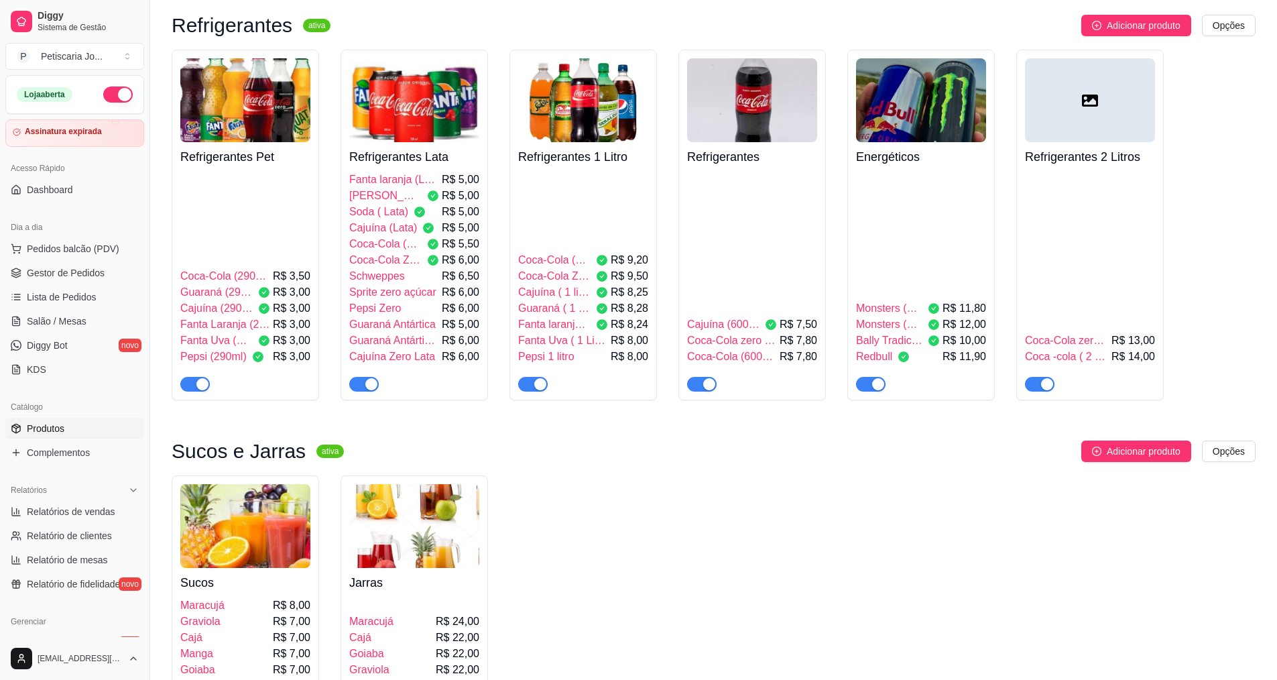
click at [267, 484] on img at bounding box center [245, 526] width 130 height 84
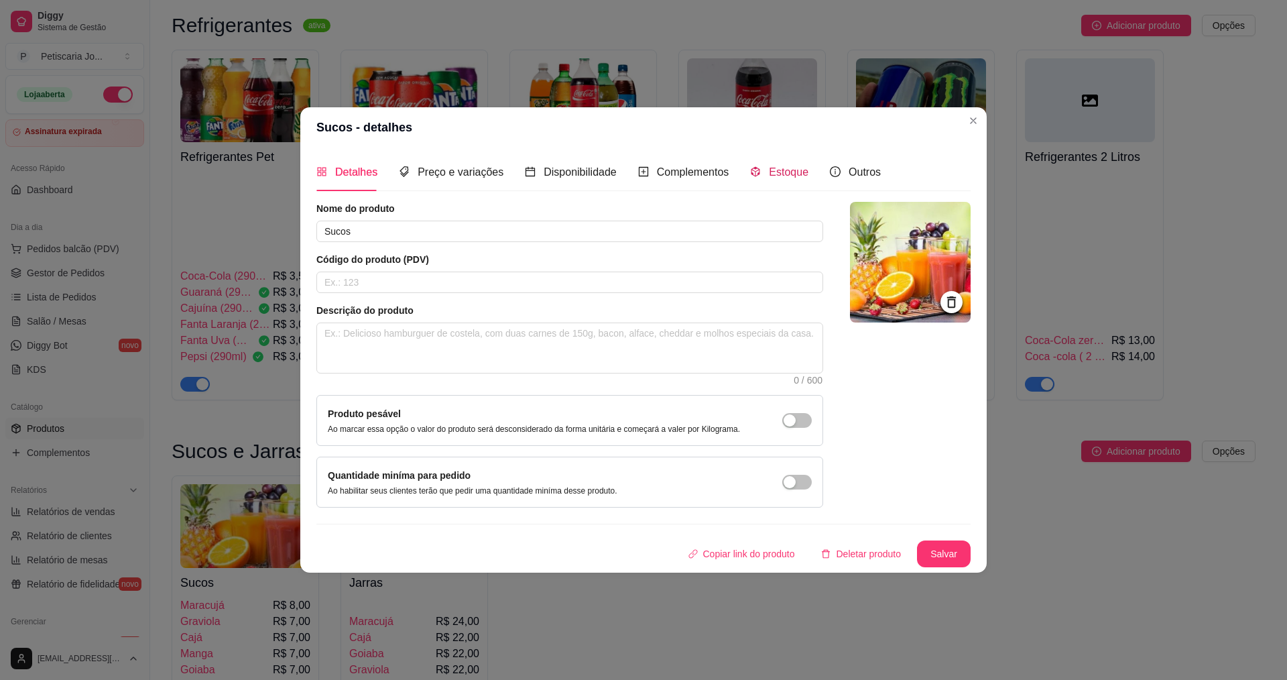
click at [772, 171] on span "Estoque" at bounding box center [789, 171] width 40 height 11
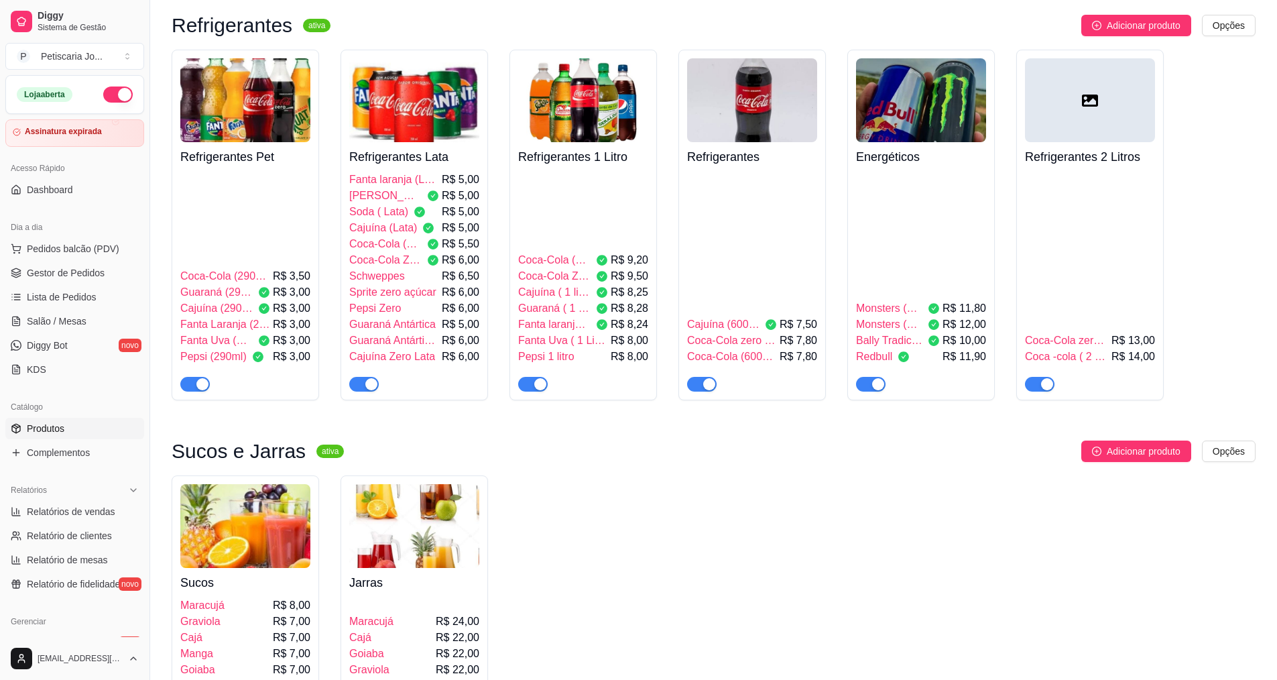
click at [209, 484] on img at bounding box center [245, 526] width 130 height 84
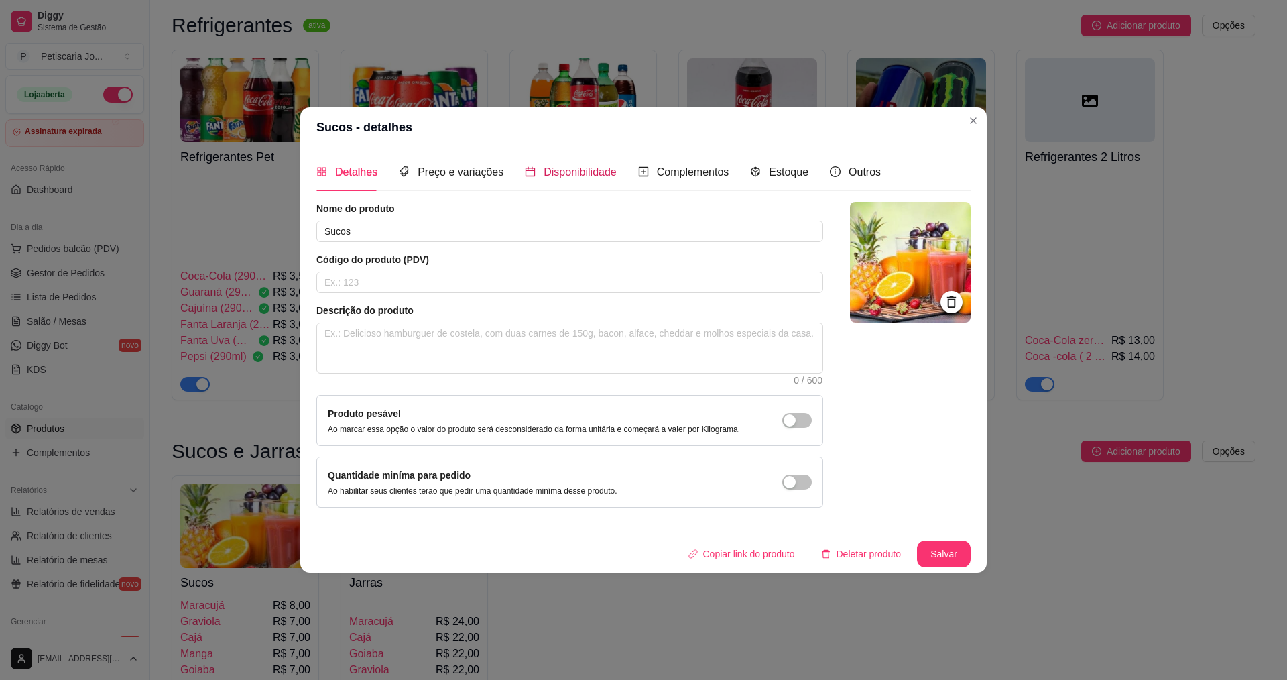
click at [560, 176] on span "Disponibilidade" at bounding box center [580, 171] width 73 height 11
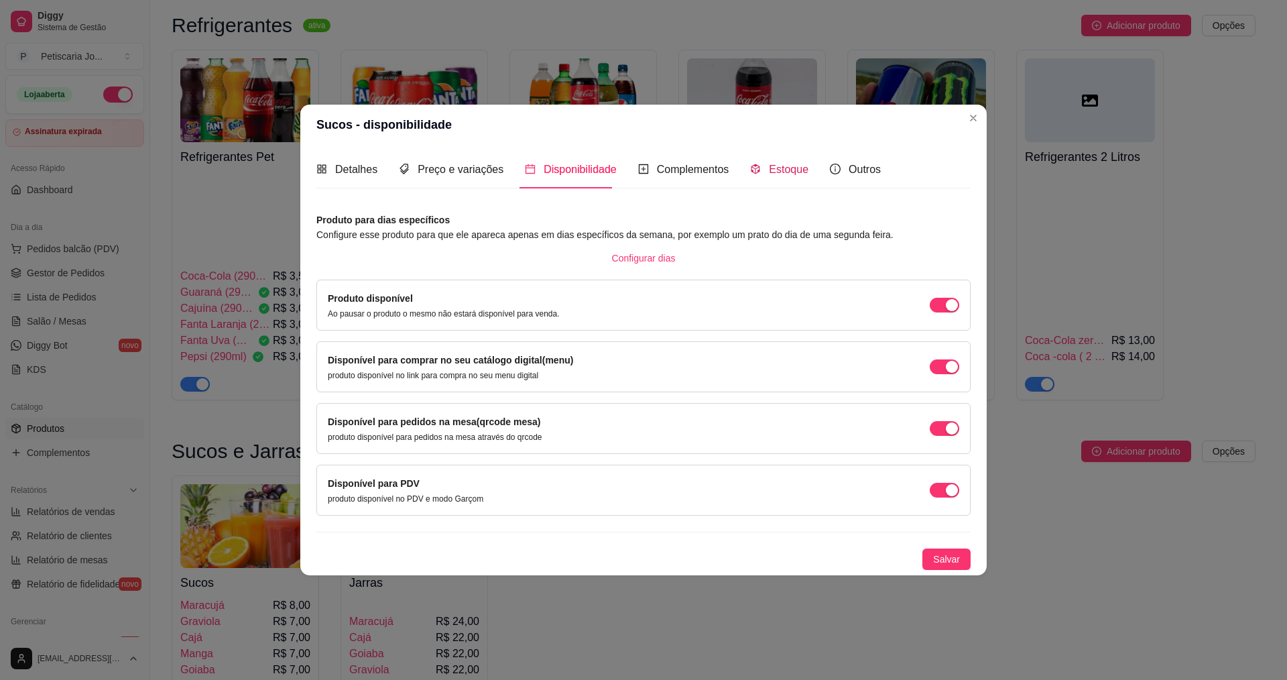
click at [777, 168] on span "Estoque" at bounding box center [789, 169] width 40 height 11
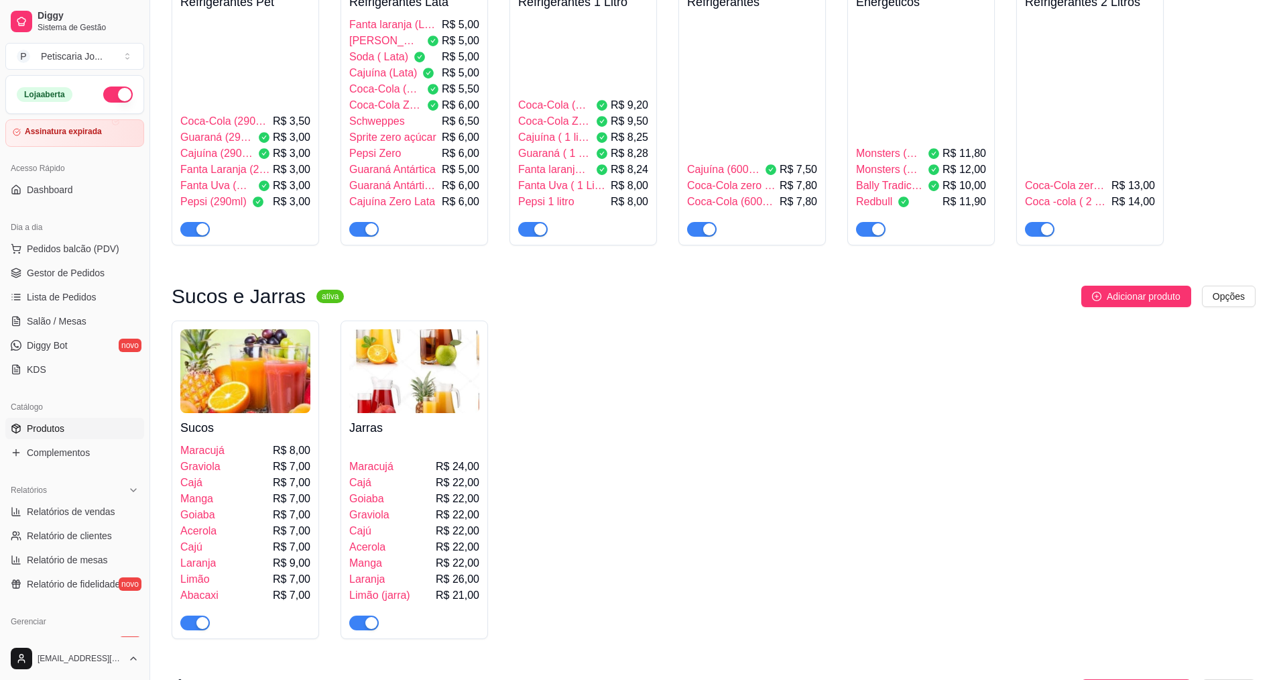
scroll to position [4156, 0]
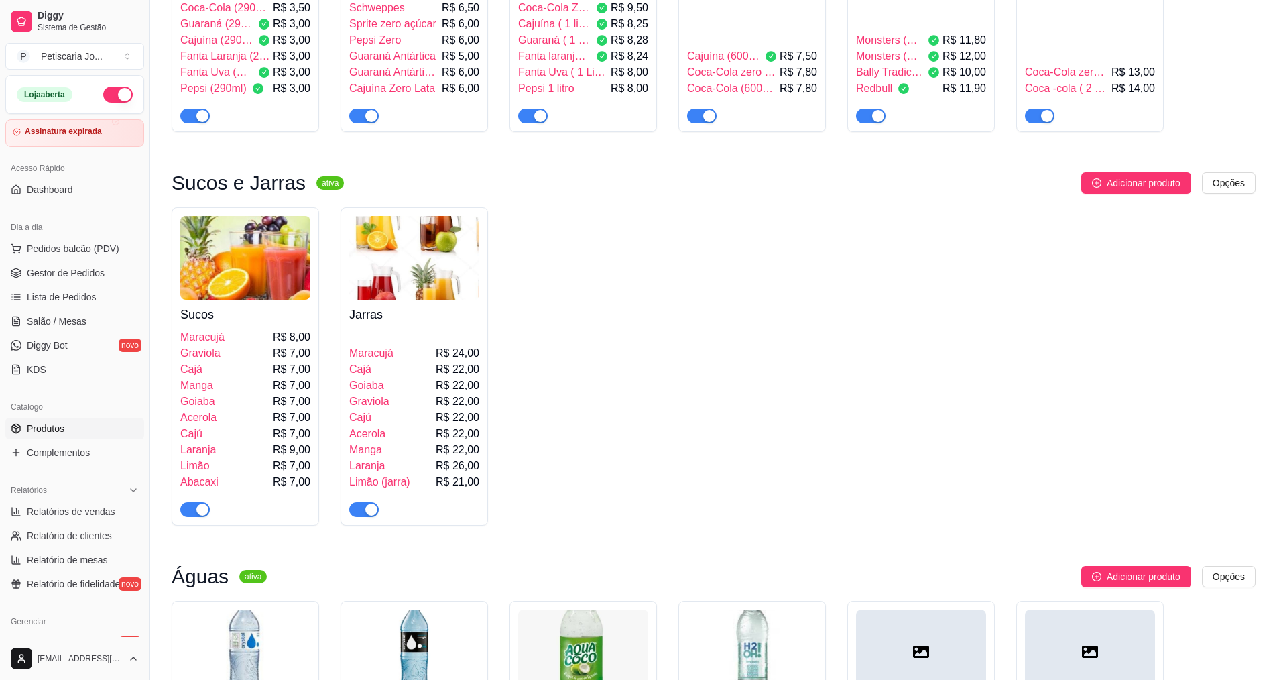
click at [195, 305] on h4 "Sucos" at bounding box center [245, 314] width 130 height 19
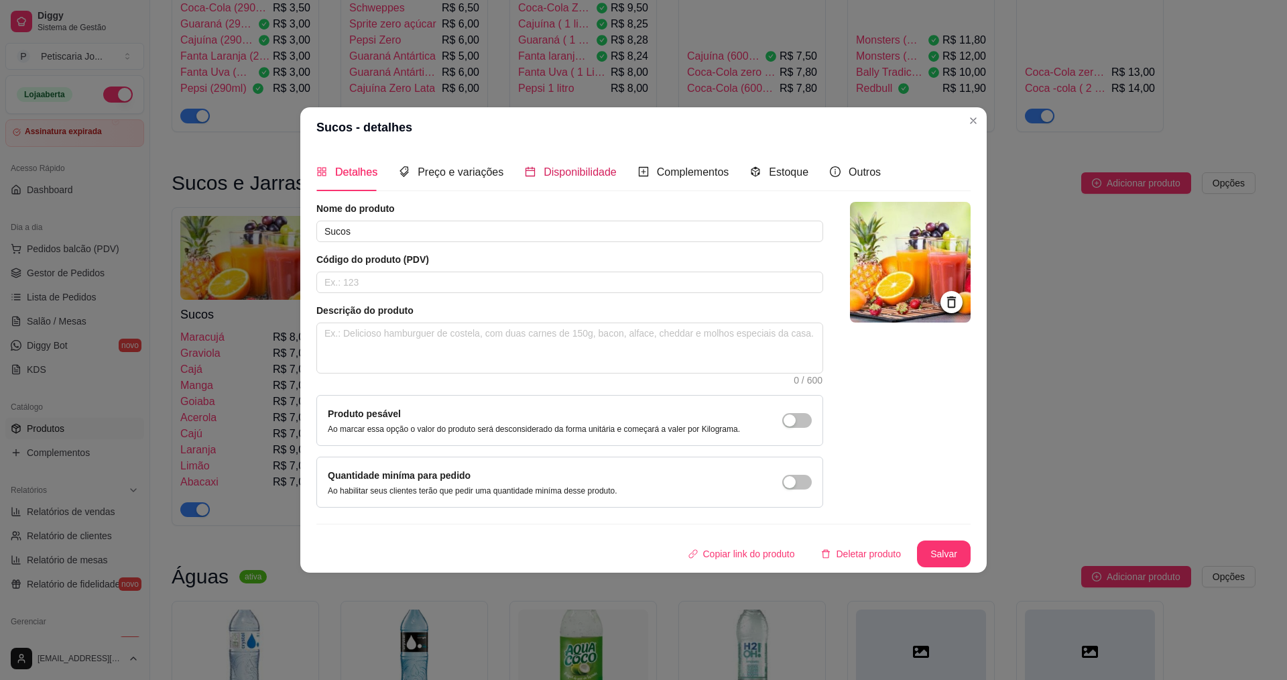
click at [608, 170] on span "Disponibilidade" at bounding box center [580, 171] width 73 height 11
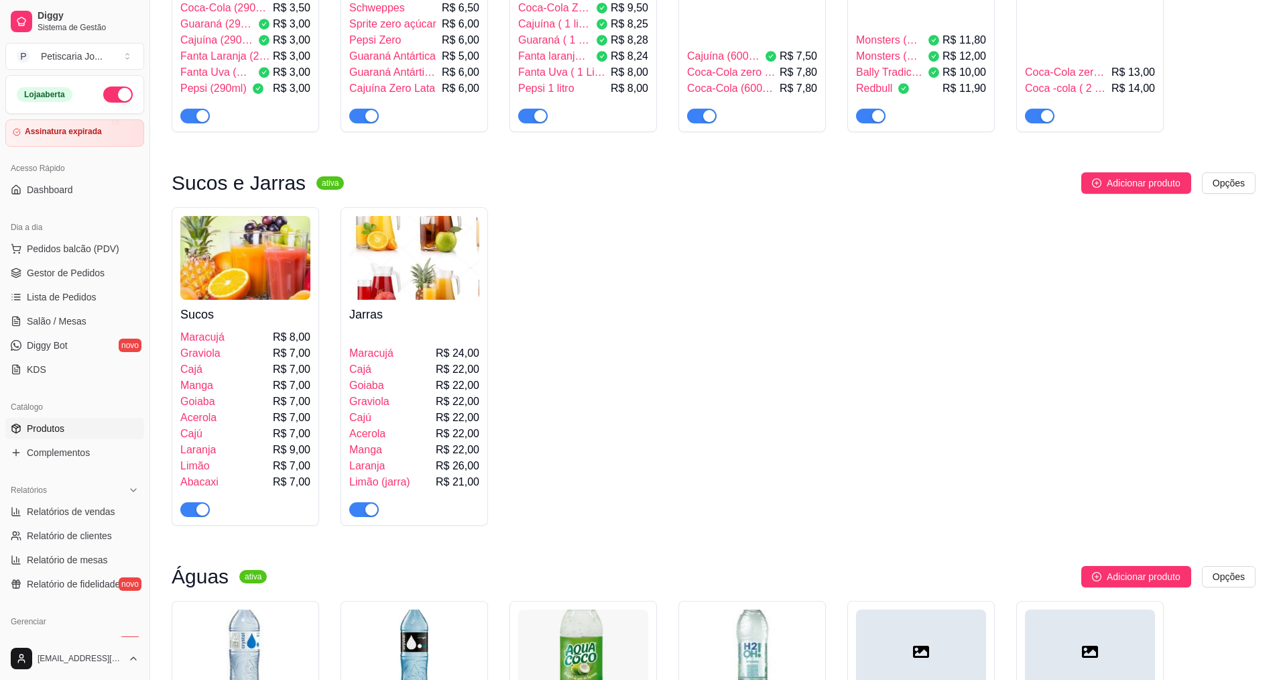
click at [200, 329] on span "Maracujá" at bounding box center [202, 337] width 44 height 16
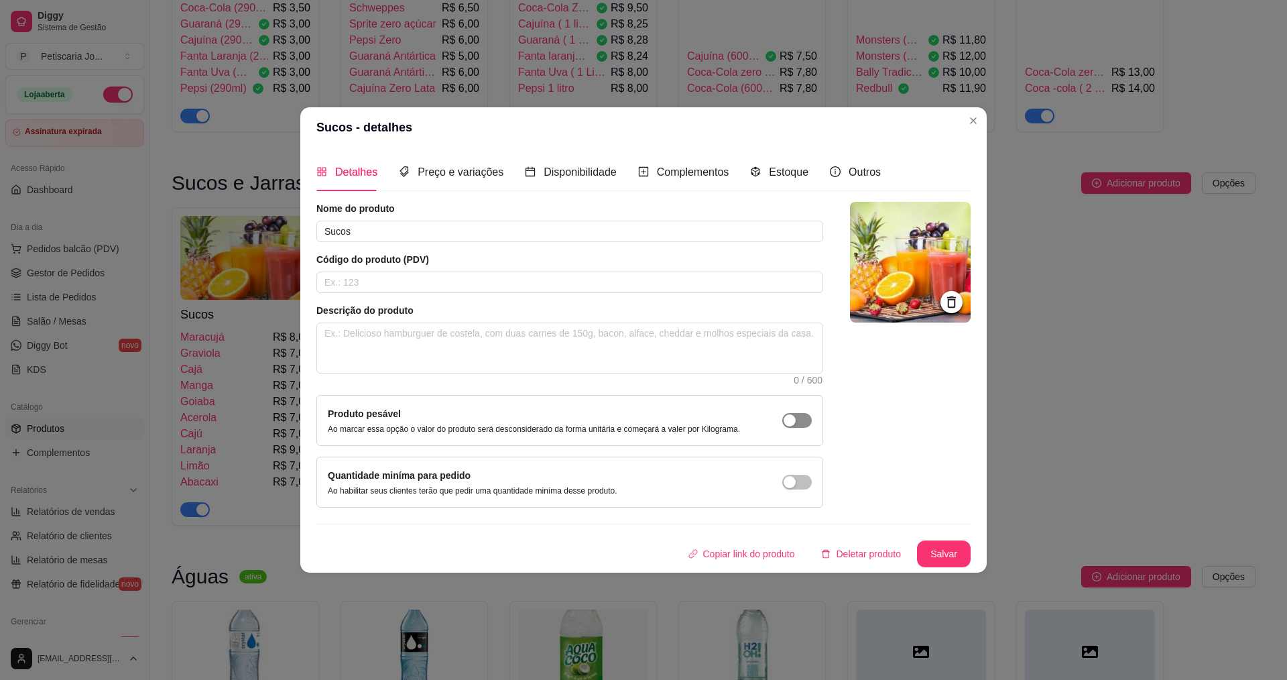
click at [802, 422] on span "button" at bounding box center [796, 420] width 29 height 15
click at [801, 463] on div "Peso mínimo Ao habilitar seus clientes terão que pedir uma quantidade de peso m…" at bounding box center [569, 481] width 507 height 51
click at [955, 548] on button "Salvar" at bounding box center [944, 553] width 54 height 27
click at [573, 168] on span "Disponibilidade" at bounding box center [580, 171] width 73 height 11
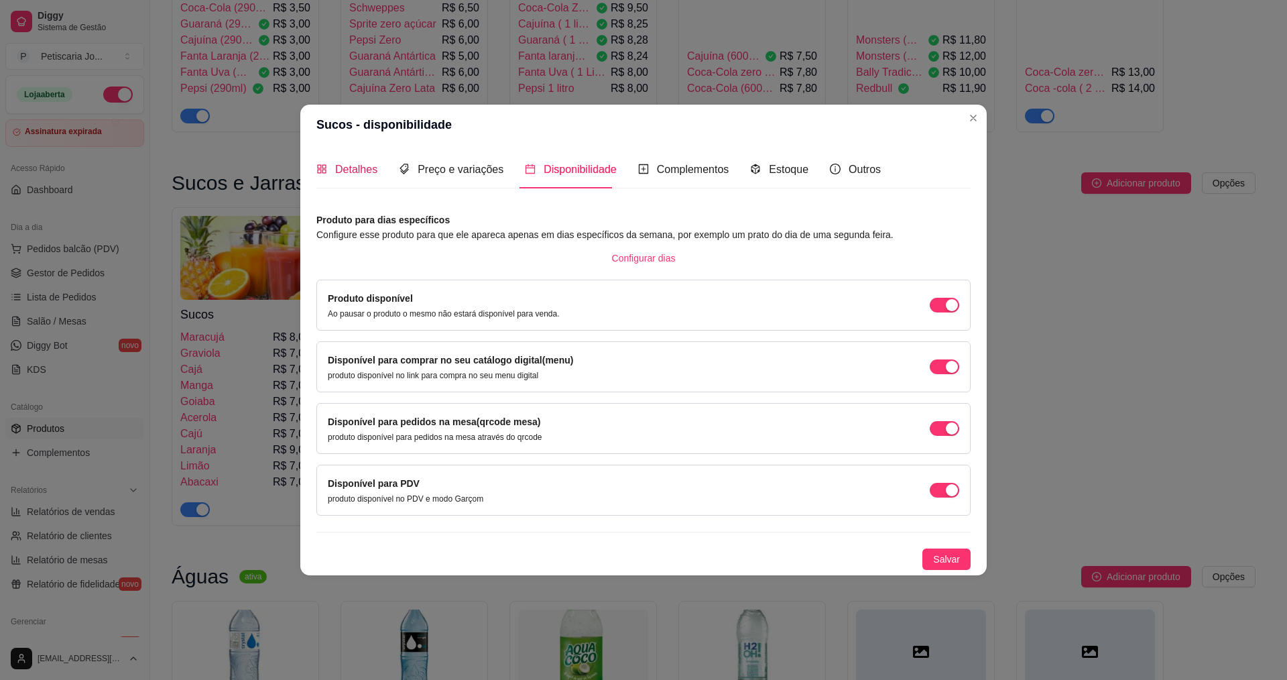
click at [358, 167] on span "Detalhes" at bounding box center [356, 169] width 42 height 11
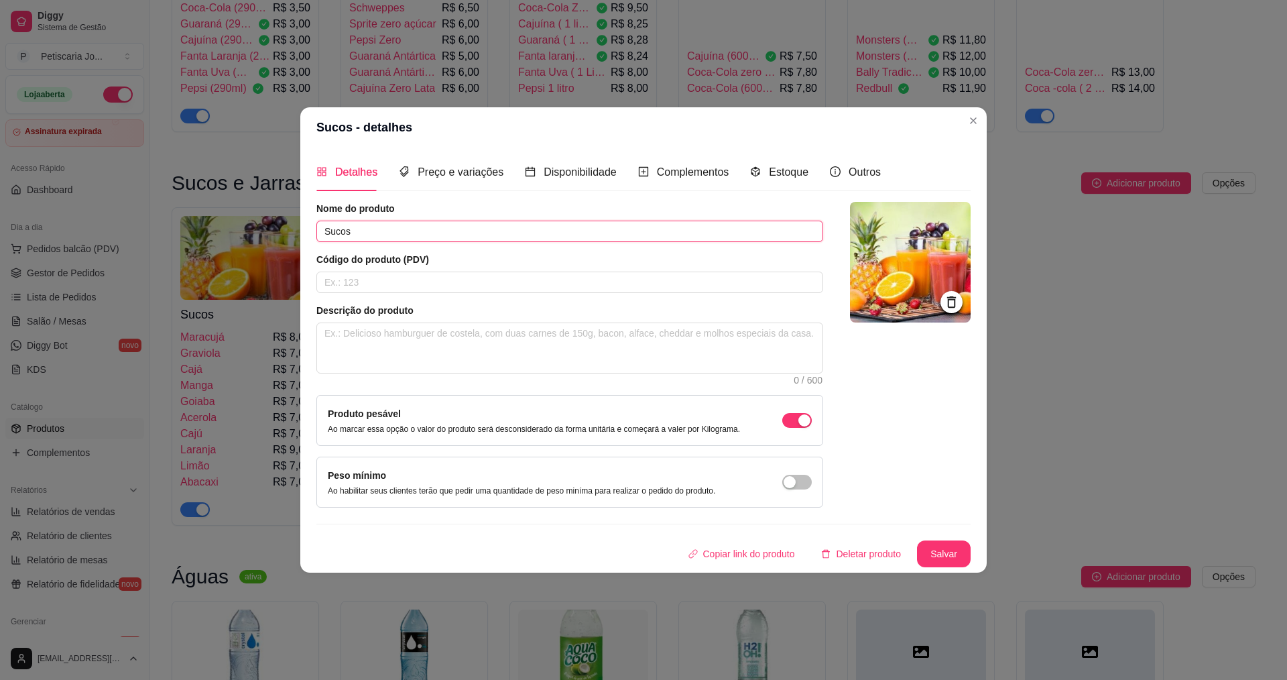
click at [460, 237] on input "Sucos" at bounding box center [569, 231] width 507 height 21
click at [439, 288] on input "text" at bounding box center [569, 281] width 507 height 21
click at [560, 178] on span "Disponibilidade" at bounding box center [580, 171] width 73 height 11
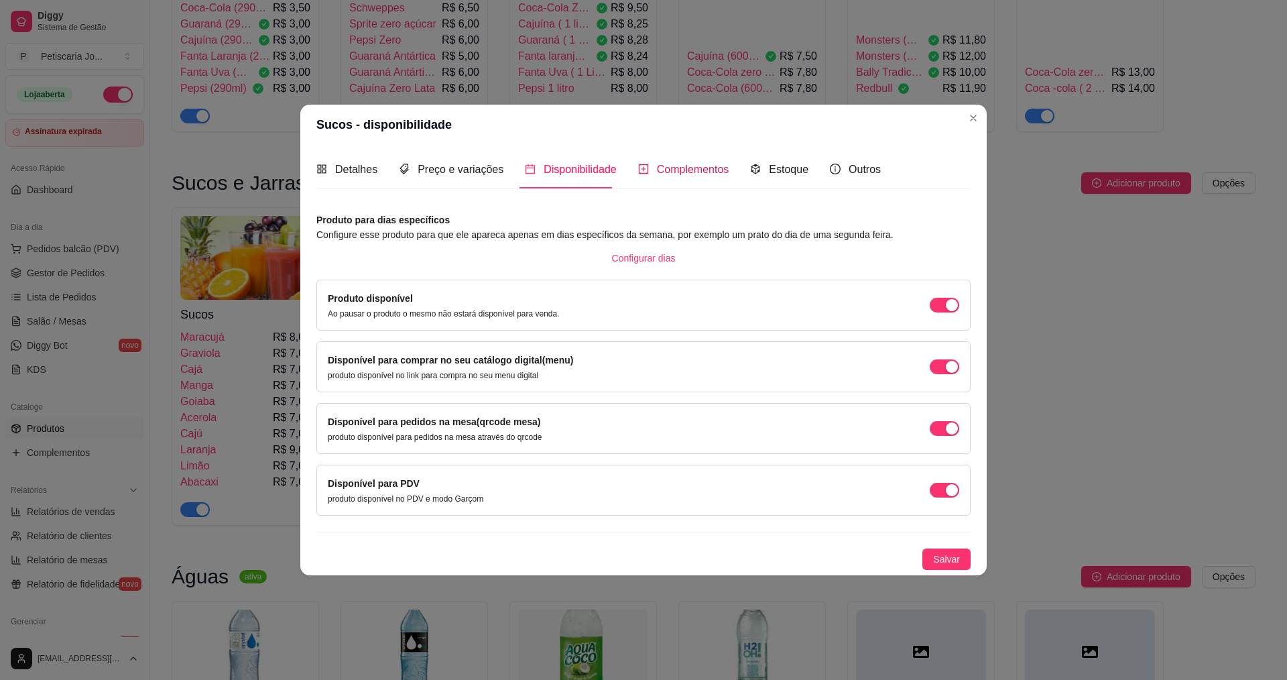
click at [677, 168] on span "Complementos" at bounding box center [693, 169] width 72 height 11
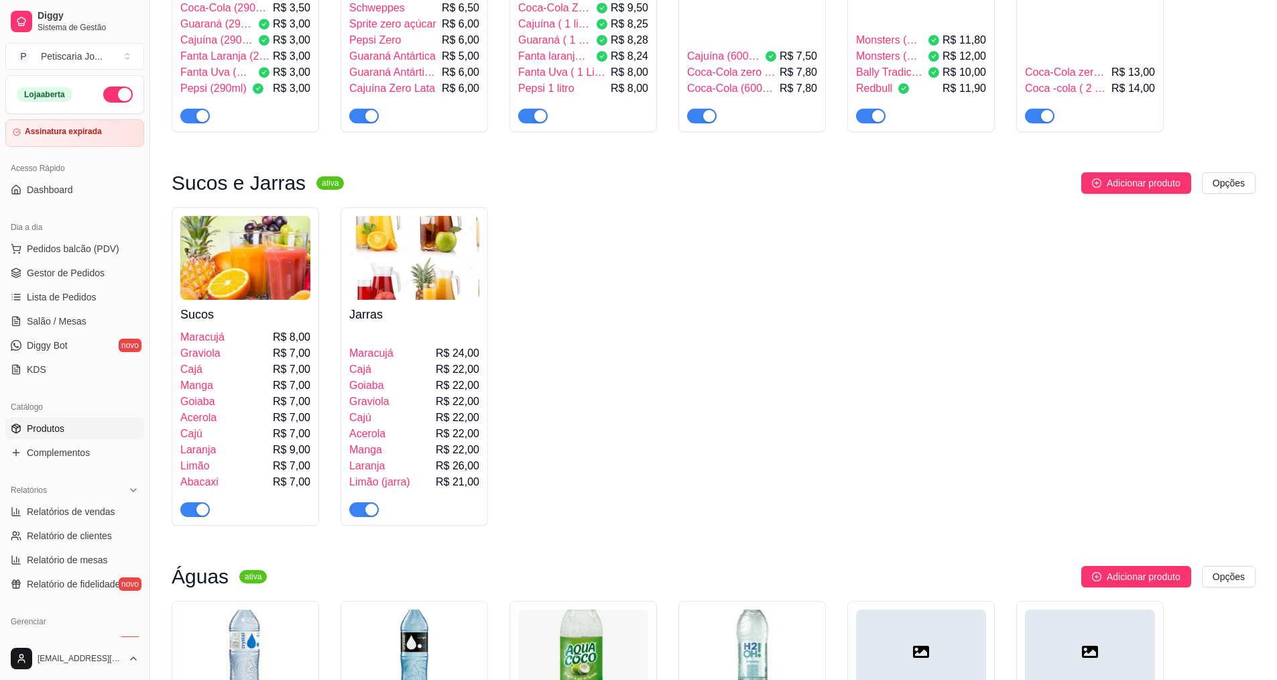
click at [211, 329] on span "Maracujá" at bounding box center [202, 337] width 44 height 16
click at [47, 322] on span "Salão / Mesas" at bounding box center [57, 320] width 60 height 13
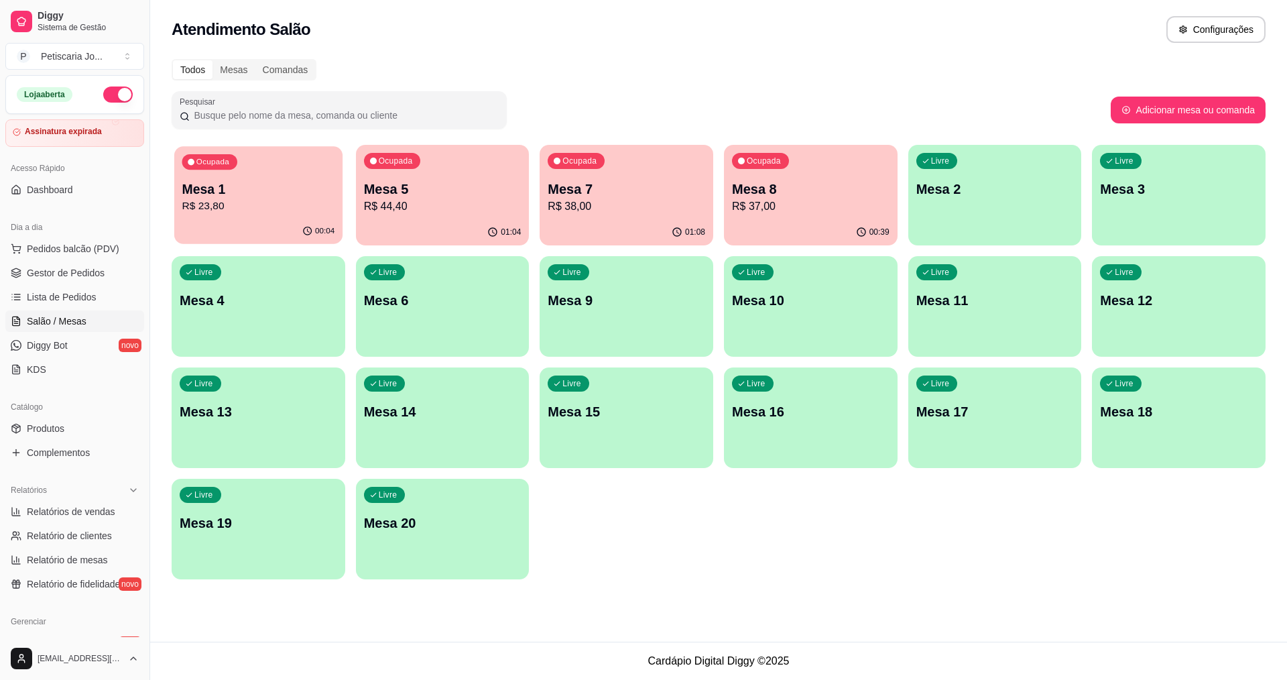
click at [212, 208] on p "R$ 23,80" at bounding box center [258, 205] width 153 height 15
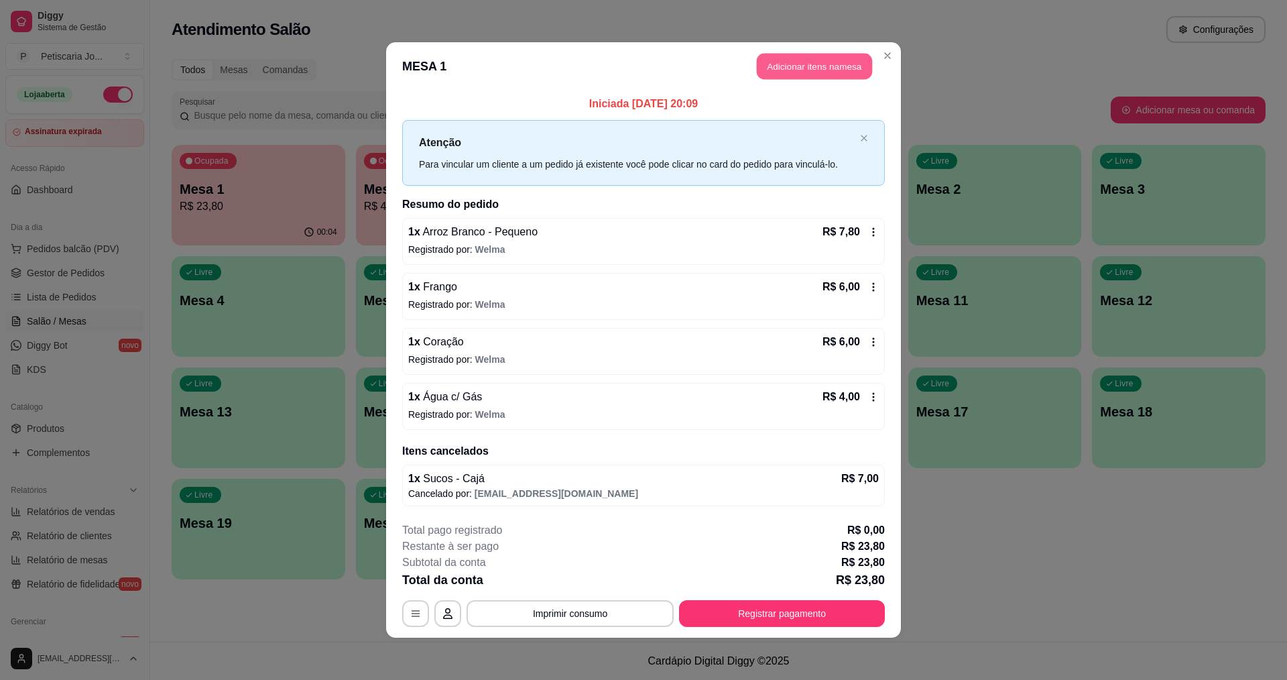
click at [809, 66] on button "Adicionar itens na mesa" at bounding box center [814, 67] width 115 height 26
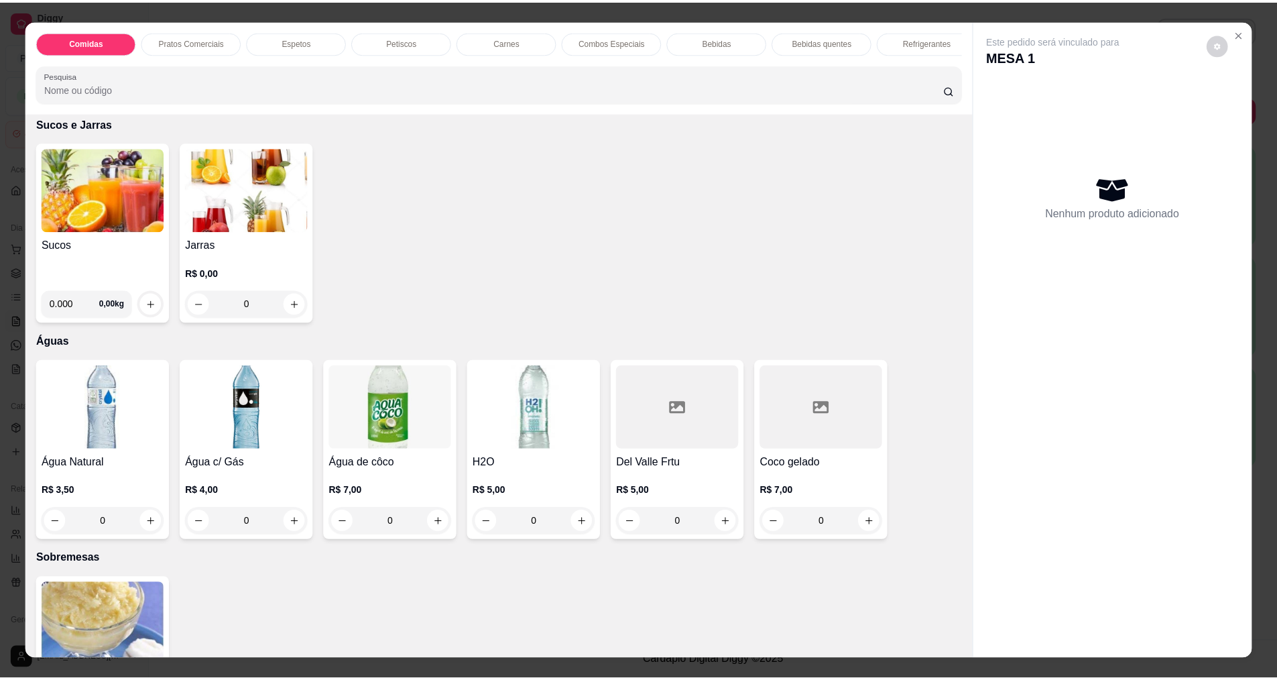
scroll to position [2815, 0]
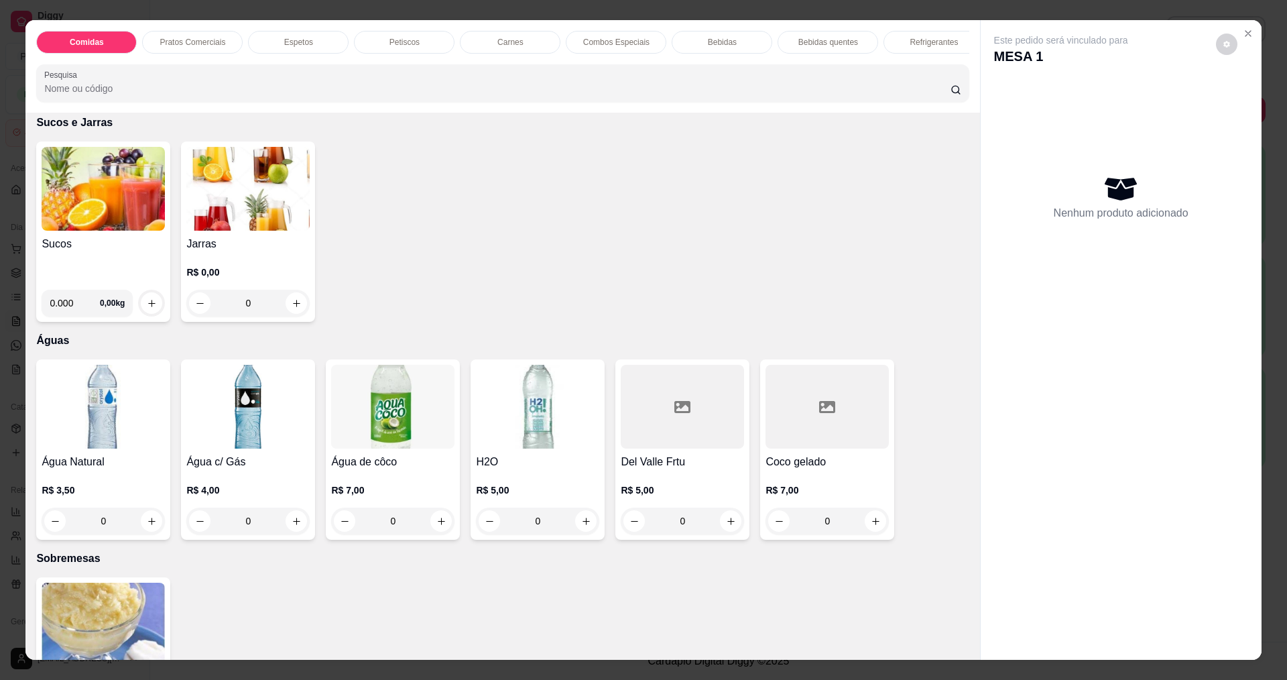
click at [48, 202] on img at bounding box center [103, 189] width 123 height 84
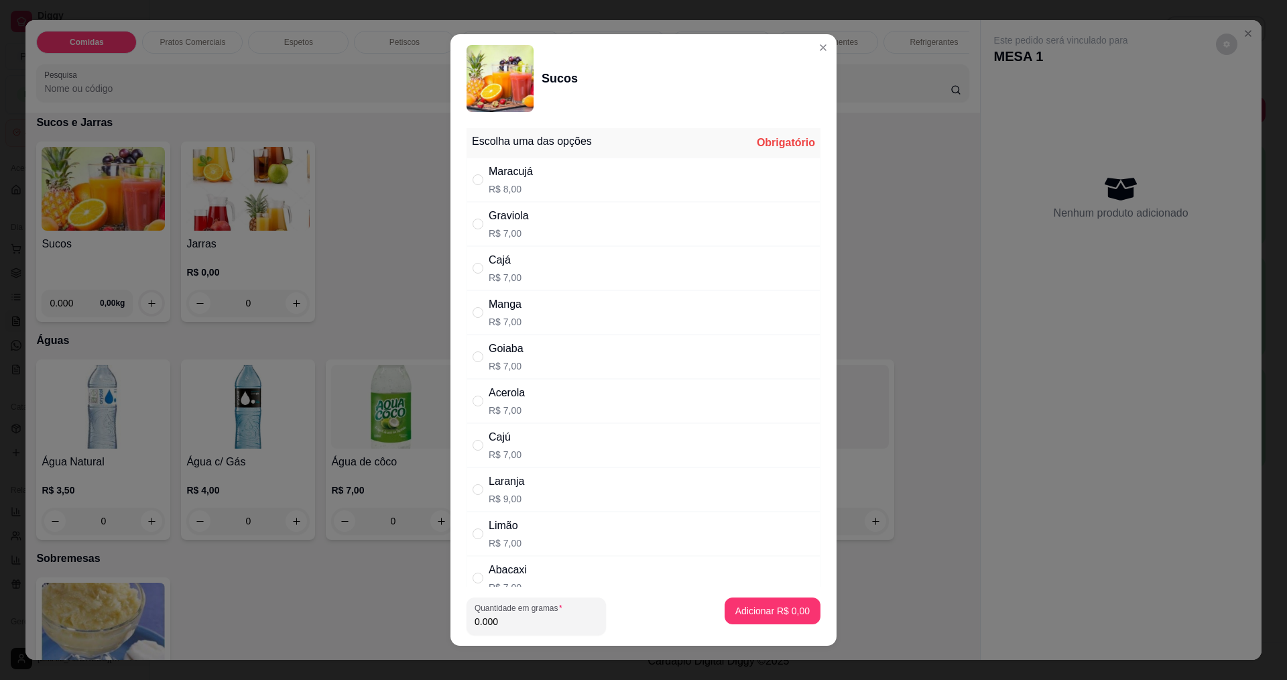
click at [499, 189] on p "R$ 8,00" at bounding box center [511, 188] width 44 height 13
radio input "true"
click at [521, 626] on input "0.000" at bounding box center [536, 621] width 123 height 13
click at [526, 613] on div "0.000" at bounding box center [536, 616] width 123 height 27
type input "1.000"
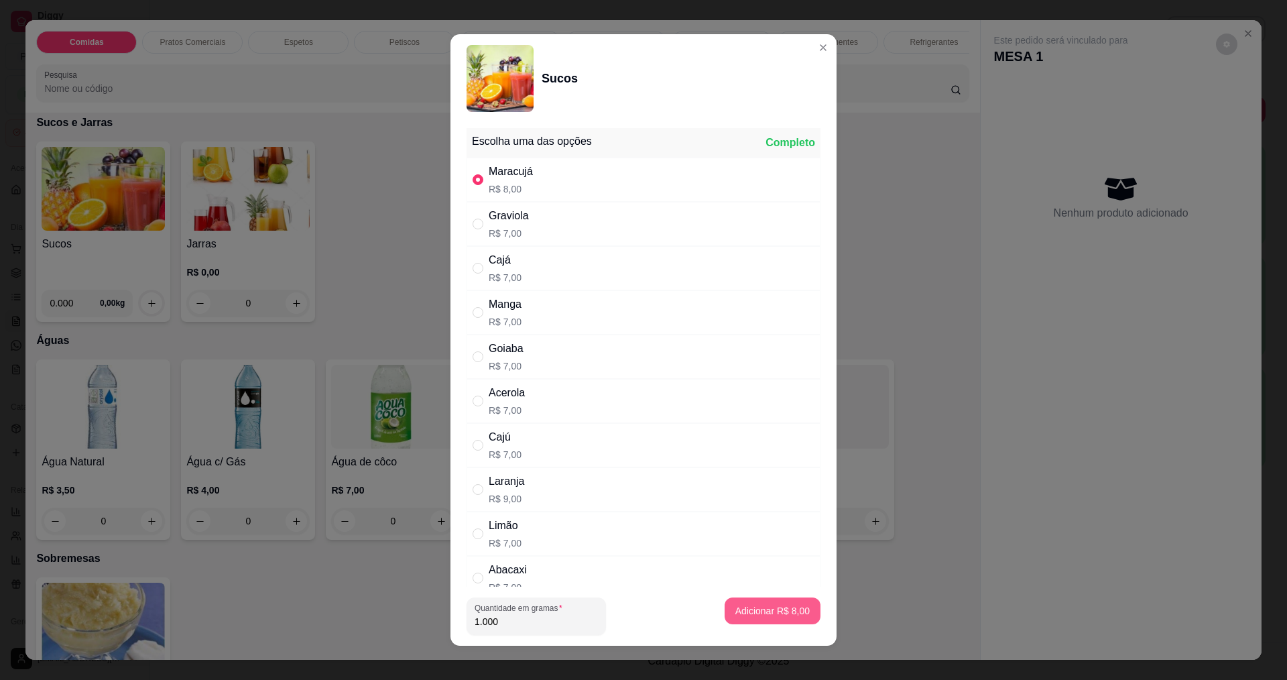
click at [777, 612] on p "Adicionar R$ 8,00" at bounding box center [772, 610] width 74 height 13
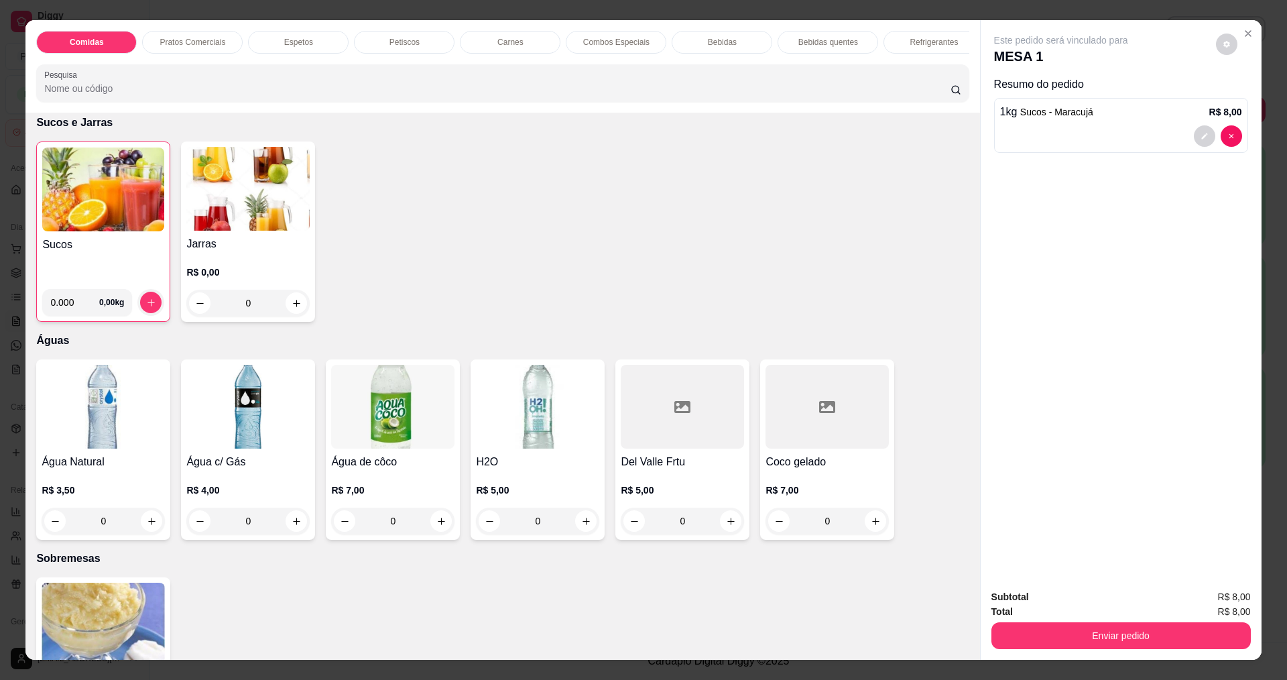
click at [1178, 664] on div "Comidas Pratos Comerciais Espetos Petiscos Carnes Combos Especiais Bebidas Bebi…" at bounding box center [643, 340] width 1287 height 680
click at [1180, 635] on button "Enviar pedido" at bounding box center [1120, 635] width 251 height 26
click at [1217, 603] on button "Sim, quero registrar" at bounding box center [1204, 602] width 97 height 25
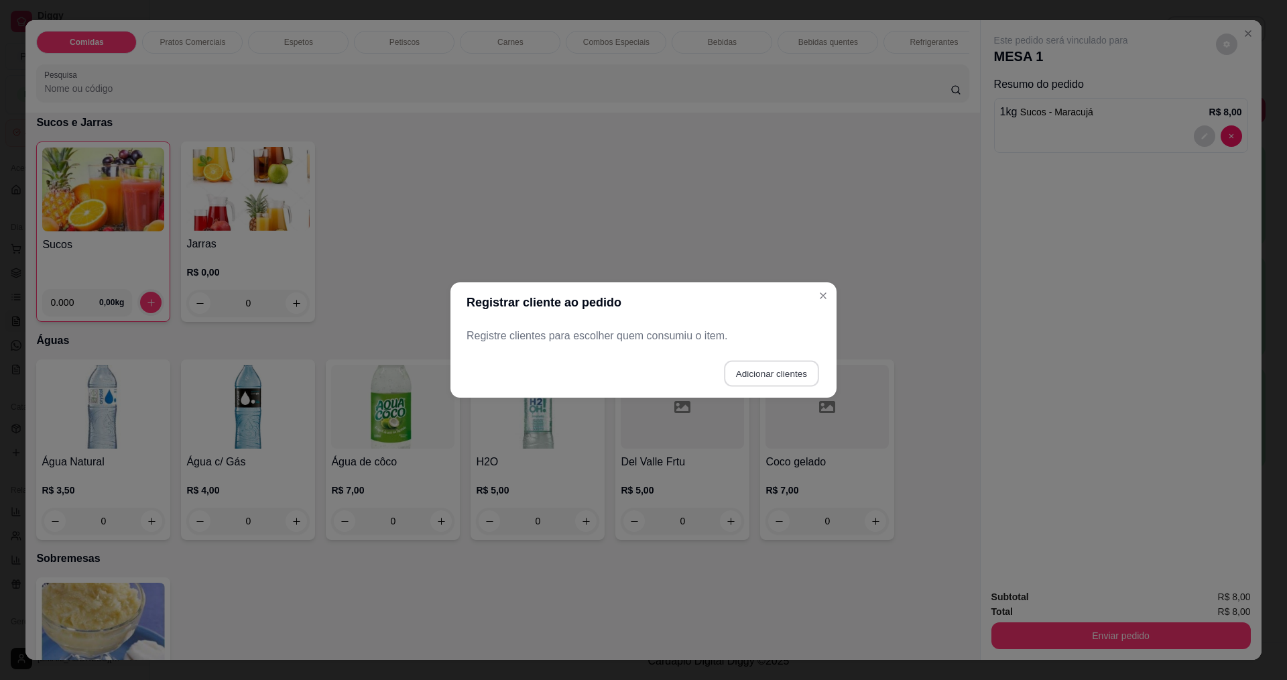
click at [761, 371] on button "Adicionar clientes" at bounding box center [771, 374] width 95 height 26
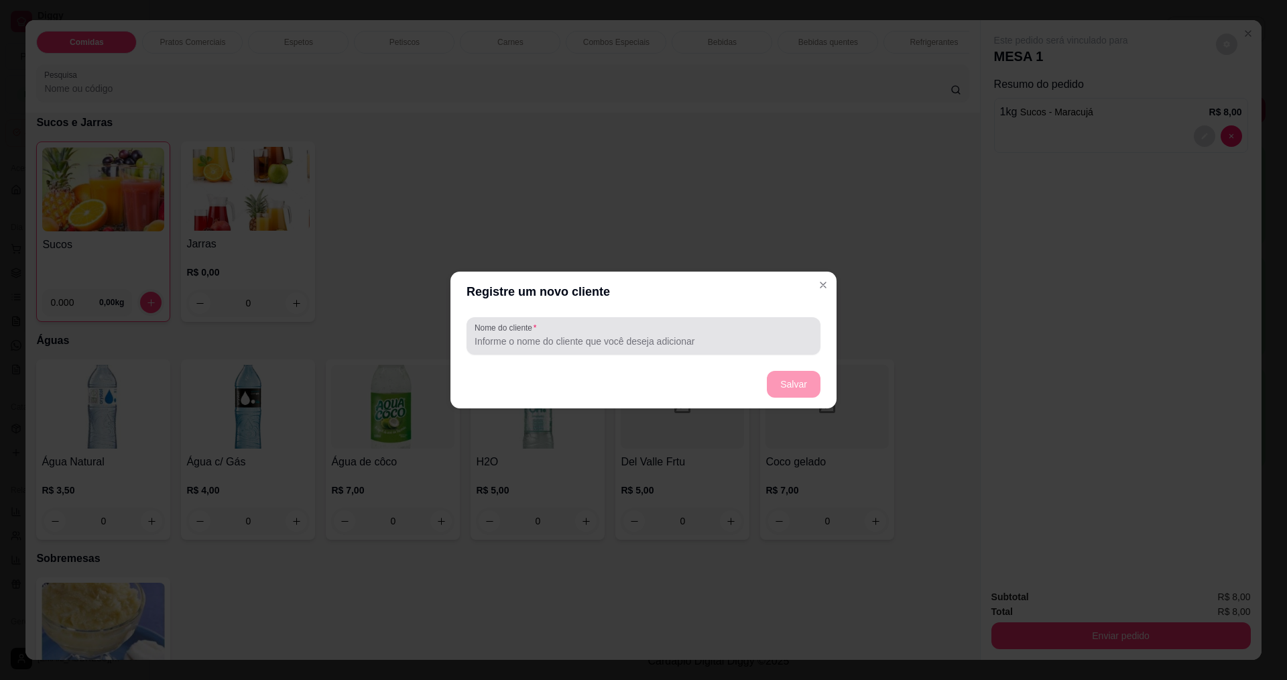
click at [656, 338] on input "Nome do cliente" at bounding box center [644, 340] width 338 height 13
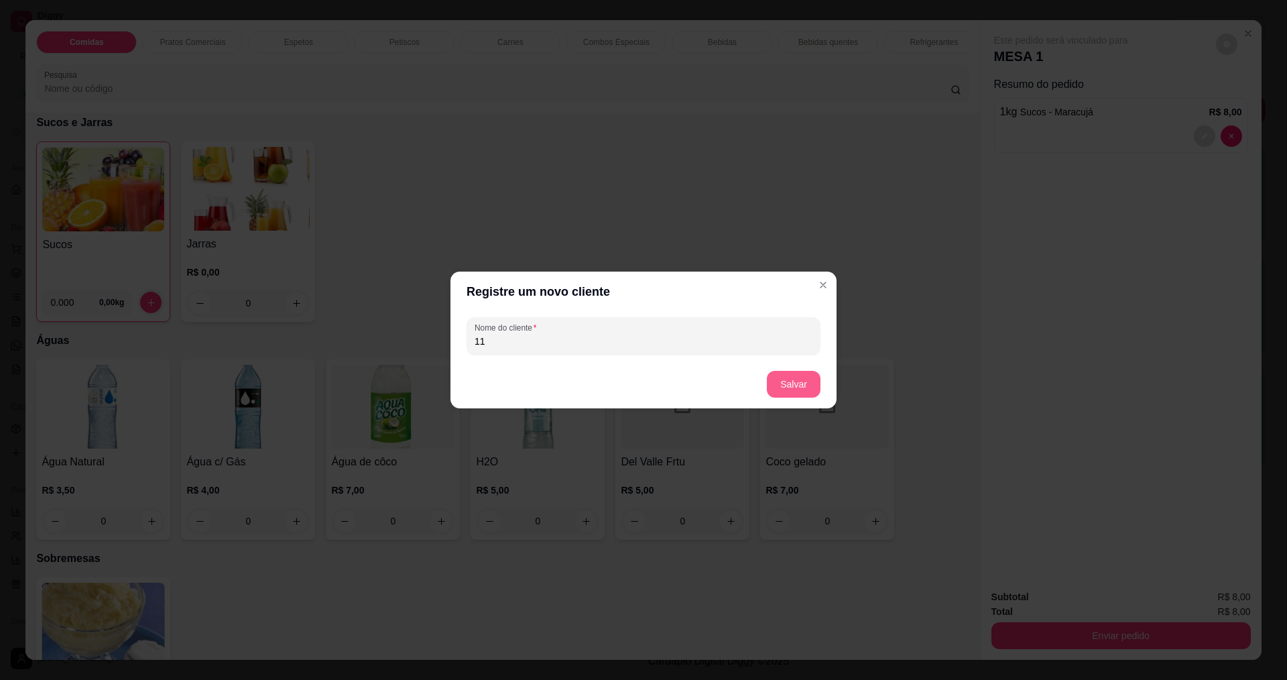
type input "11"
click at [782, 386] on button "Salvar" at bounding box center [793, 384] width 52 height 26
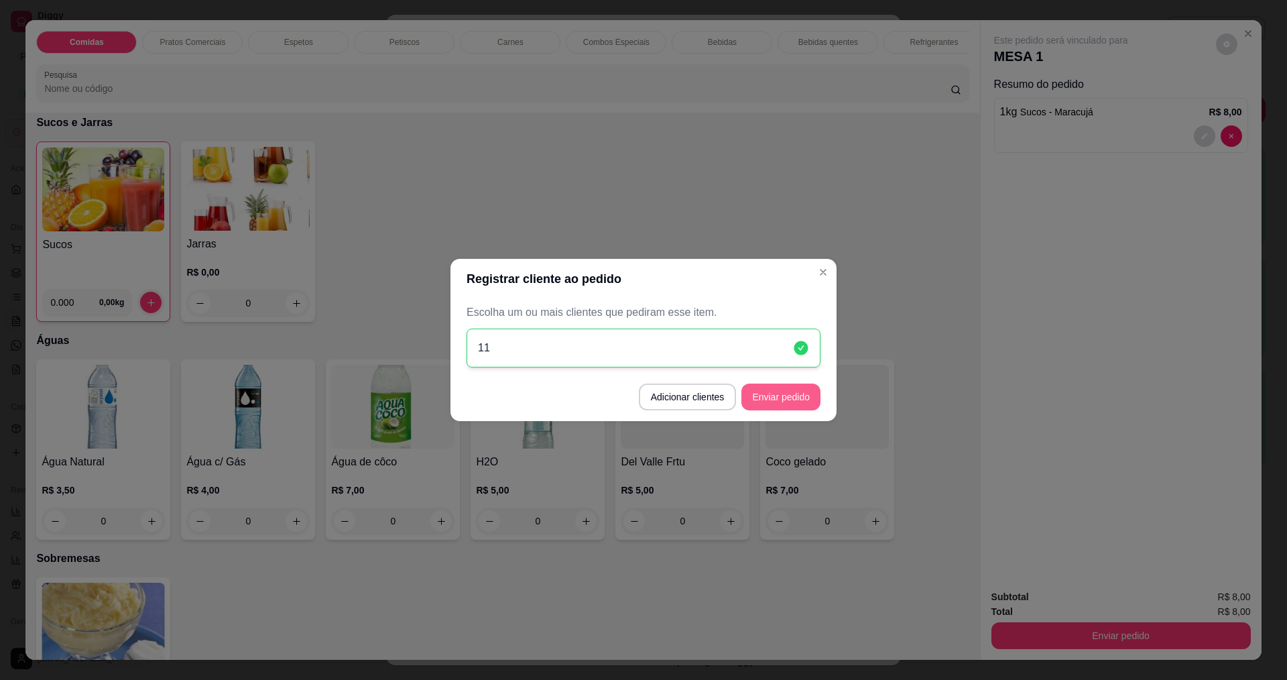
click at [795, 397] on button "Enviar pedido" at bounding box center [780, 396] width 79 height 27
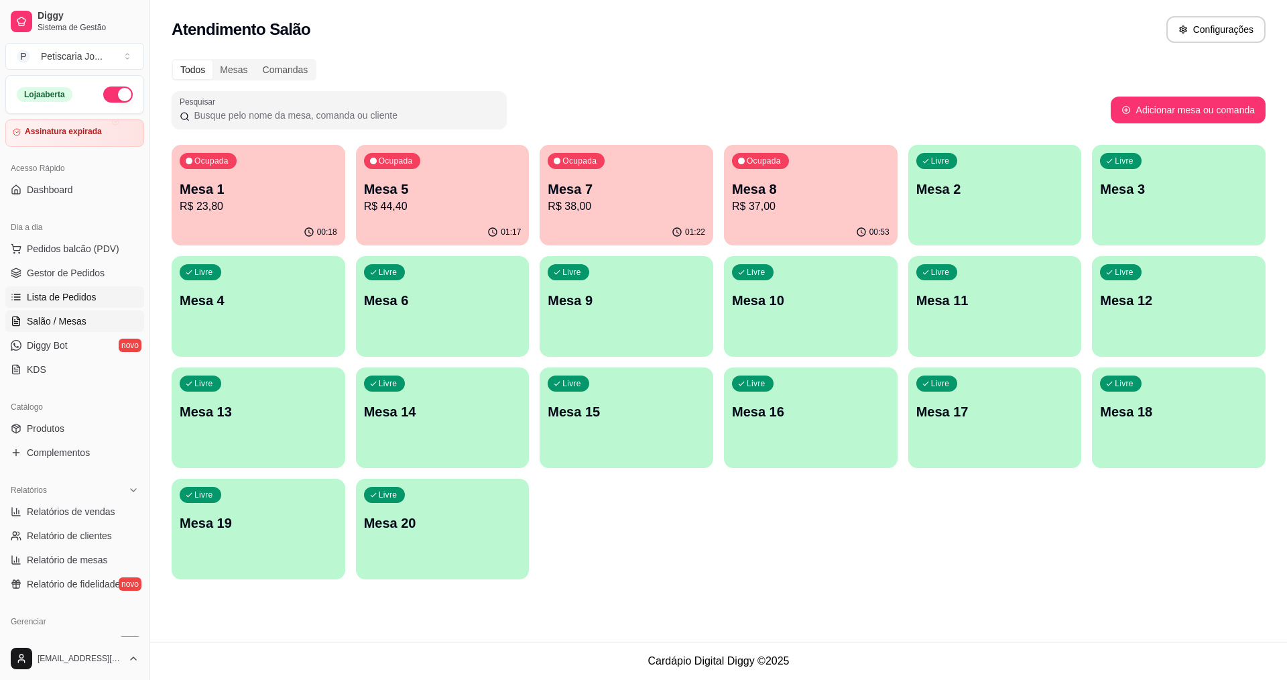
click at [95, 294] on link "Lista de Pedidos" at bounding box center [74, 296] width 139 height 21
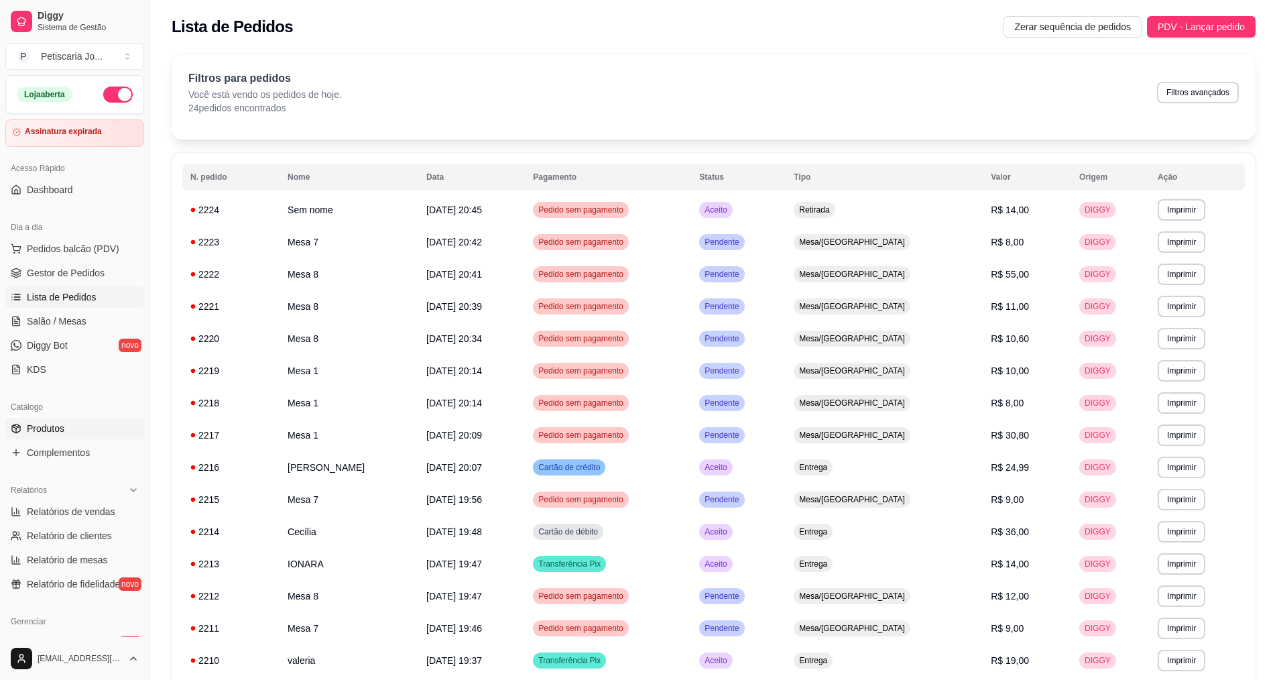
click at [35, 438] on link "Produtos" at bounding box center [74, 428] width 139 height 21
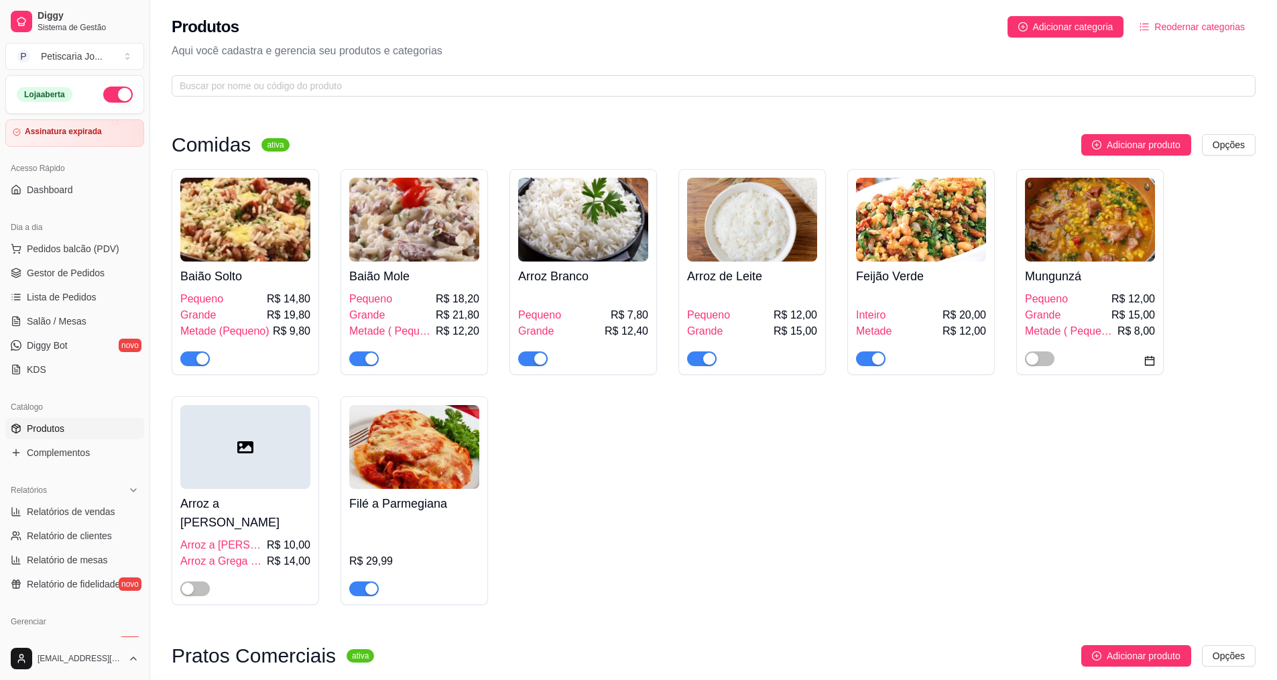
click at [204, 355] on div "button" at bounding box center [202, 359] width 12 height 12
click at [369, 357] on div "button" at bounding box center [371, 359] width 12 height 12
click at [42, 245] on span "Pedidos balcão (PDV)" at bounding box center [73, 248] width 93 height 13
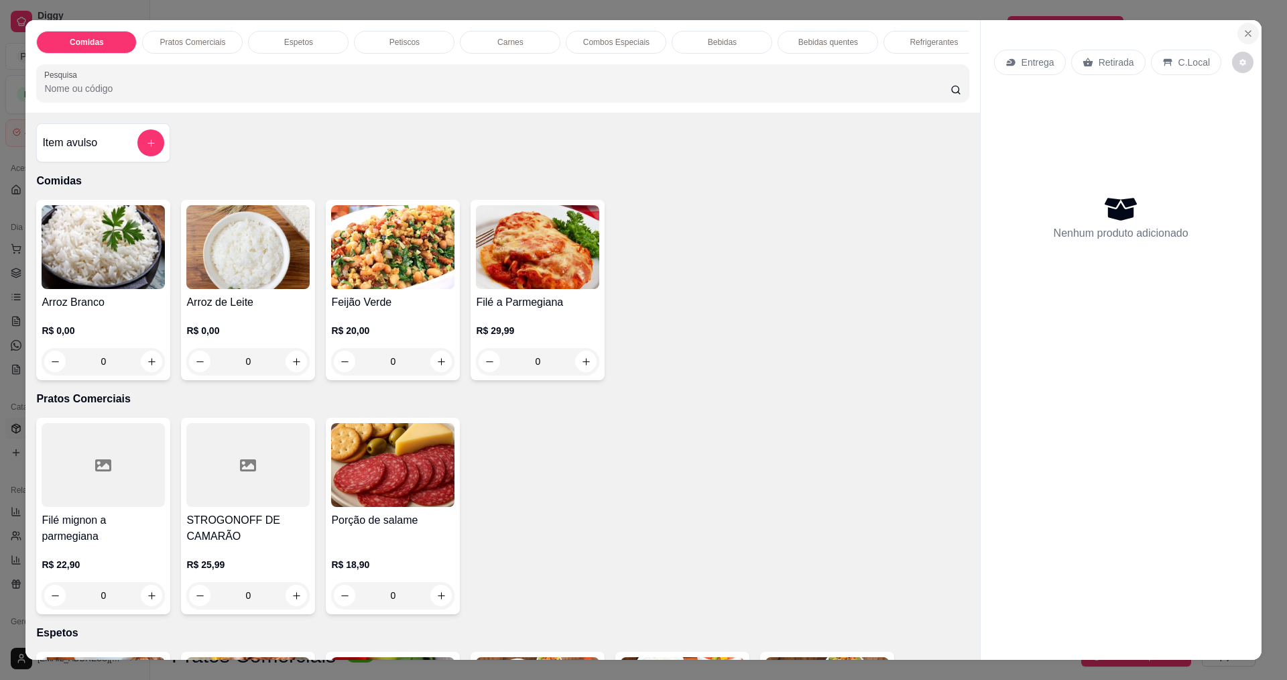
click at [1249, 40] on button "Close" at bounding box center [1247, 33] width 21 height 21
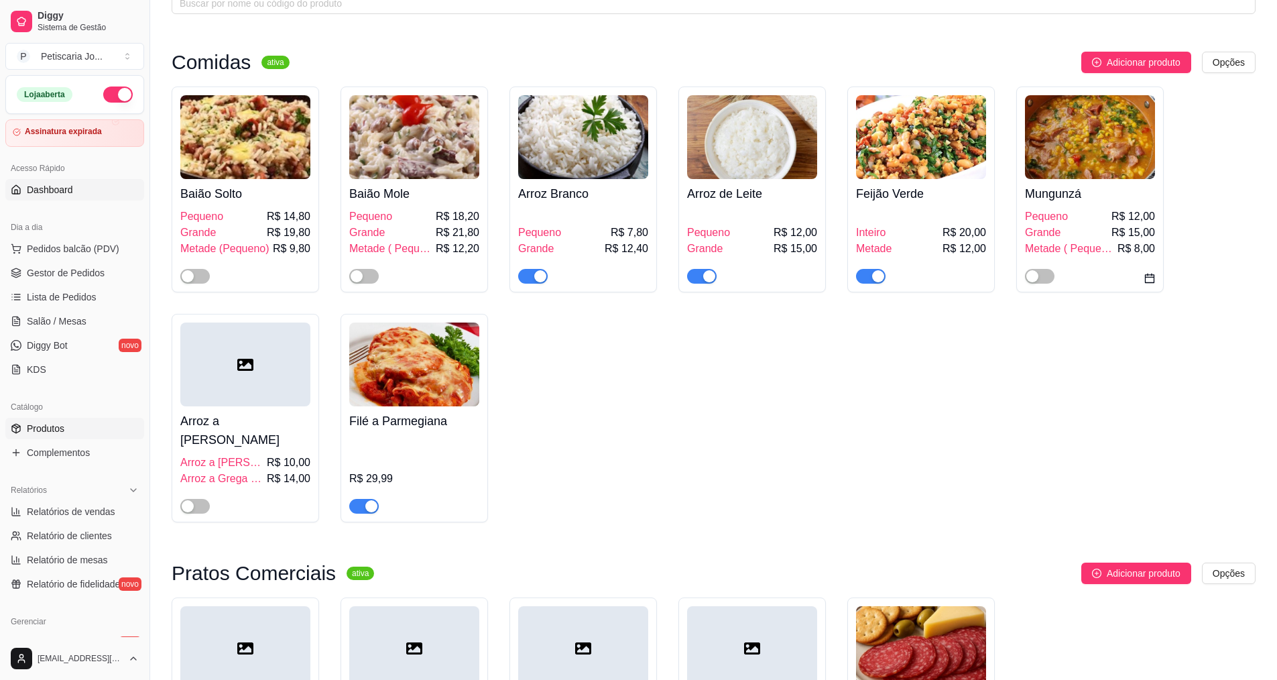
scroll to position [67, 0]
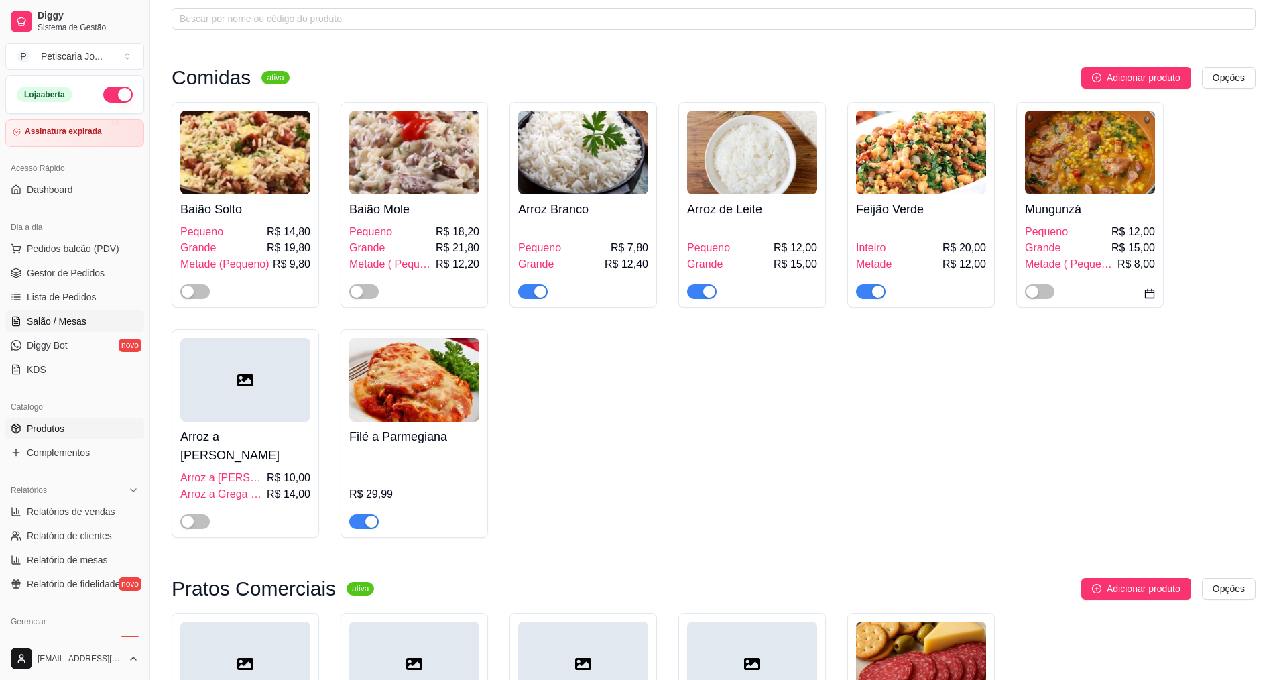
click at [64, 317] on span "Salão / Mesas" at bounding box center [57, 320] width 60 height 13
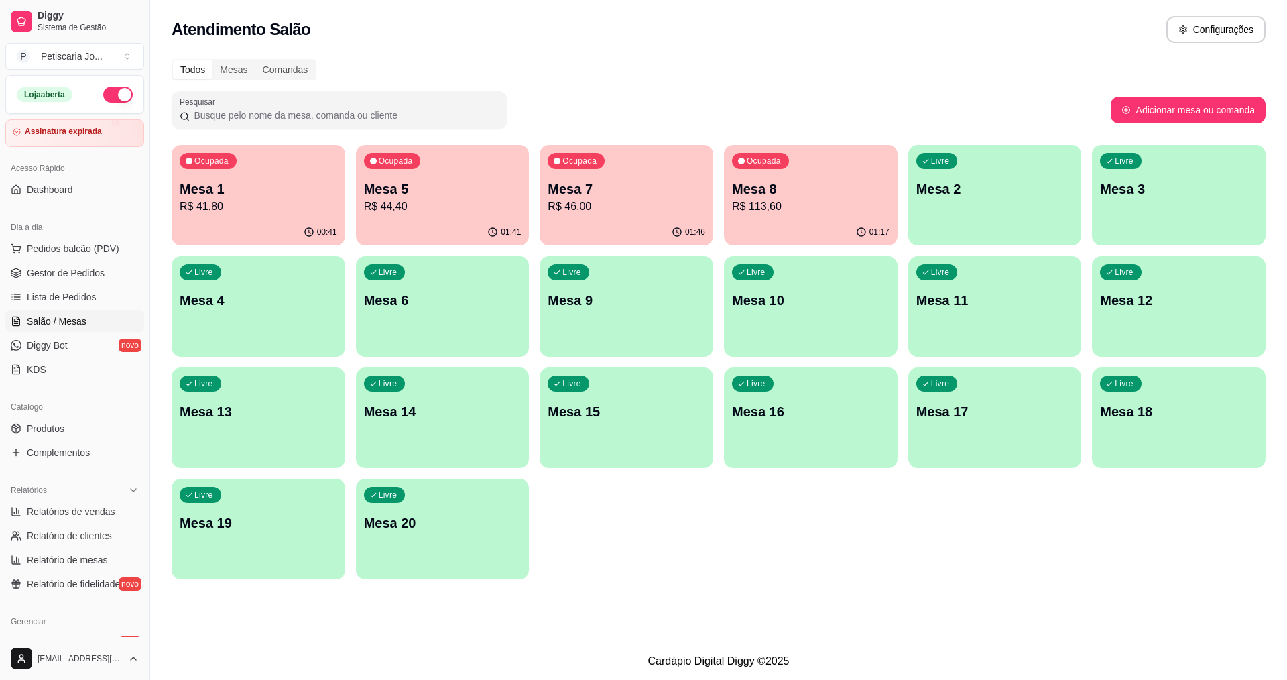
click at [813, 237] on div "01:17" at bounding box center [811, 232] width 174 height 26
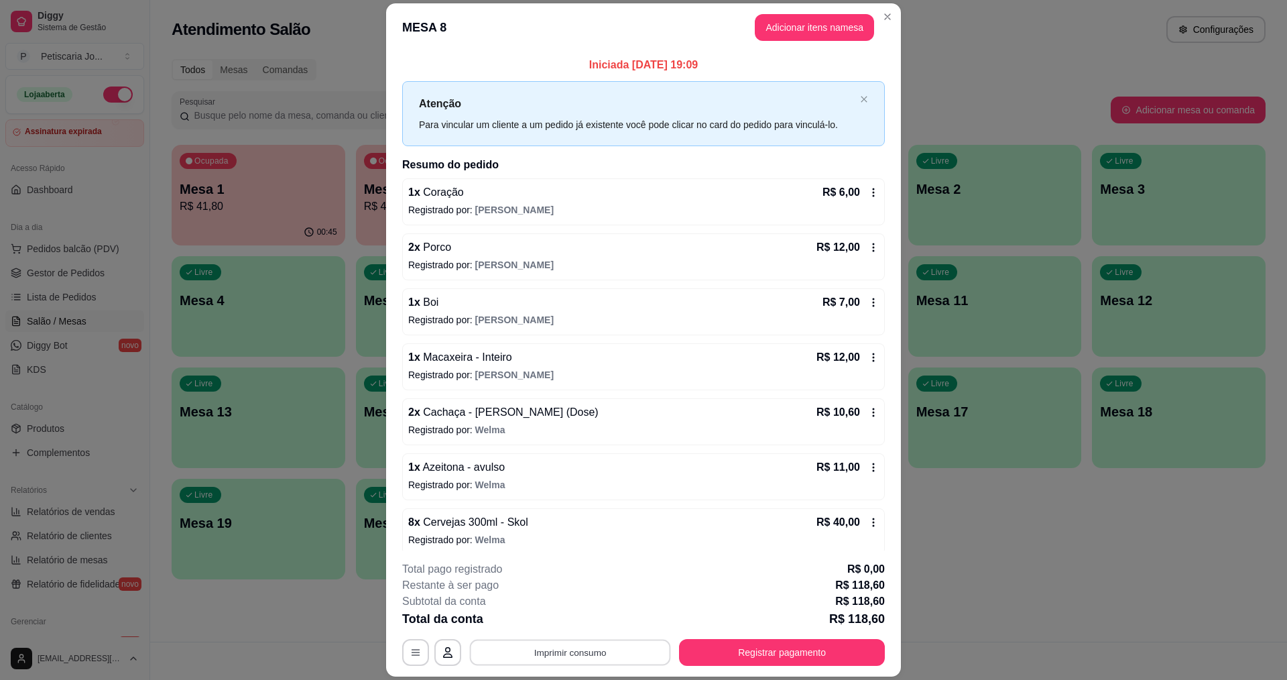
click at [587, 662] on button "Imprimir consumo" at bounding box center [570, 652] width 201 height 26
click at [581, 612] on button "IMPRESSORA" at bounding box center [569, 621] width 97 height 21
click at [718, 650] on button "Registrar pagamento" at bounding box center [782, 652] width 200 height 26
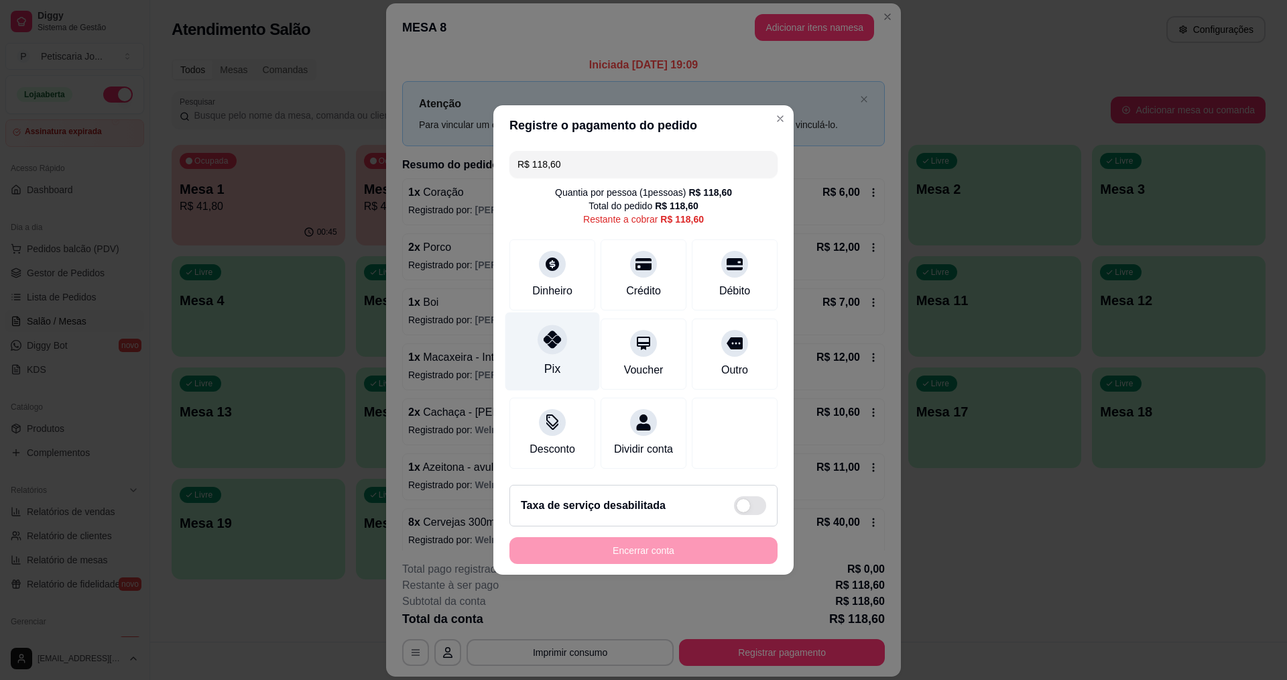
click at [555, 373] on div "Pix" at bounding box center [552, 351] width 95 height 78
type input "R$ 0,00"
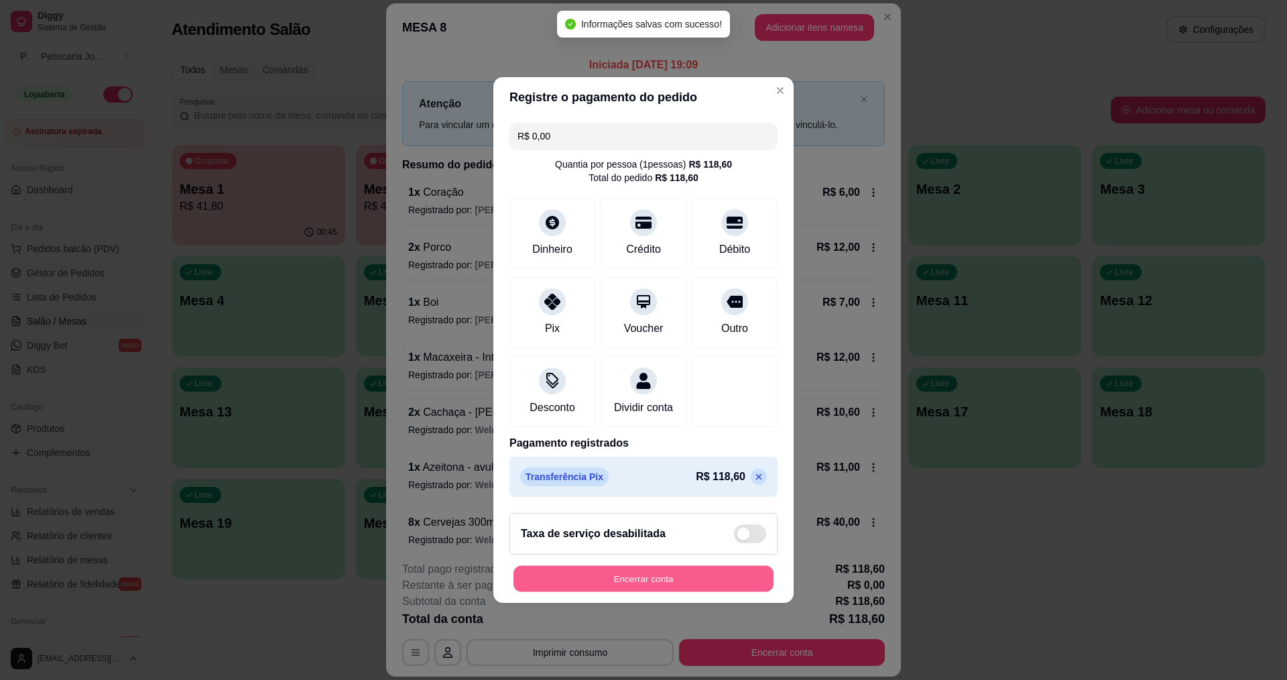
click at [733, 588] on button "Encerrar conta" at bounding box center [643, 579] width 260 height 26
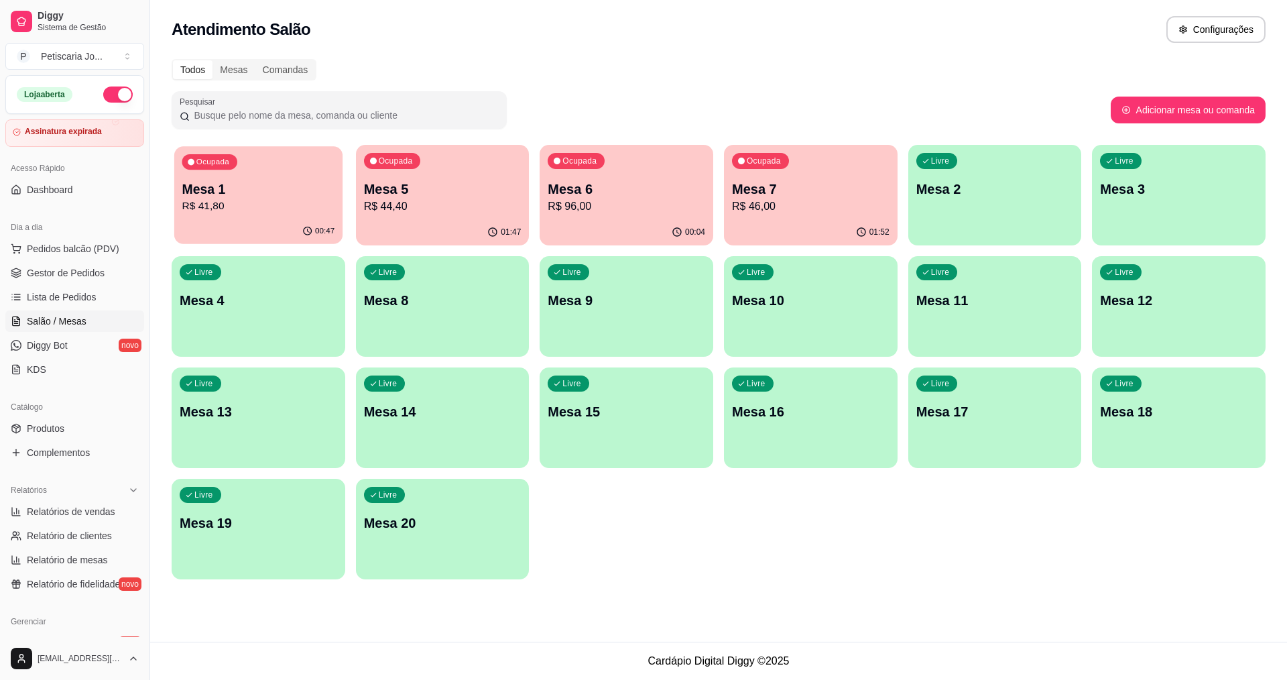
click at [280, 194] on p "Mesa 1" at bounding box center [258, 189] width 153 height 18
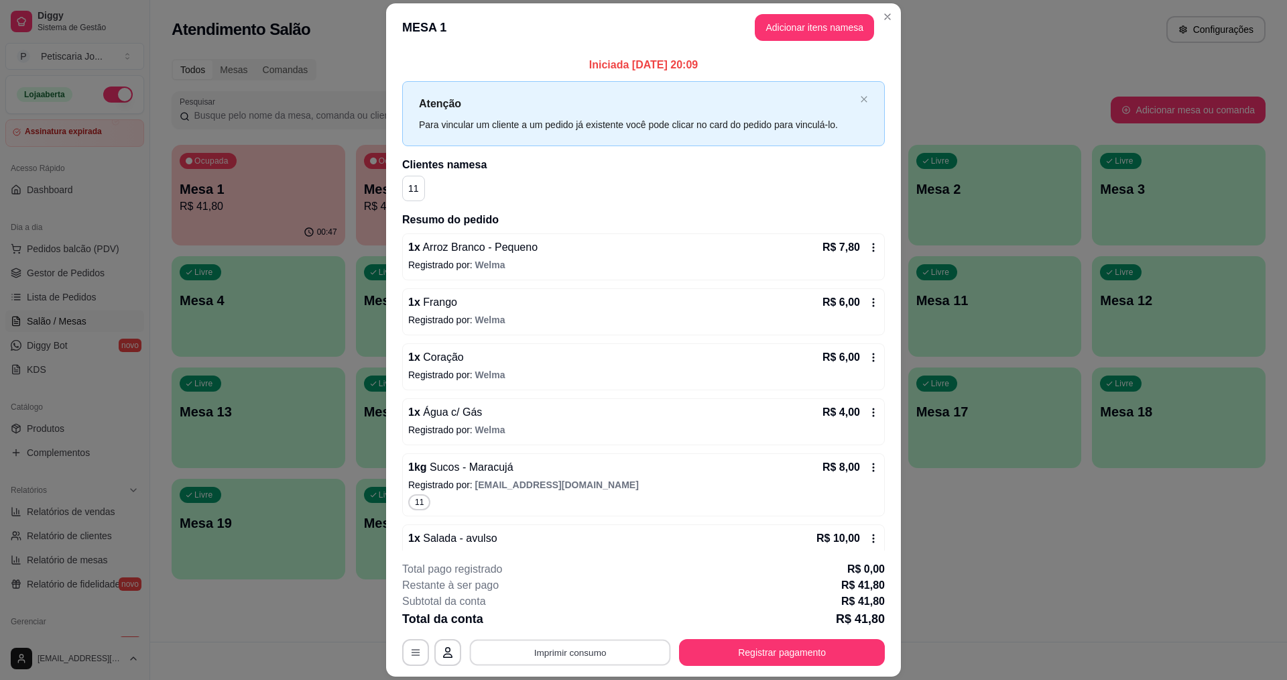
click at [572, 649] on button "Imprimir consumo" at bounding box center [570, 652] width 201 height 26
click at [584, 621] on button "IMPRESSORA" at bounding box center [569, 621] width 94 height 21
click at [792, 655] on button "Registrar pagamento" at bounding box center [782, 652] width 200 height 26
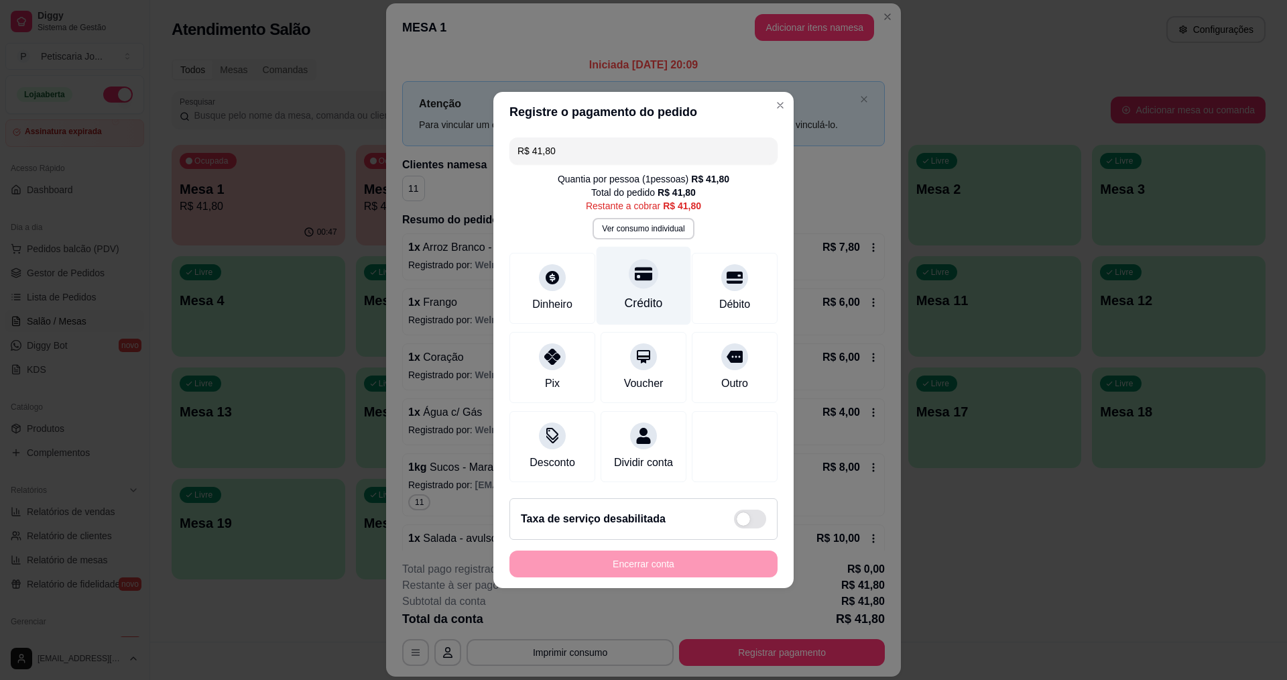
click at [626, 286] on div "Crédito" at bounding box center [644, 286] width 95 height 78
type input "R$ 0,00"
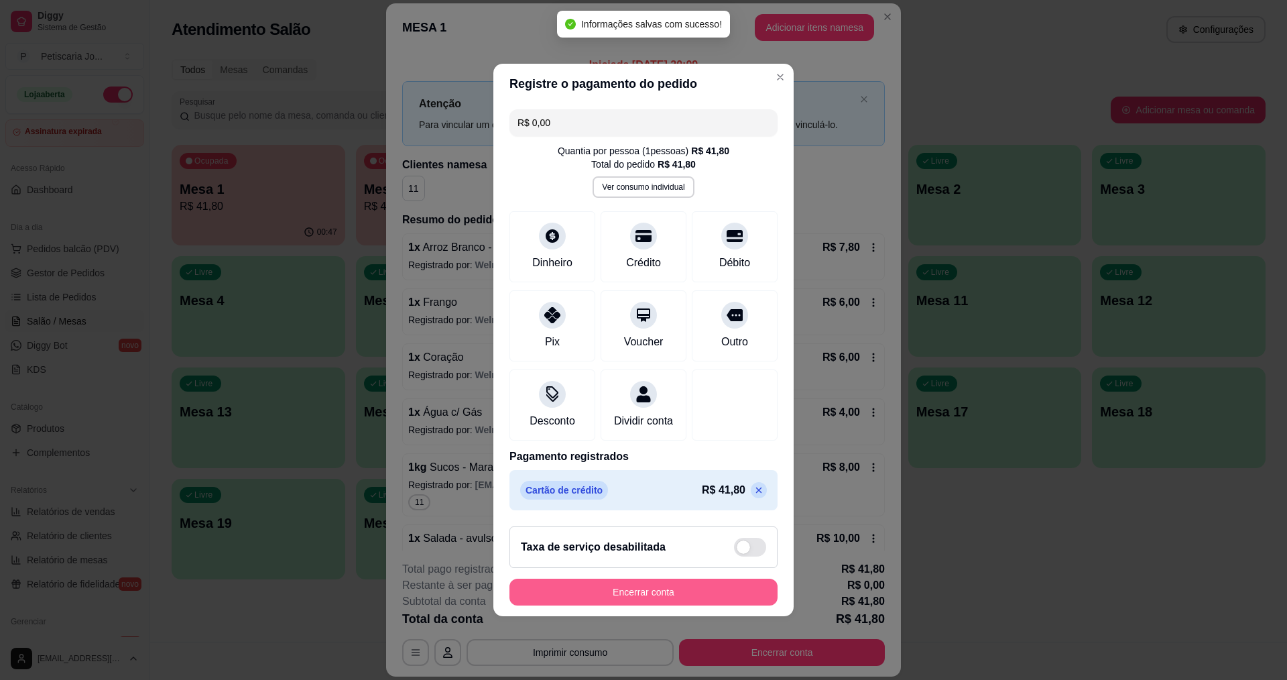
click at [705, 598] on button "Encerrar conta" at bounding box center [643, 591] width 268 height 27
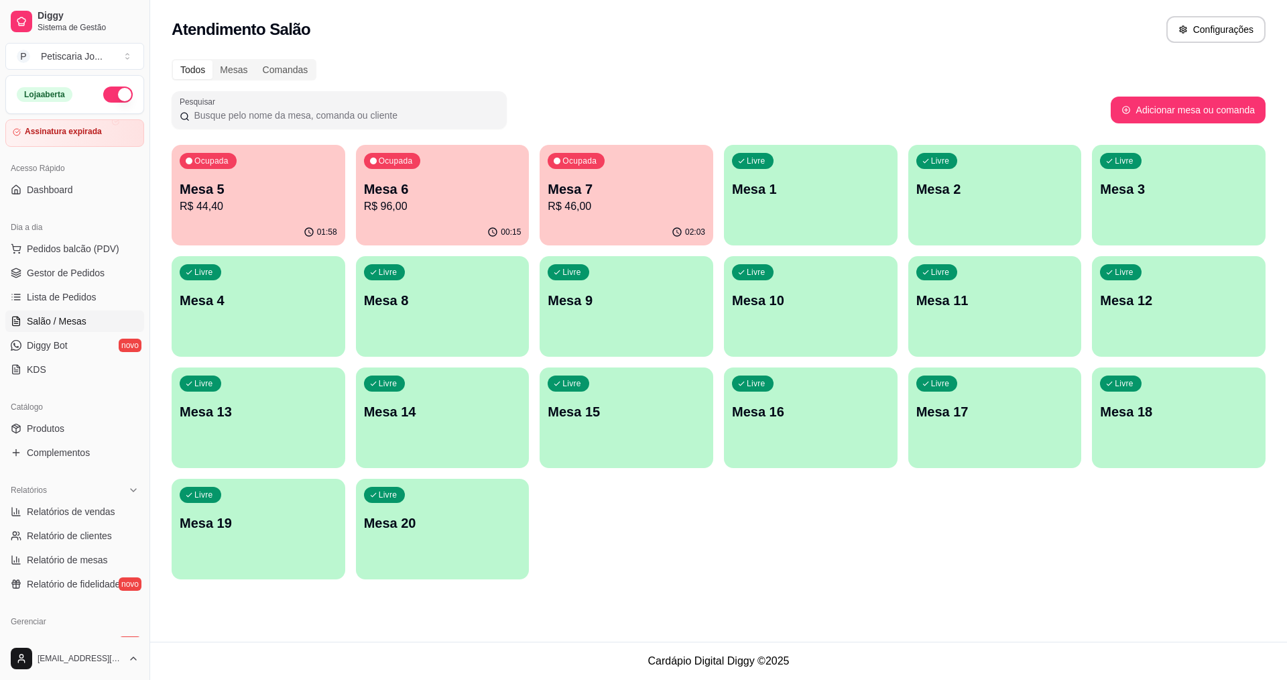
drag, startPoint x: 33, startPoint y: 296, endPoint x: 137, endPoint y: 253, distance: 112.4
click at [34, 296] on span "Lista de Pedidos" at bounding box center [62, 296] width 70 height 13
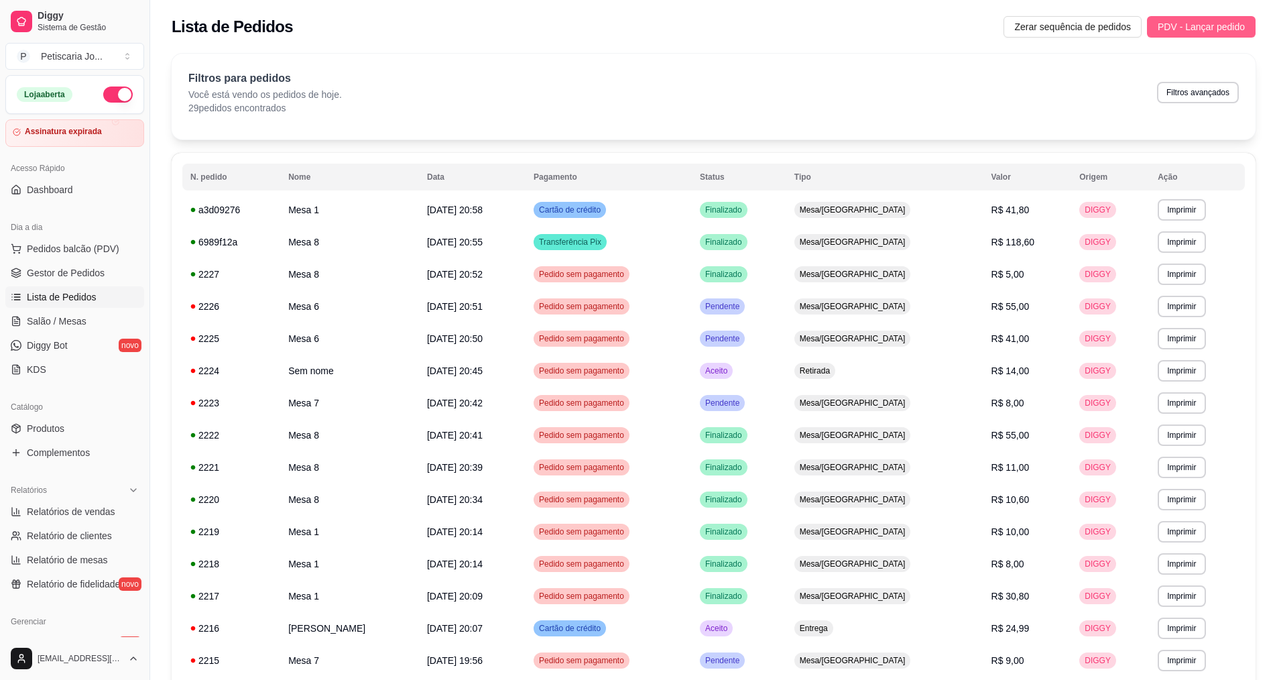
click at [1195, 21] on span "PDV - Lançar pedido" at bounding box center [1201, 26] width 87 height 15
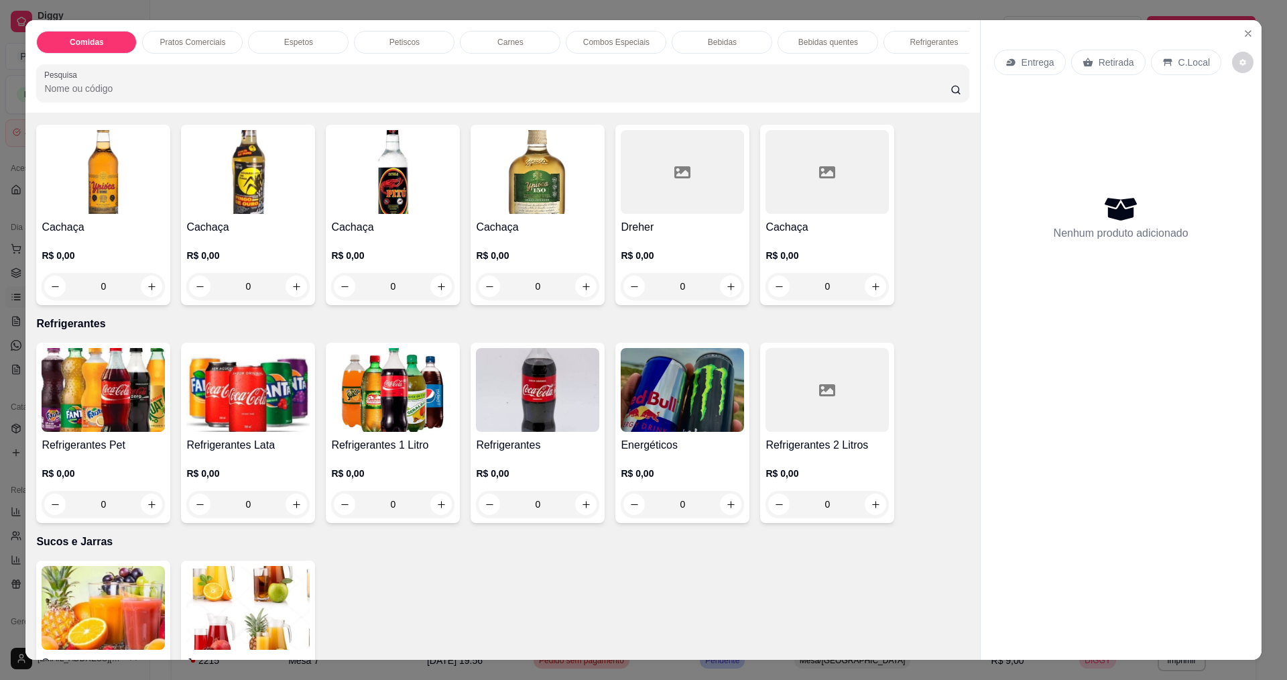
scroll to position [2480, 0]
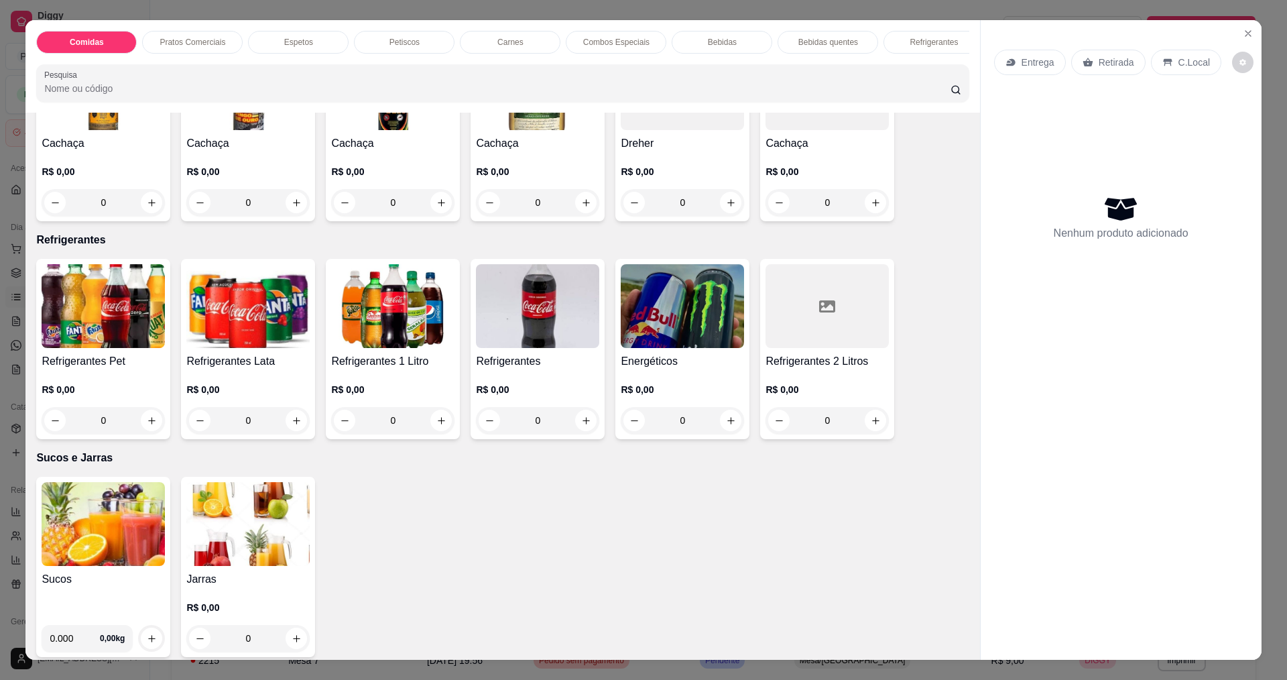
click at [367, 359] on div "Refrigerantes 1 Litro R$ 0,00 0" at bounding box center [393, 349] width 134 height 180
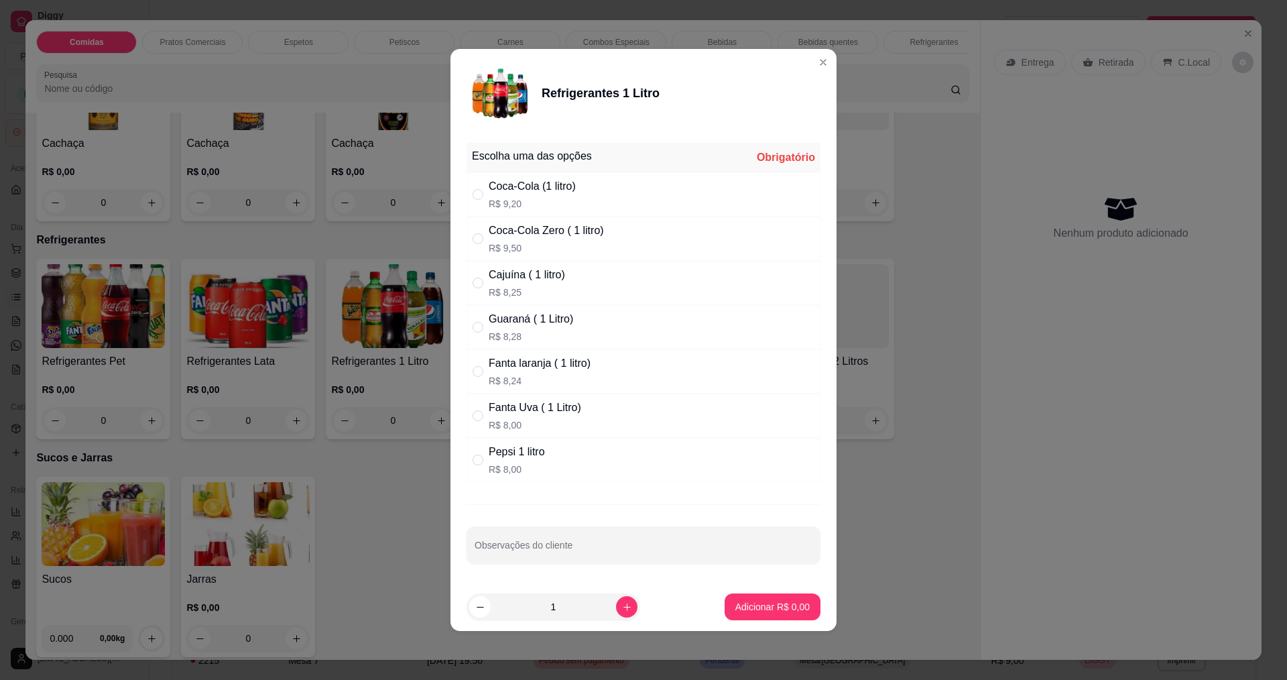
click at [520, 237] on div "Coca-Cola Zero ( 1 litro)" at bounding box center [546, 231] width 115 height 16
radio input "true"
click at [783, 612] on p "Adicionar R$ 9,50" at bounding box center [772, 606] width 74 height 13
type input "1"
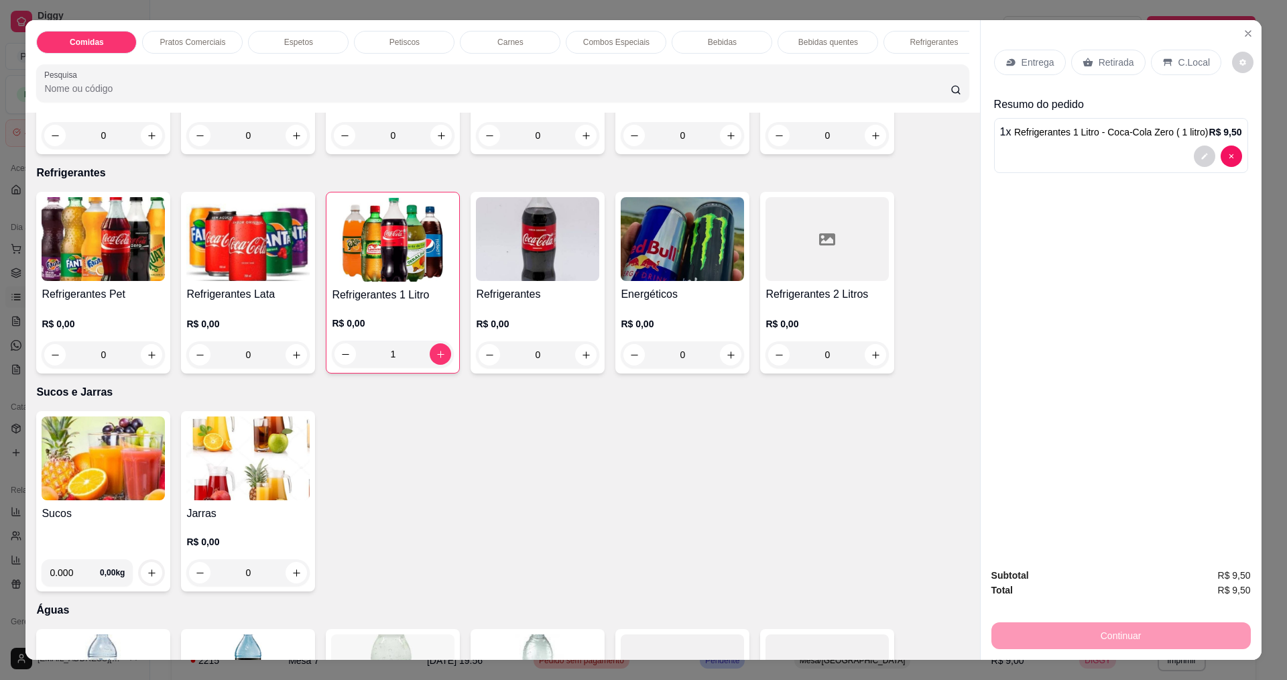
scroll to position [23, 0]
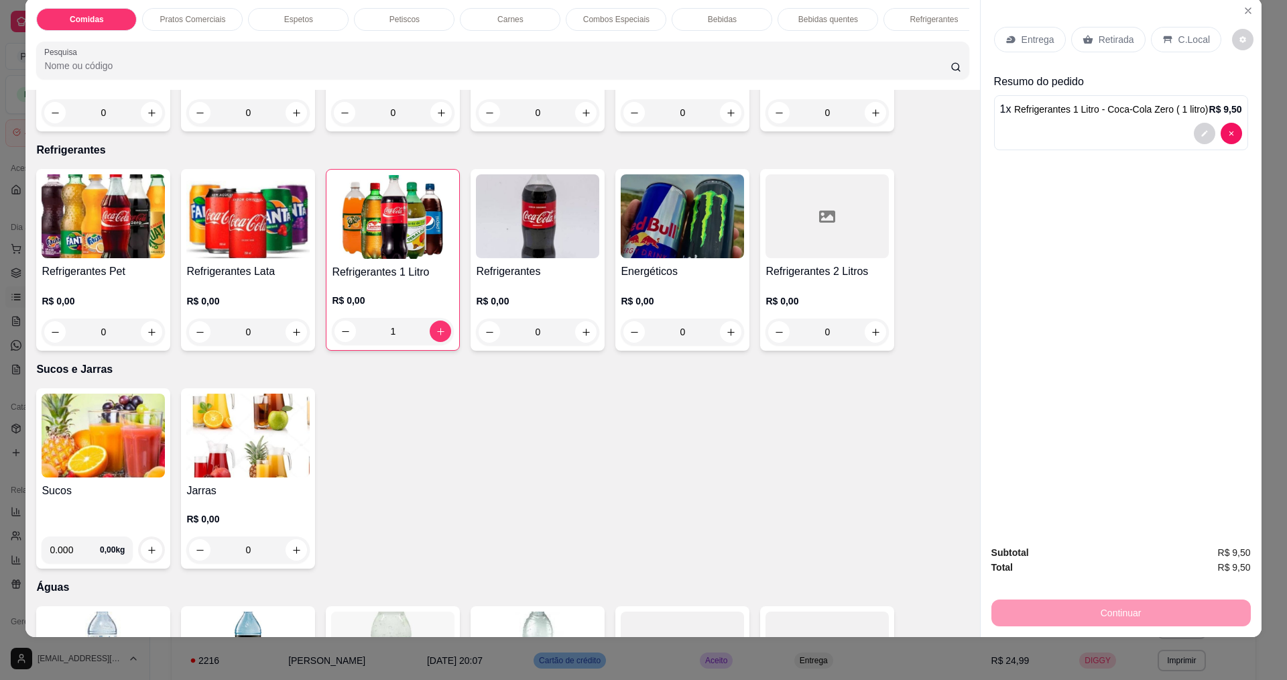
click at [1111, 42] on p "Retirada" at bounding box center [1117, 39] width 36 height 13
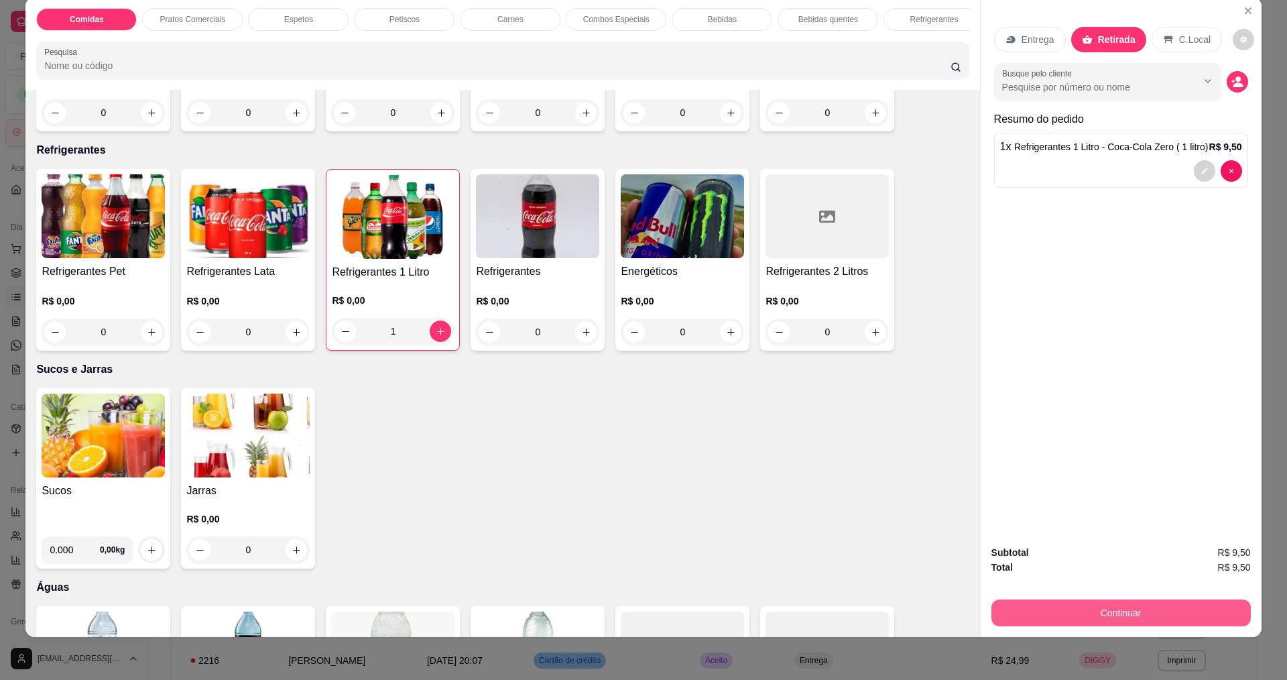
click at [1105, 623] on button "Continuar" at bounding box center [1120, 612] width 259 height 27
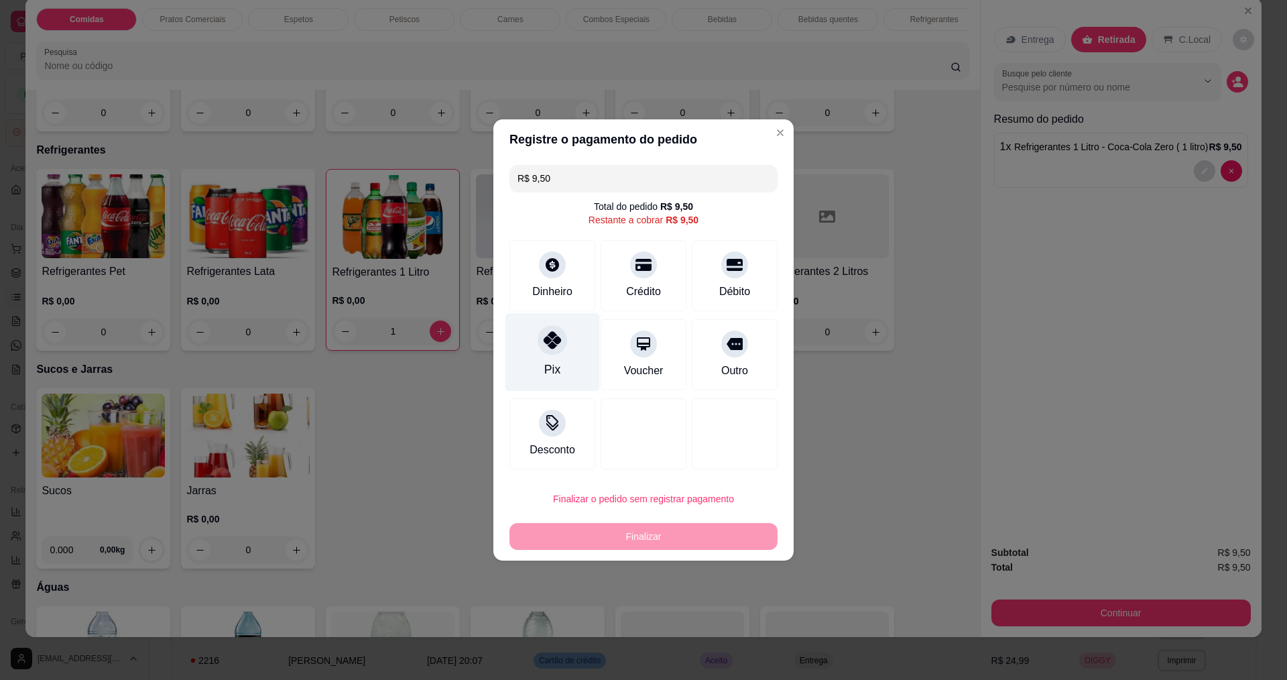
click at [552, 353] on div at bounding box center [552, 339] width 29 height 29
type input "R$ 0,00"
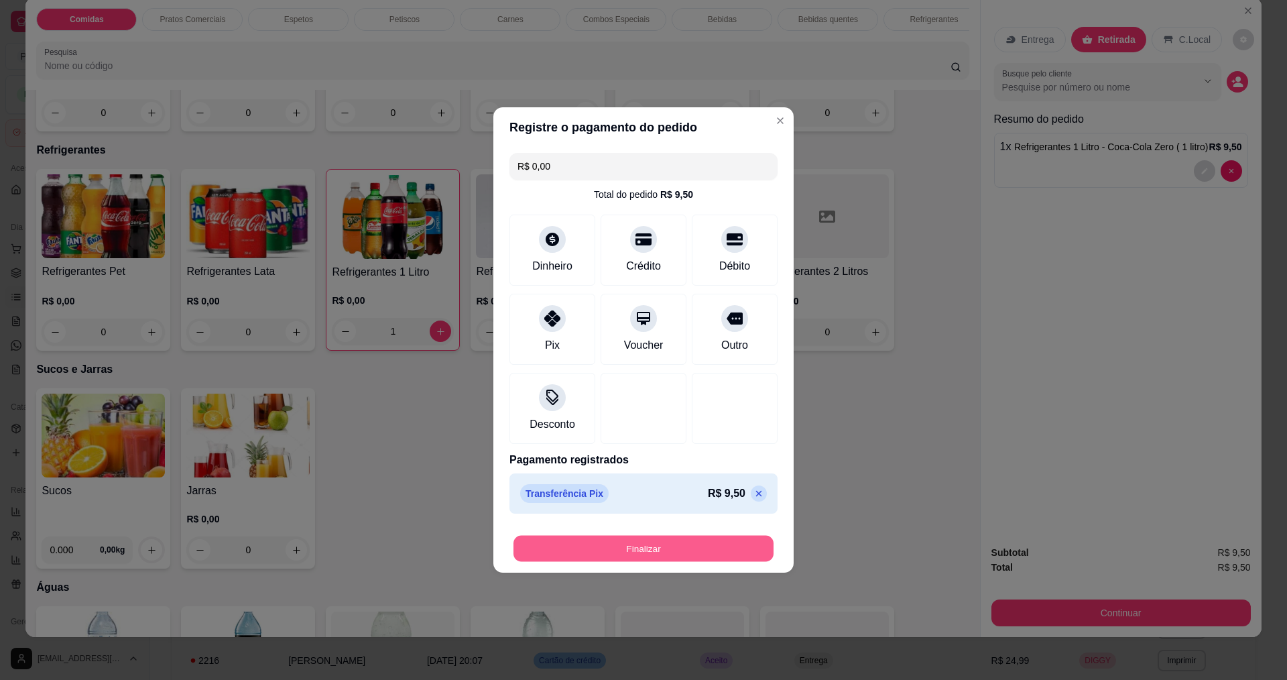
click at [610, 547] on button "Finalizar" at bounding box center [643, 549] width 260 height 26
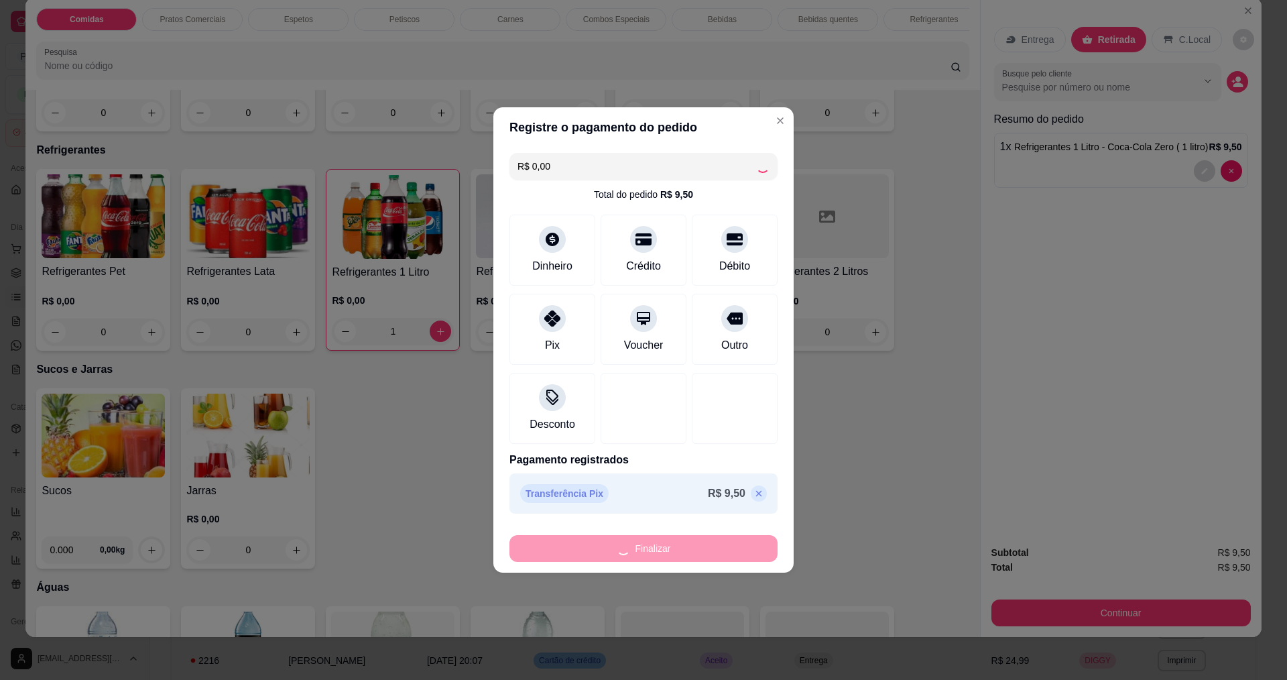
type input "0"
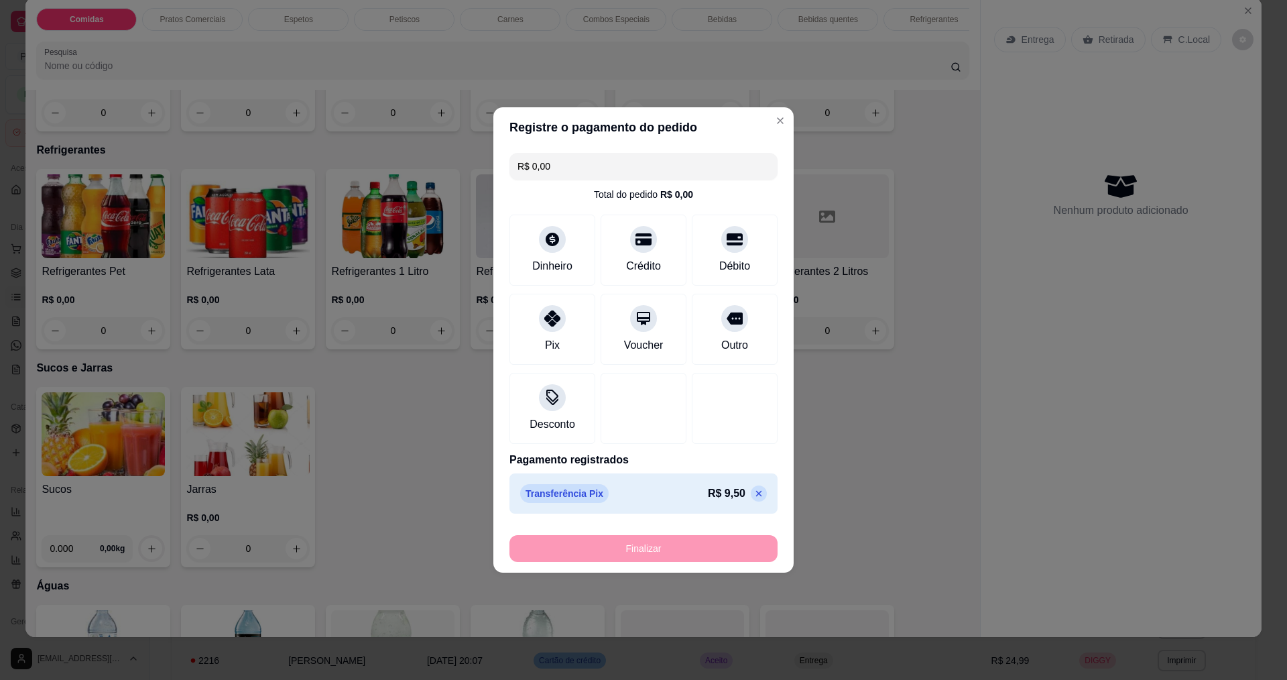
type input "-R$ 9,50"
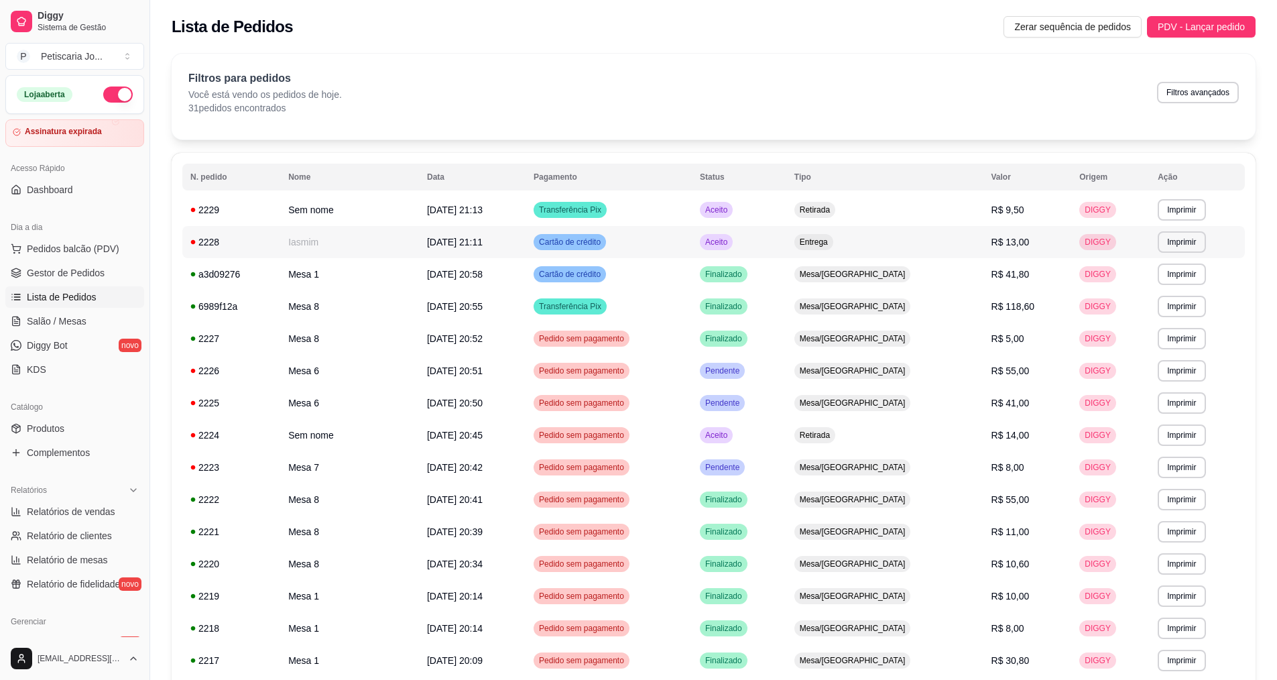
click at [449, 243] on span "[DATE] 21:11" at bounding box center [455, 242] width 56 height 11
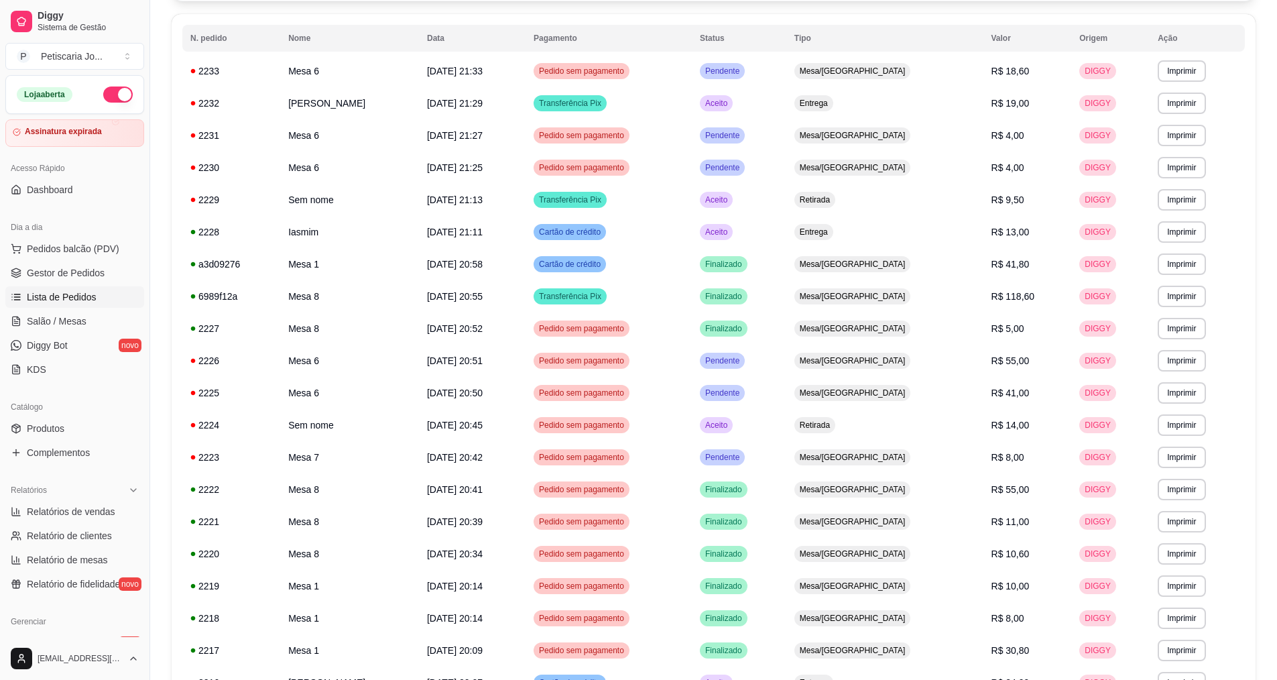
scroll to position [201, 0]
